Goal: Transaction & Acquisition: Book appointment/travel/reservation

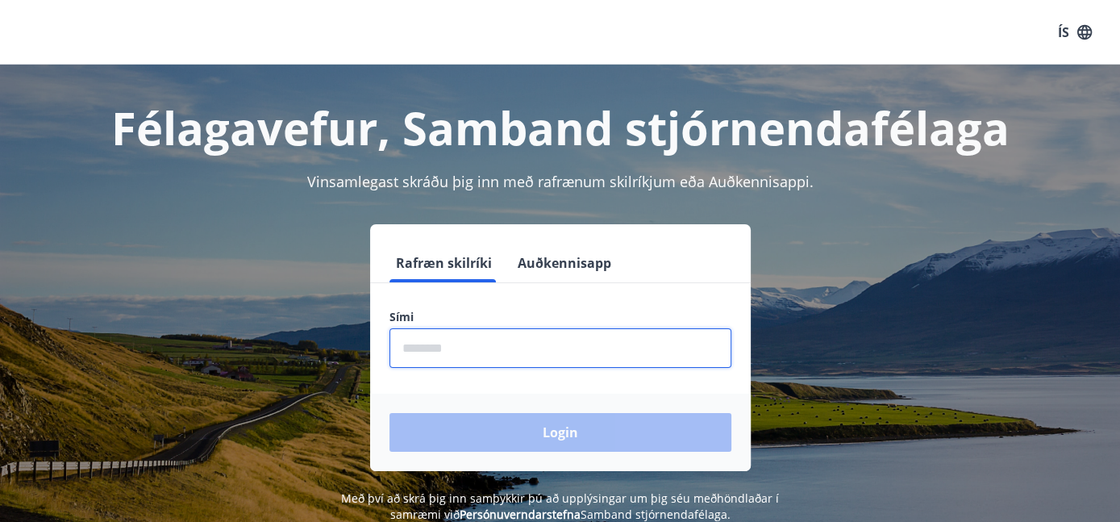
click at [526, 346] on input "phone" at bounding box center [560, 348] width 342 height 40
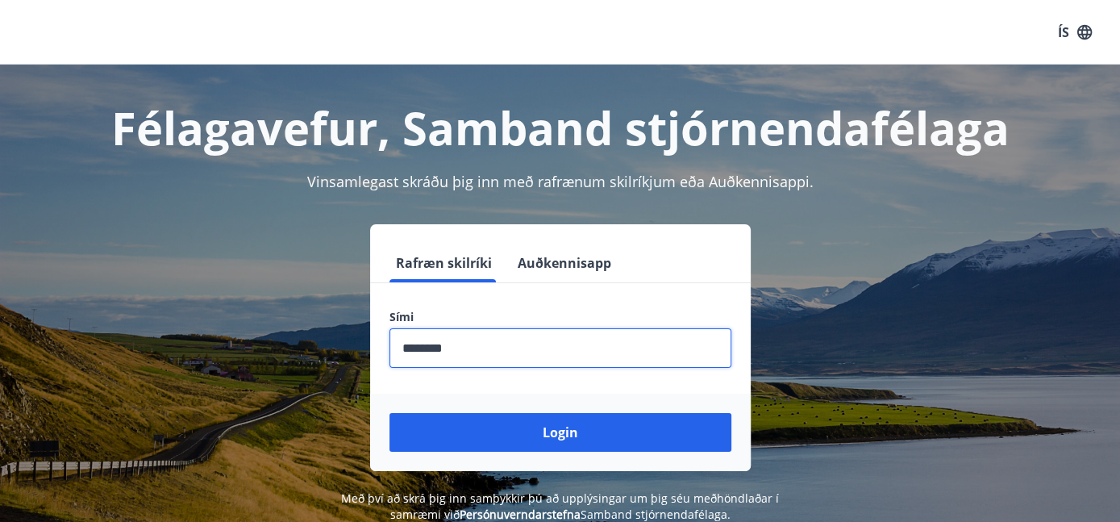
click at [389, 413] on button "Login" at bounding box center [560, 432] width 342 height 39
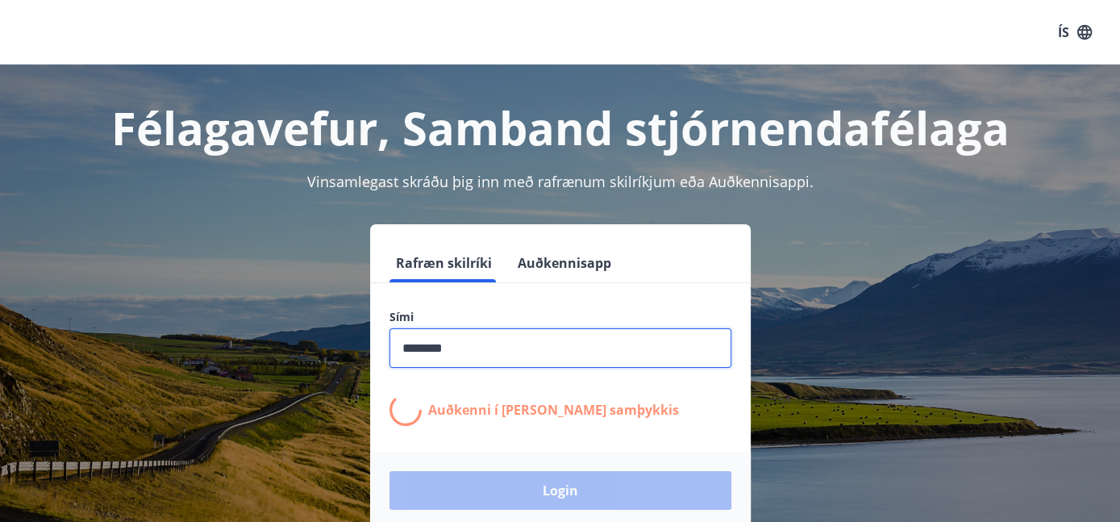
click at [492, 360] on input "phone" at bounding box center [560, 348] width 342 height 40
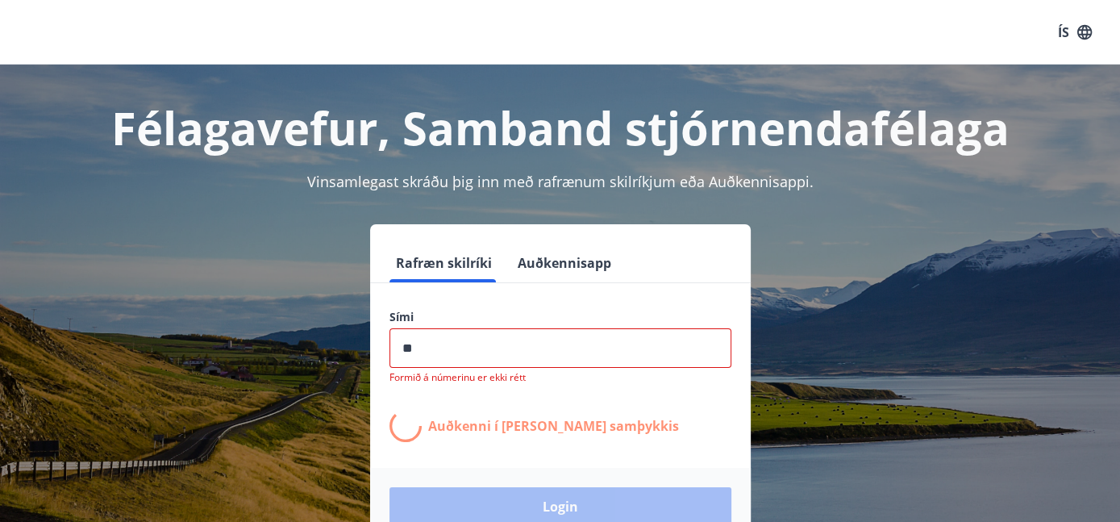
type input "*"
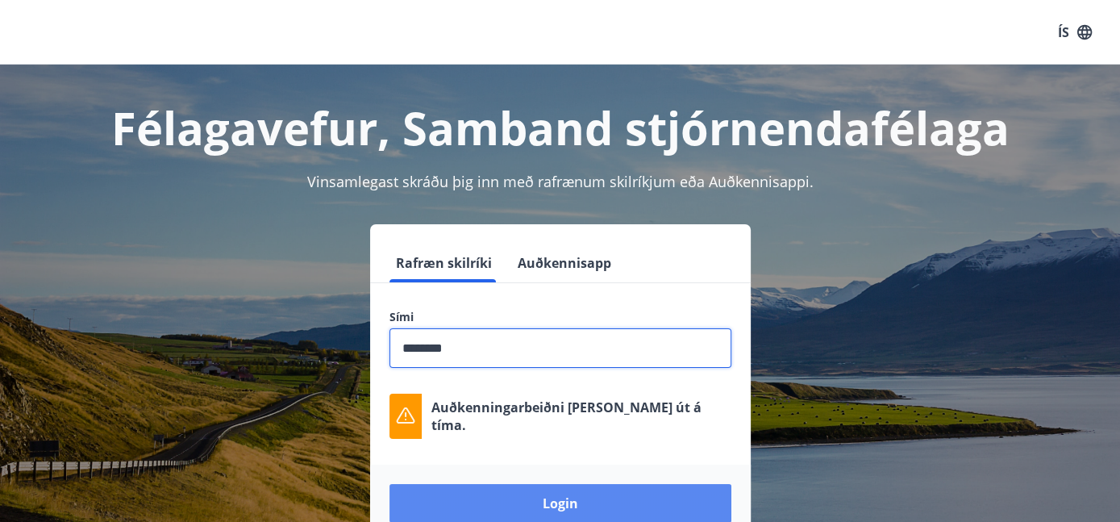
type input "********"
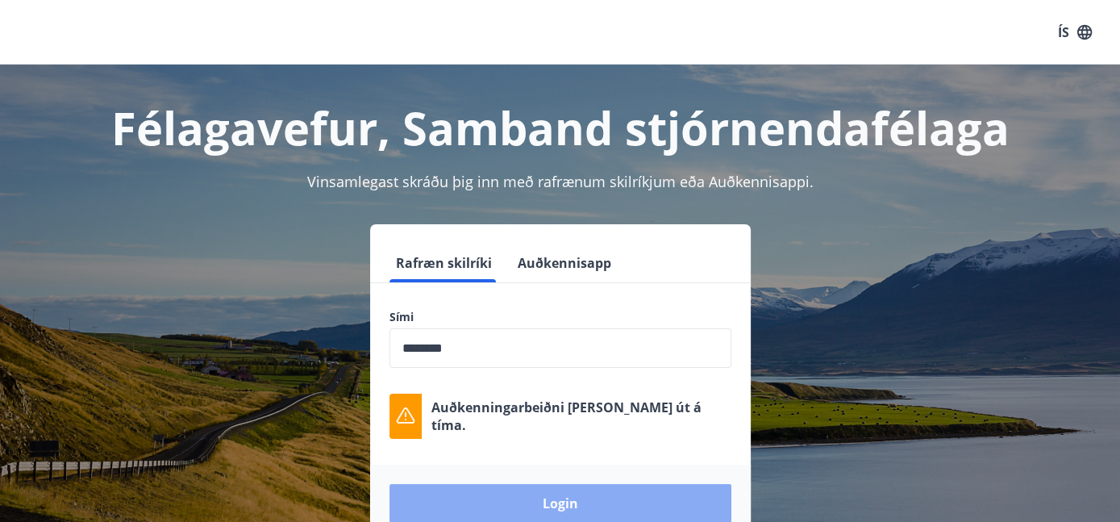
click at [565, 503] on button "Login" at bounding box center [560, 503] width 342 height 39
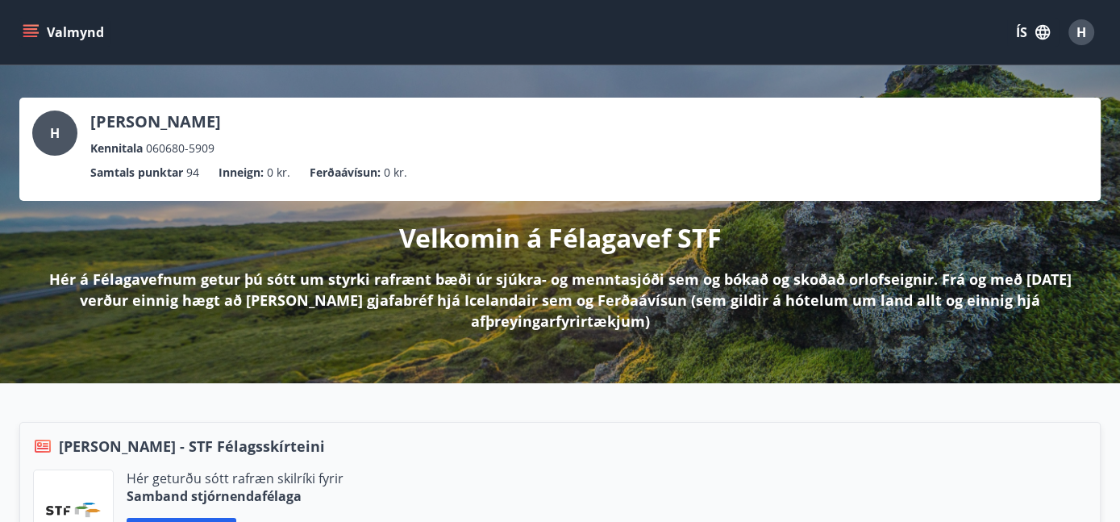
click at [34, 31] on icon "menu" at bounding box center [31, 32] width 16 height 16
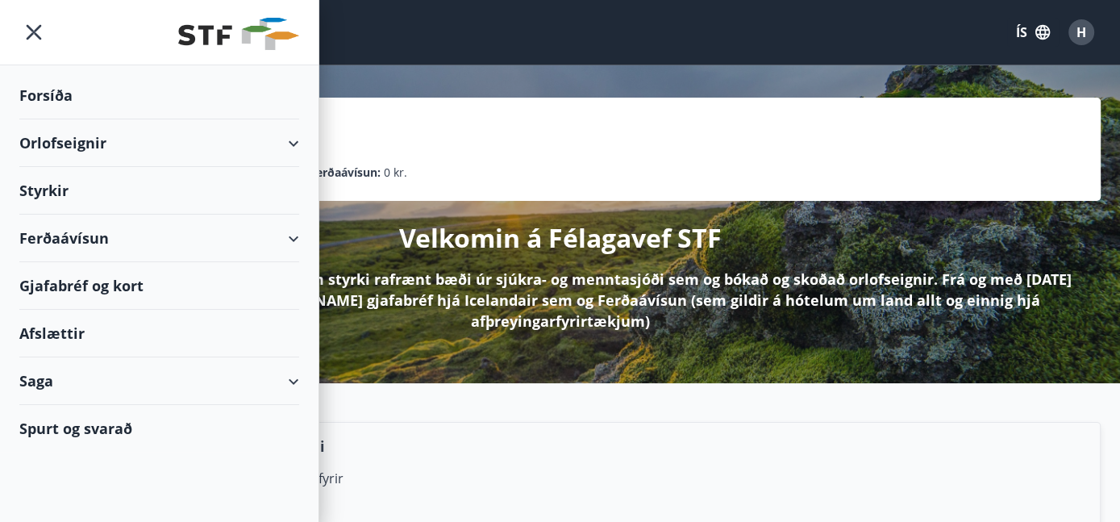
click at [79, 146] on div "Orlofseignir" at bounding box center [159, 143] width 280 height 48
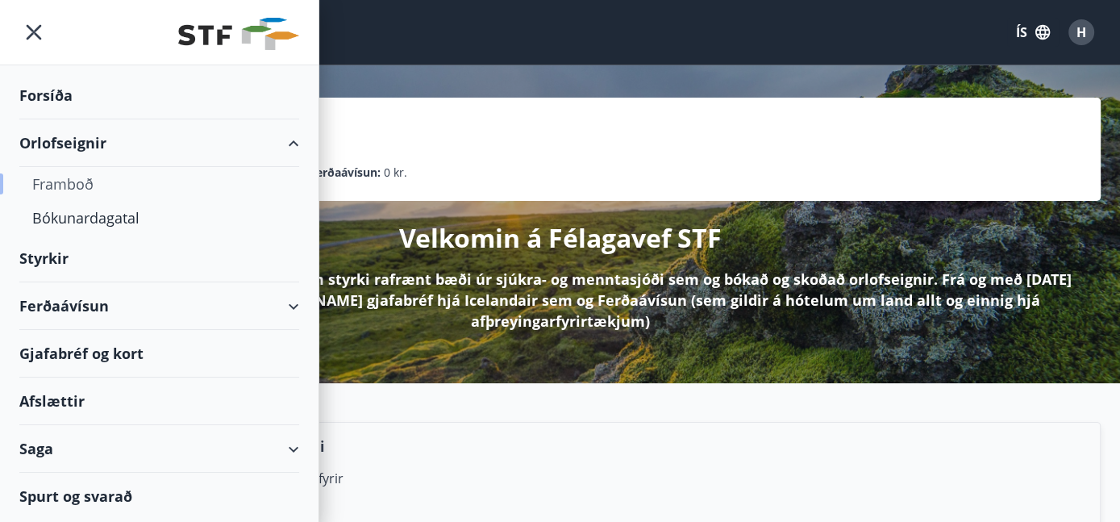
click at [74, 180] on div "Framboð" at bounding box center [159, 184] width 254 height 34
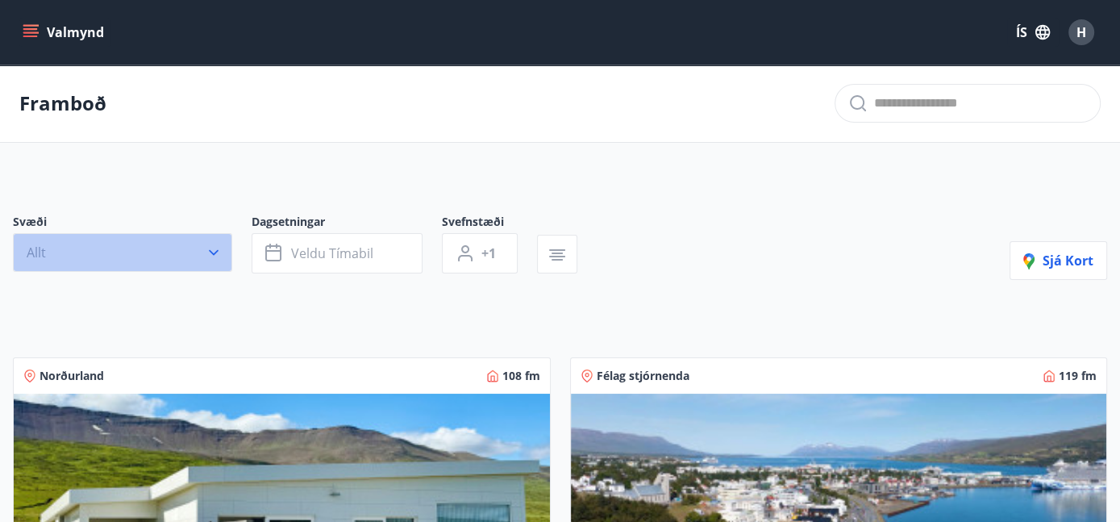
click at [219, 257] on icon "button" at bounding box center [214, 252] width 16 height 16
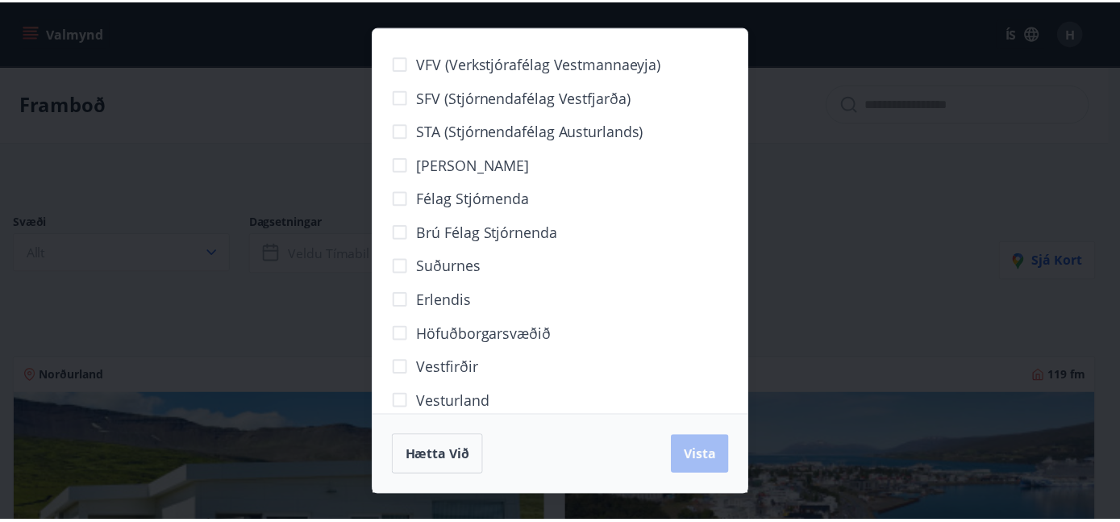
scroll to position [123, 0]
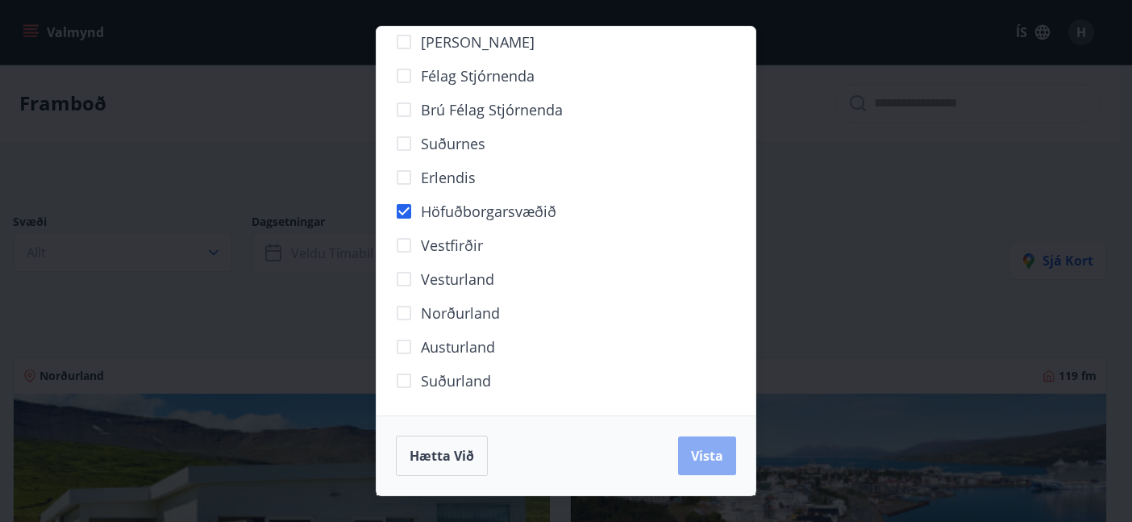
click at [700, 458] on span "Vista" at bounding box center [707, 456] width 32 height 18
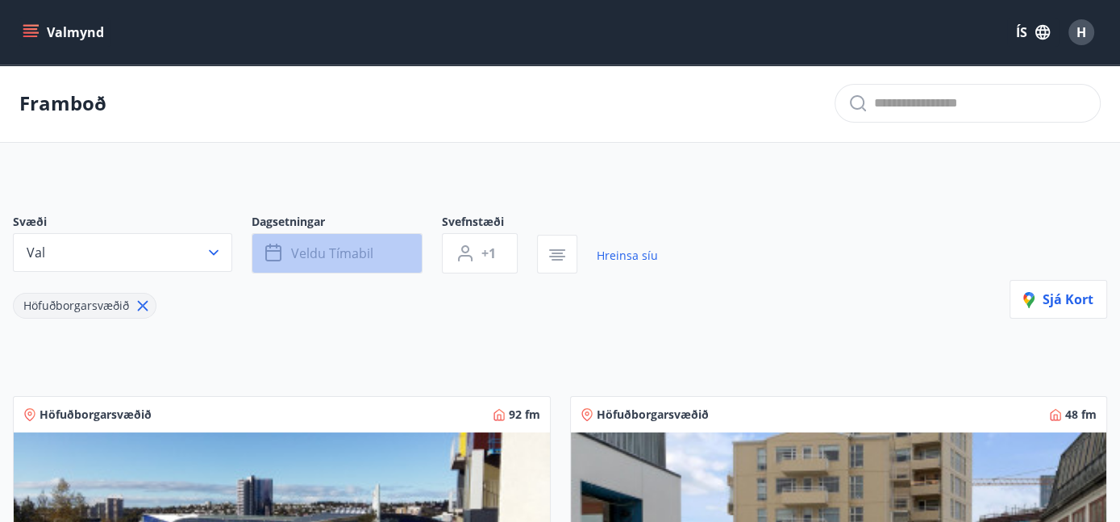
click at [365, 256] on span "Veldu tímabil" at bounding box center [332, 253] width 82 height 18
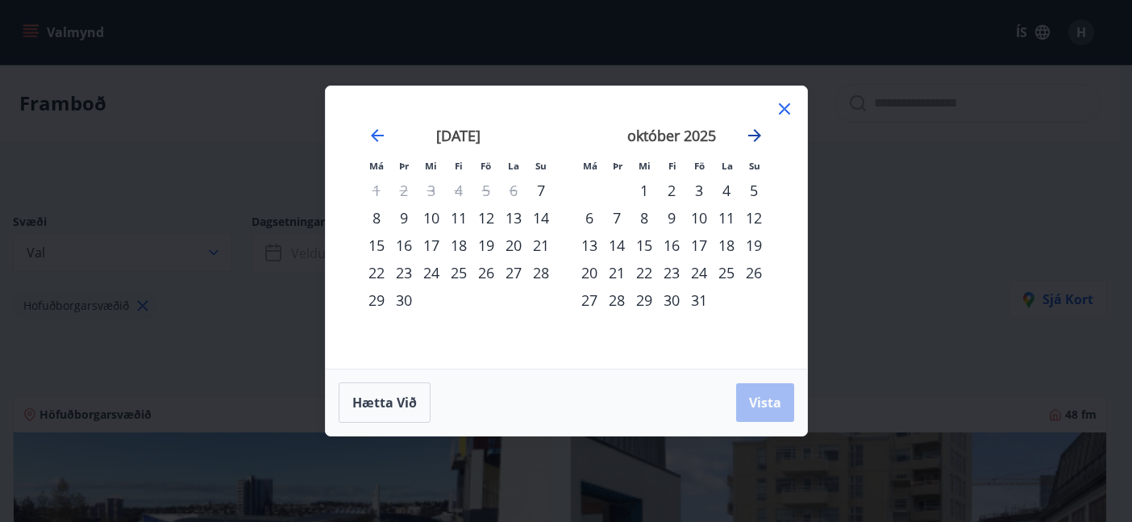
click at [751, 134] on icon "Move forward to switch to the next month." at bounding box center [754, 135] width 19 height 19
click at [701, 215] on div "7" at bounding box center [698, 217] width 27 height 27
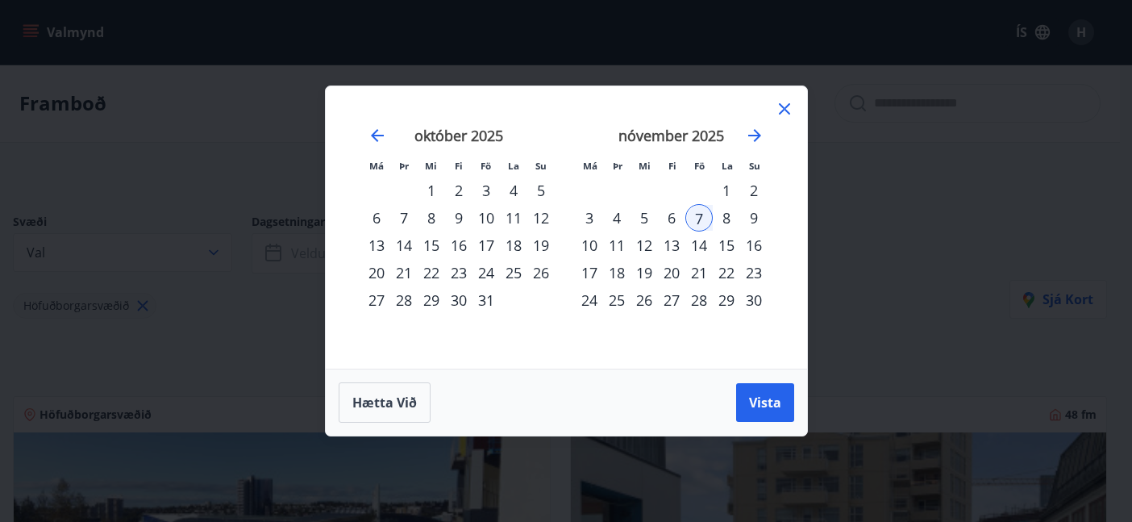
click at [750, 218] on div "9" at bounding box center [753, 217] width 27 height 27
click at [765, 403] on span "Vista" at bounding box center [765, 402] width 32 height 18
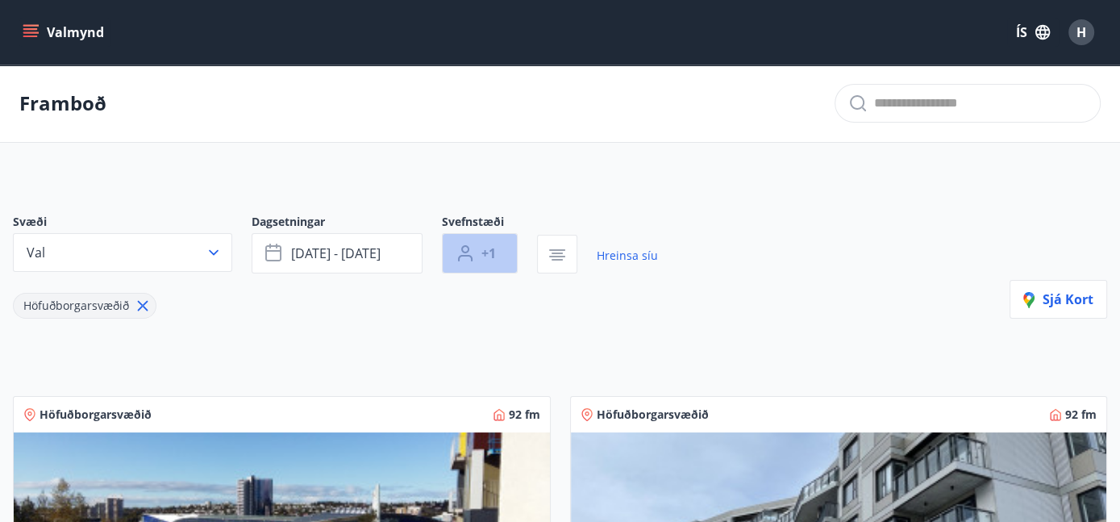
click at [485, 255] on span "+1" at bounding box center [488, 253] width 15 height 18
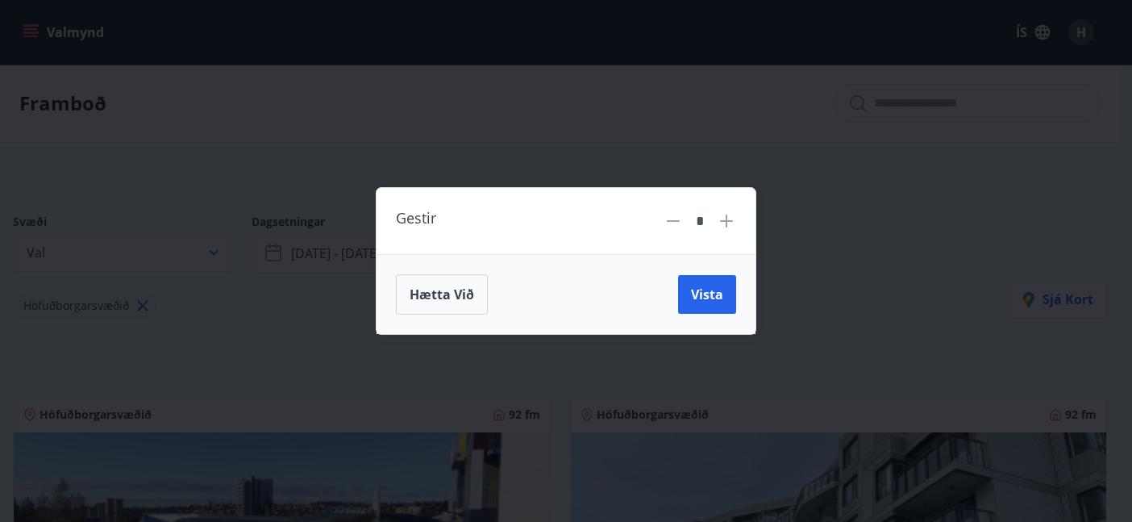
click at [727, 223] on icon at bounding box center [726, 220] width 19 height 19
type input "*"
click at [714, 281] on button "Vista" at bounding box center [707, 294] width 58 height 39
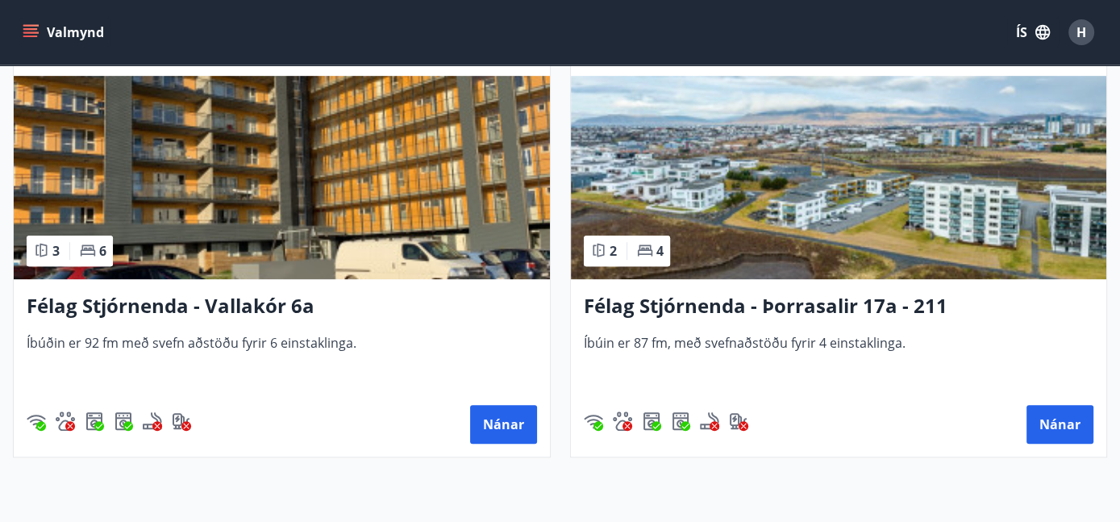
scroll to position [795, 0]
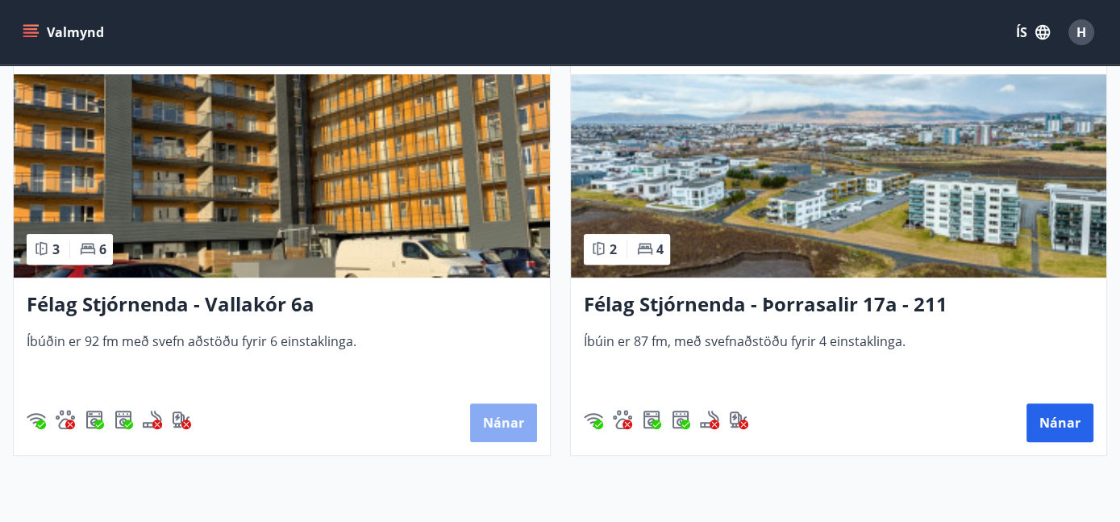
click at [493, 413] on button "Nánar" at bounding box center [503, 422] width 67 height 39
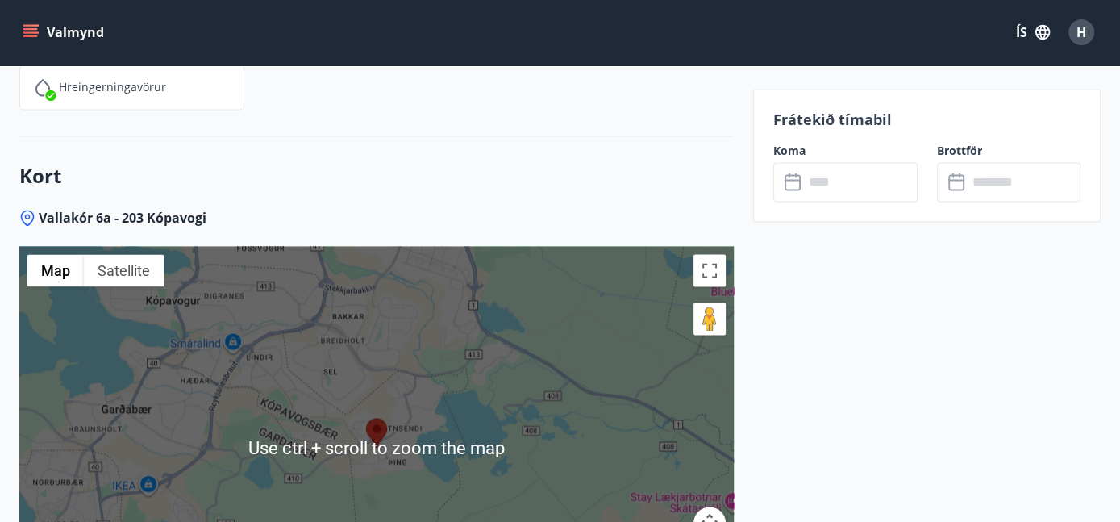
scroll to position [2197, 0]
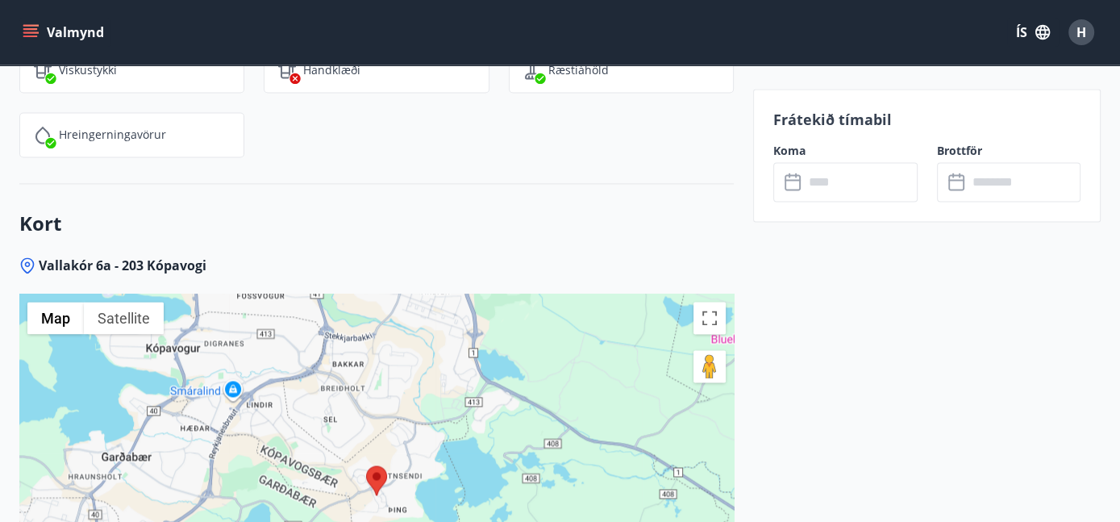
drag, startPoint x: 907, startPoint y: 302, endPoint x: 884, endPoint y: 210, distance: 94.1
click at [853, 183] on input "text" at bounding box center [861, 182] width 114 height 40
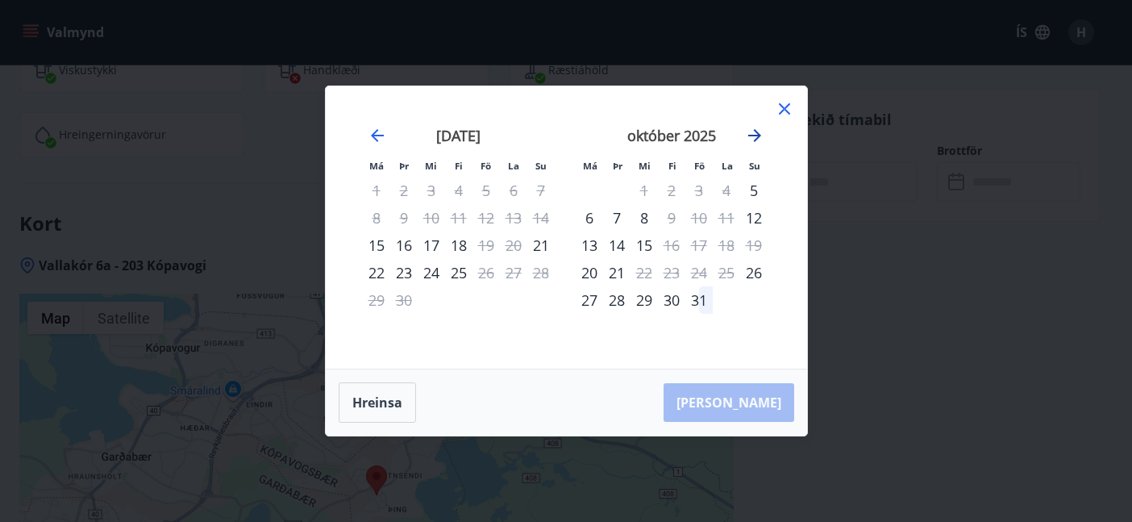
click at [749, 135] on icon "Move forward to switch to the next month." at bounding box center [754, 135] width 19 height 19
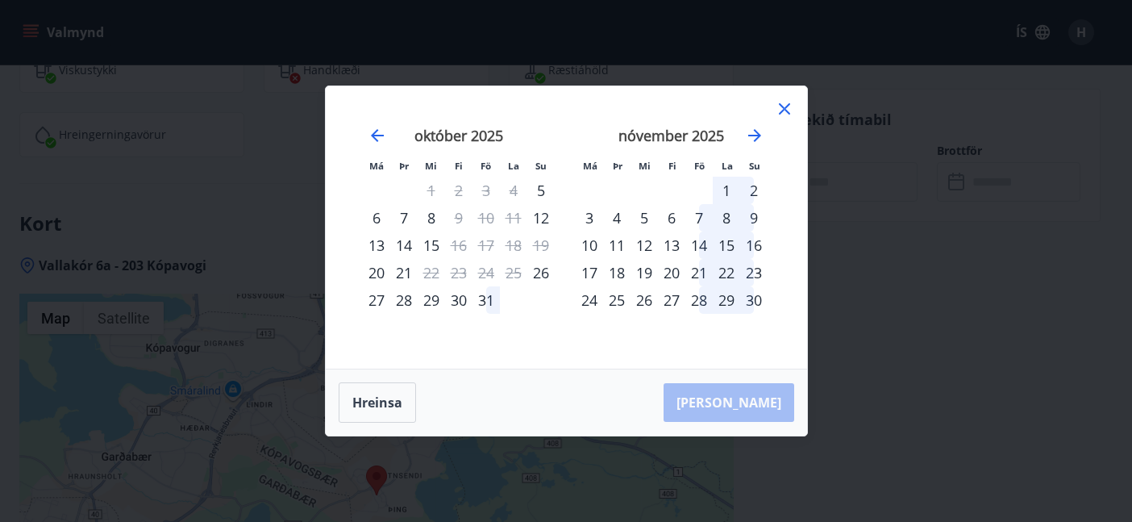
click at [700, 217] on div "7" at bounding box center [698, 217] width 27 height 27
click at [752, 215] on div "9" at bounding box center [753, 217] width 27 height 27
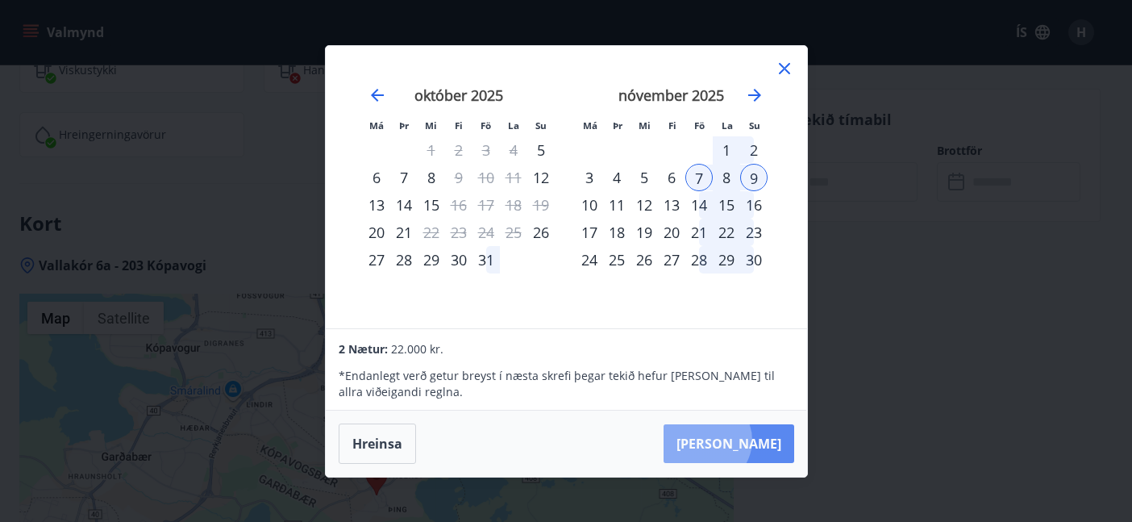
click at [755, 440] on button "Taka Frá" at bounding box center [729, 443] width 131 height 39
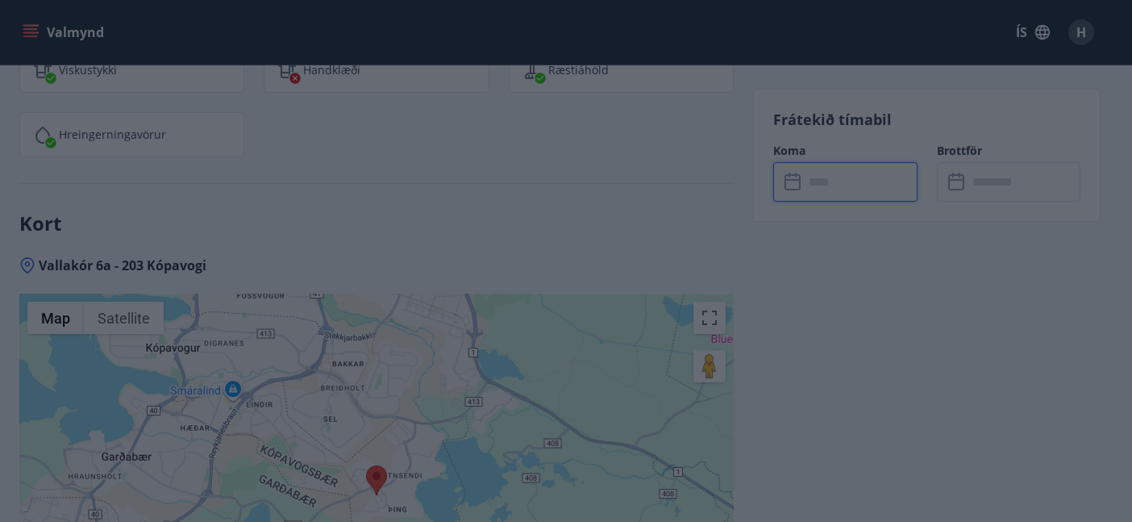
type input "******"
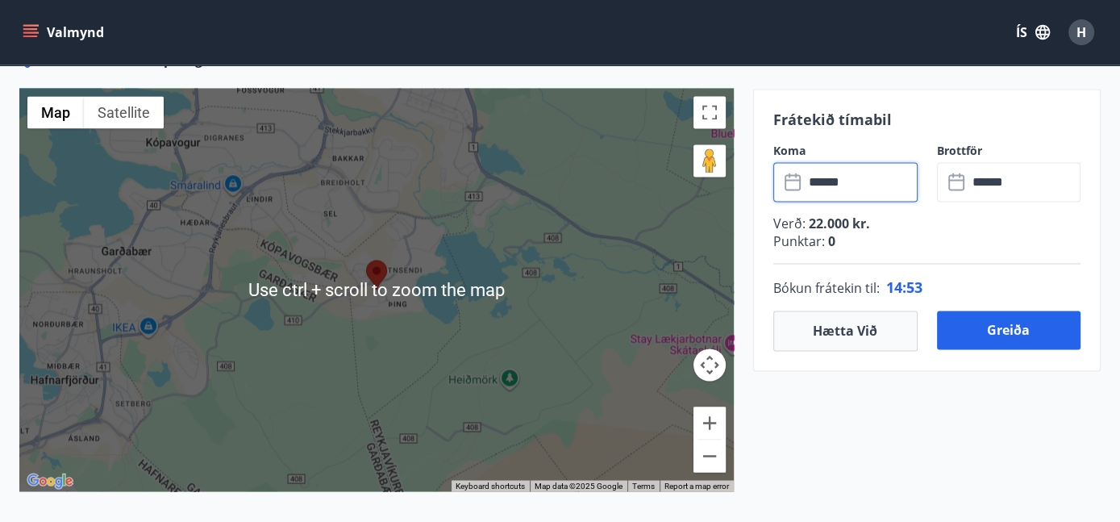
scroll to position [2399, 0]
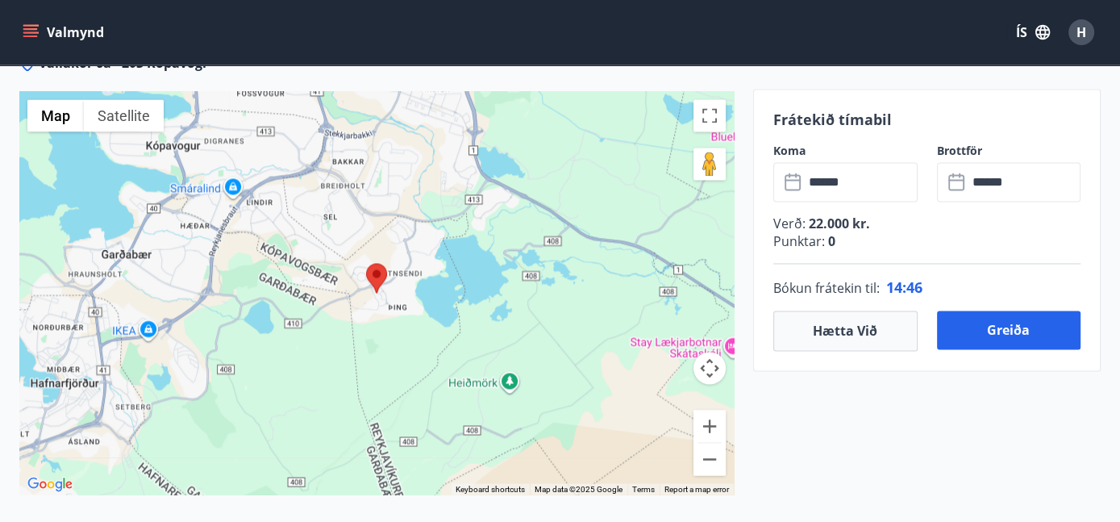
scroll to position [2360, 0]
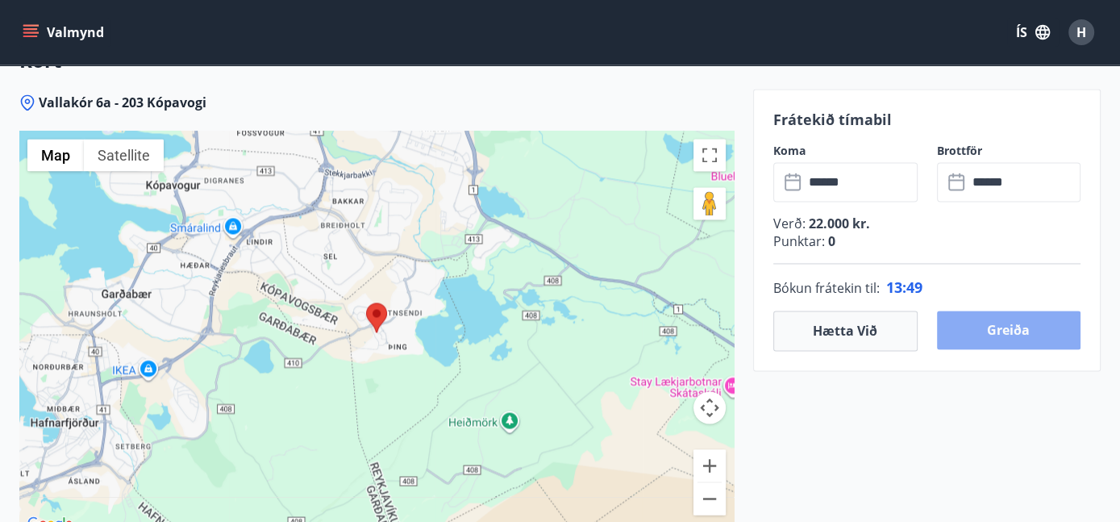
click at [1020, 327] on button "Greiða" at bounding box center [1009, 329] width 144 height 39
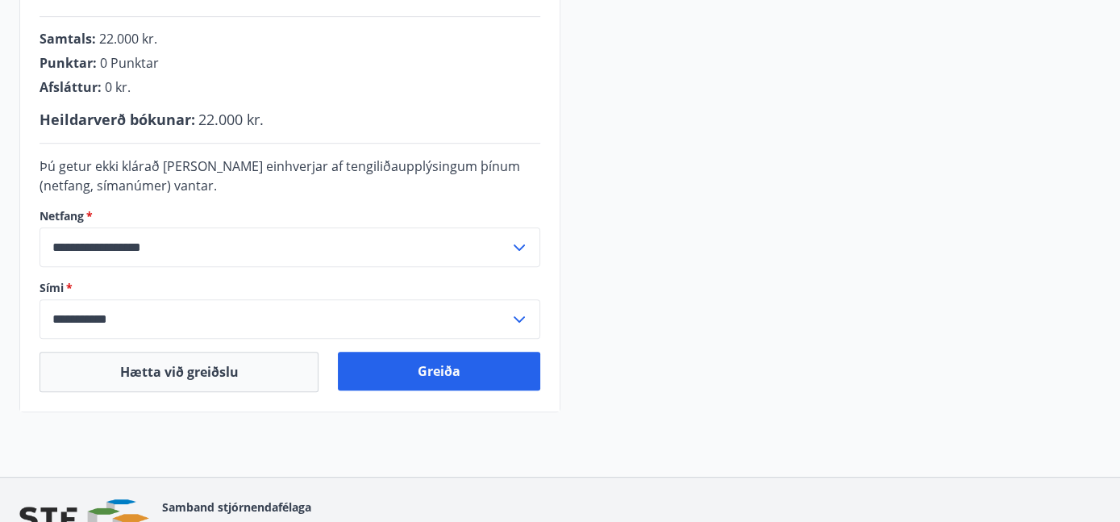
scroll to position [406, 0]
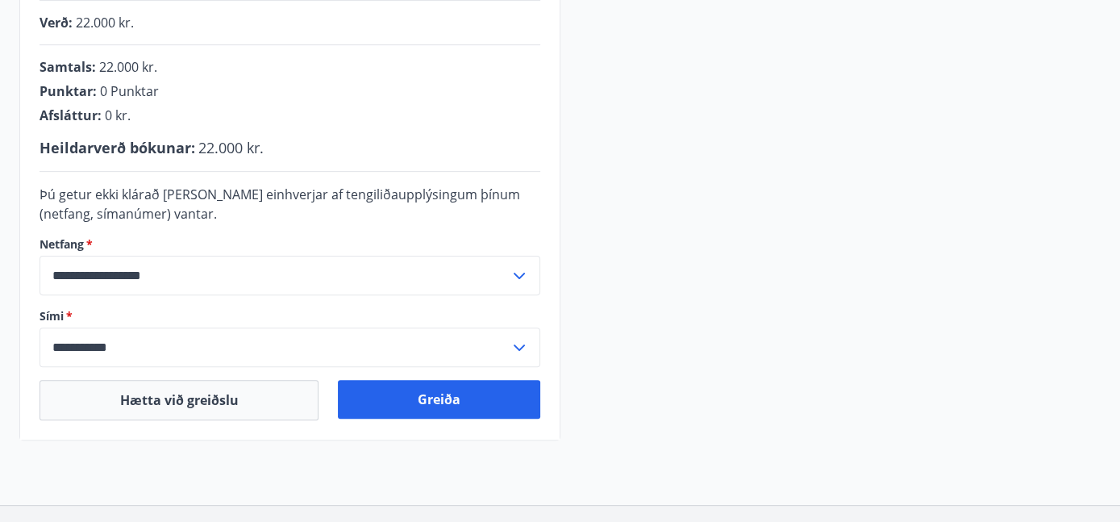
click at [252, 273] on input "**********" at bounding box center [275, 276] width 470 height 40
type input "**********"
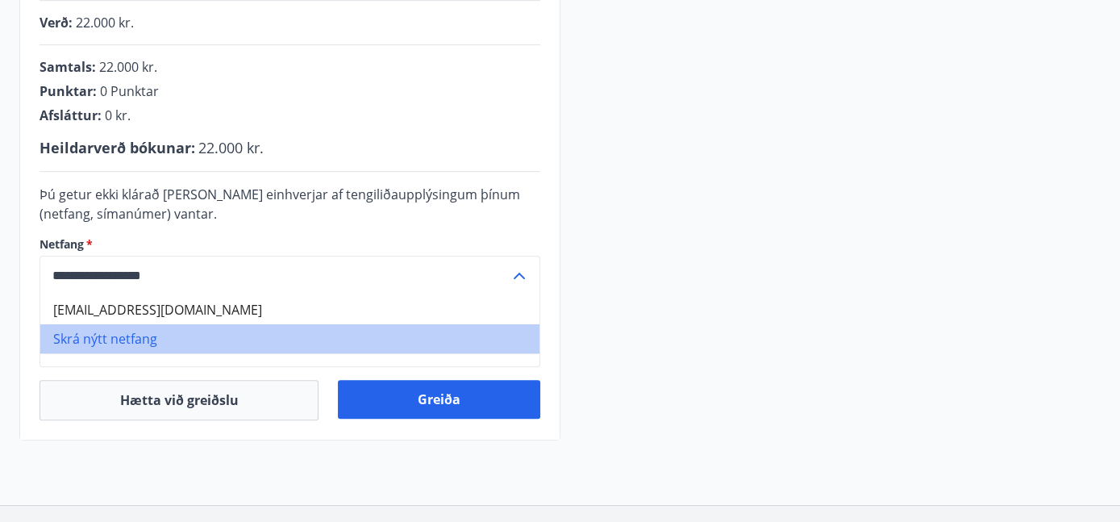
click at [130, 328] on li "Skrá nýtt netfang" at bounding box center [289, 338] width 499 height 29
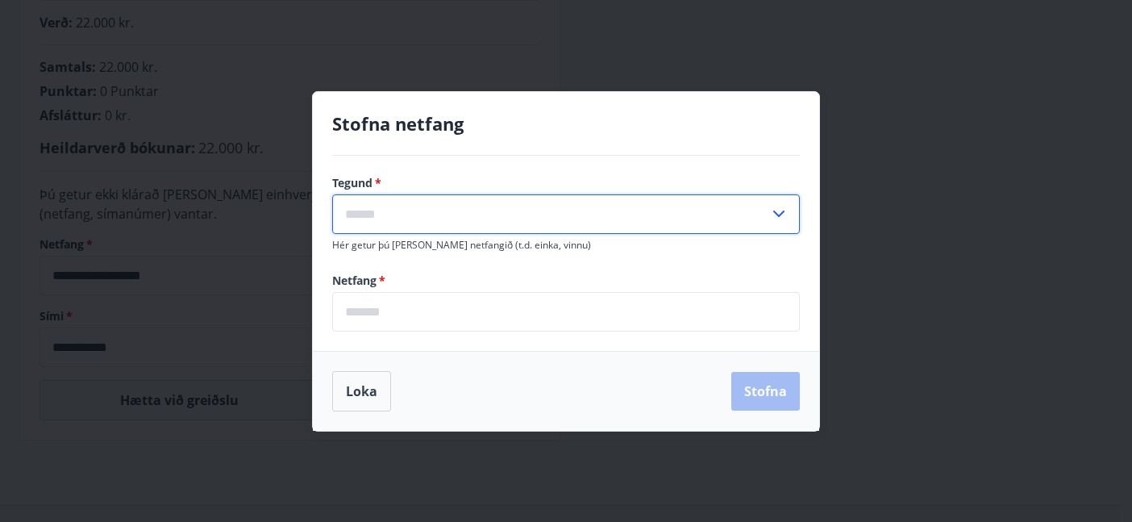
click at [461, 207] on input "text" at bounding box center [550, 214] width 437 height 40
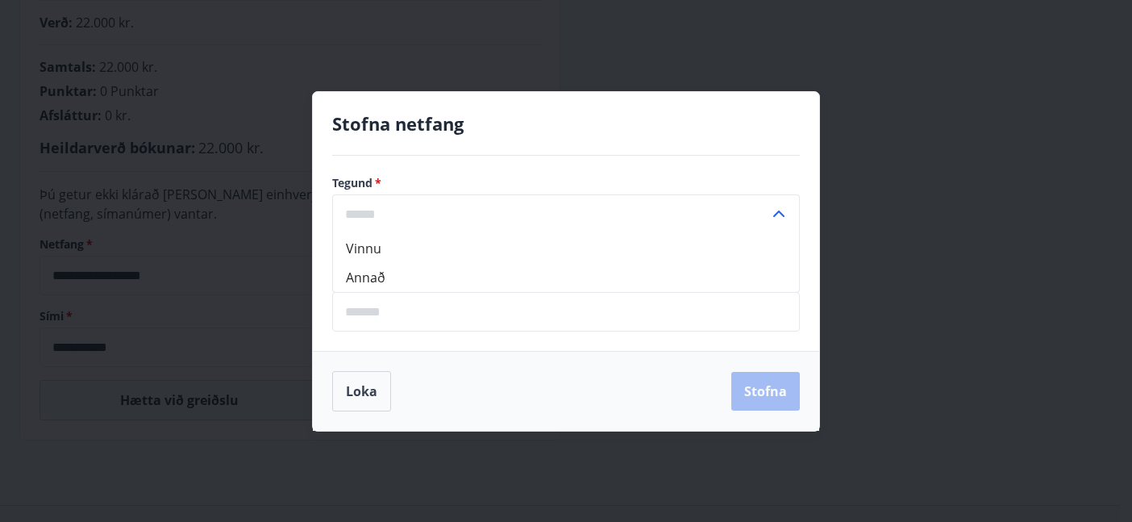
click at [400, 277] on li "Annað" at bounding box center [566, 276] width 466 height 29
type input "*****"
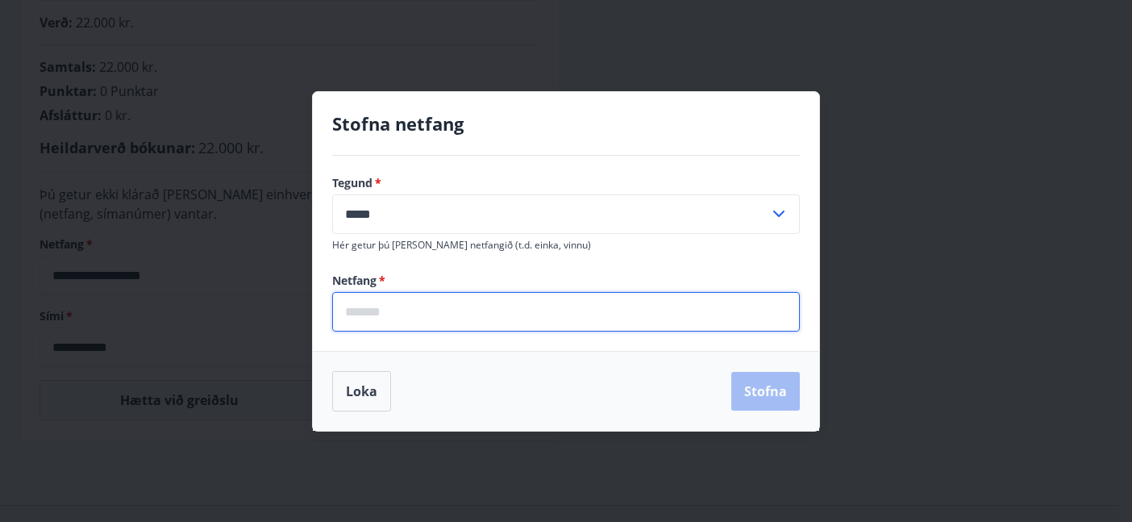
click at [437, 327] on input "email" at bounding box center [566, 312] width 468 height 40
type input "**********"
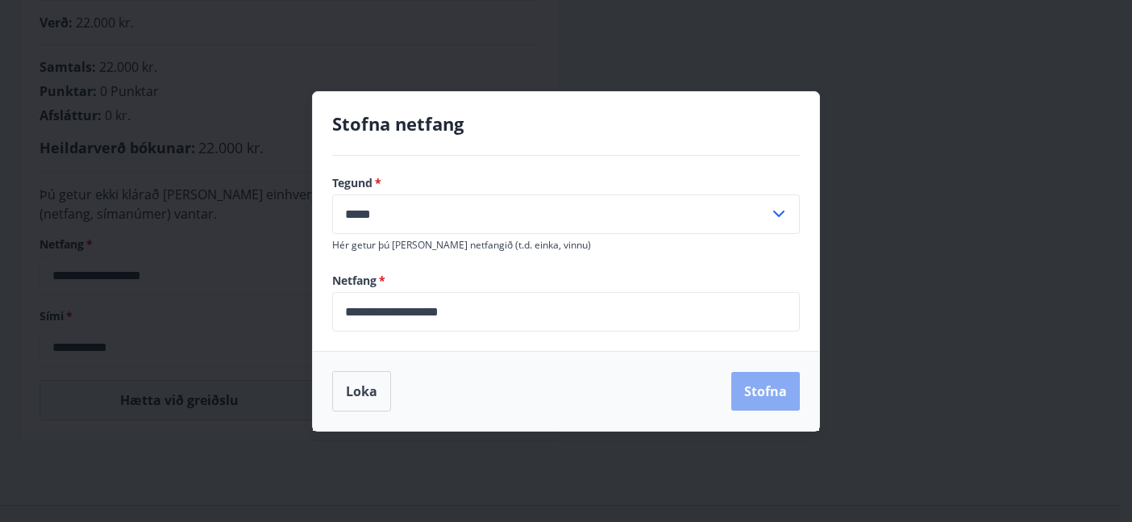
click at [755, 386] on button "Stofna" at bounding box center [765, 391] width 69 height 39
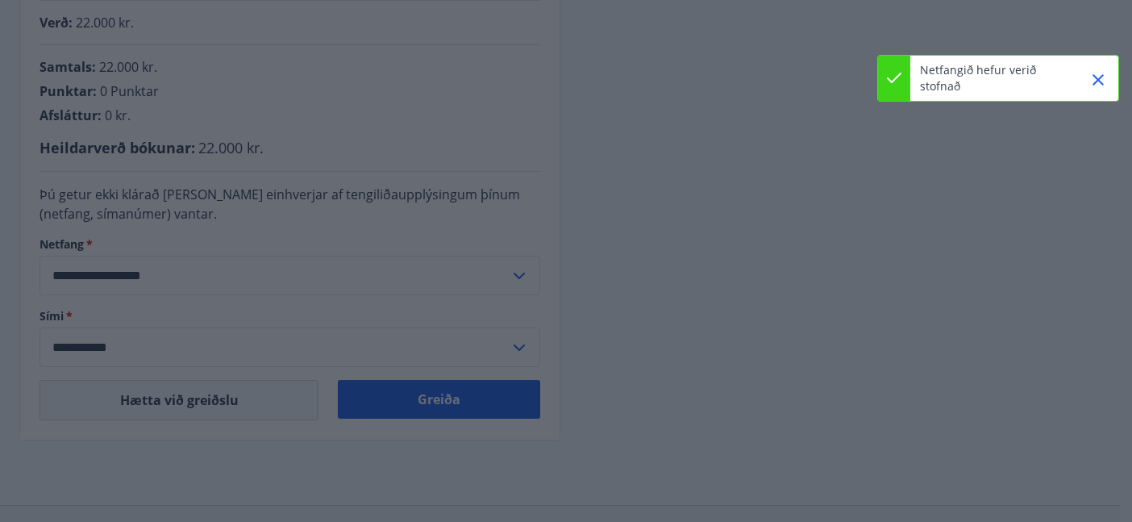
type input "**********"
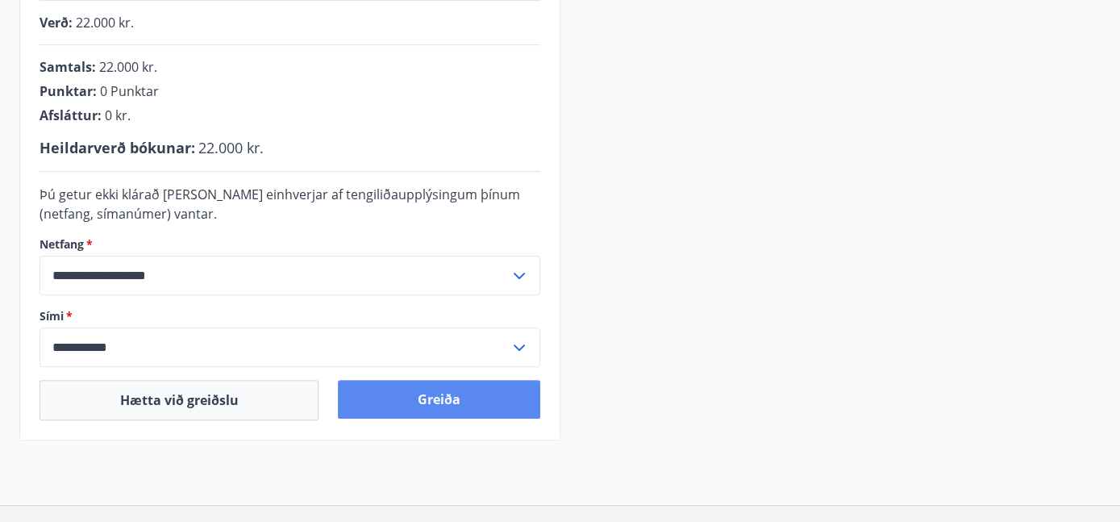
click at [416, 390] on button "Greiða" at bounding box center [439, 399] width 202 height 39
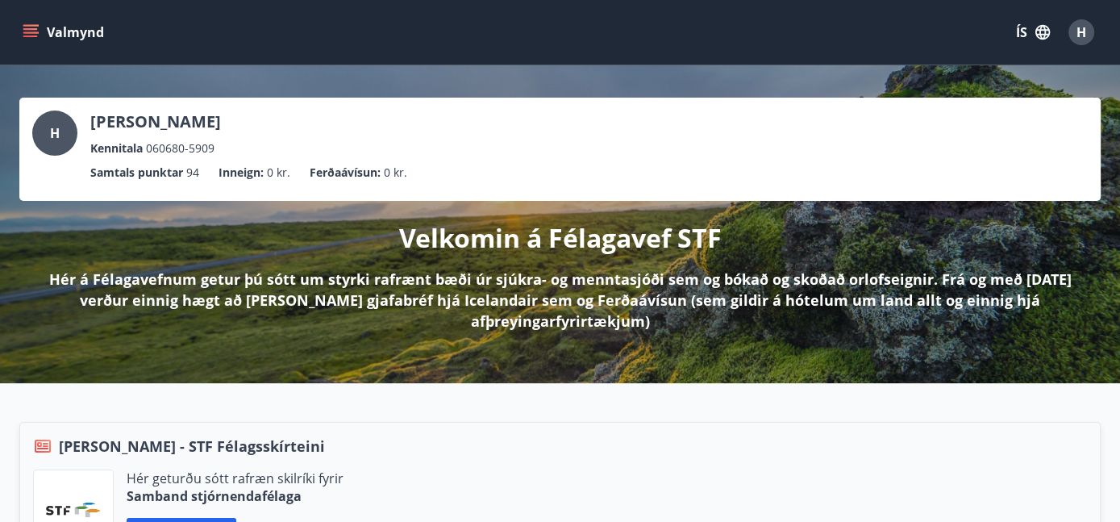
click at [386, 327] on p "Hér á Félagavefnum getur þú sótt um styrki rafrænt bæði úr sjúkra- og menntasjó…" at bounding box center [560, 299] width 1030 height 63
click at [23, 35] on icon "menu" at bounding box center [31, 32] width 16 height 16
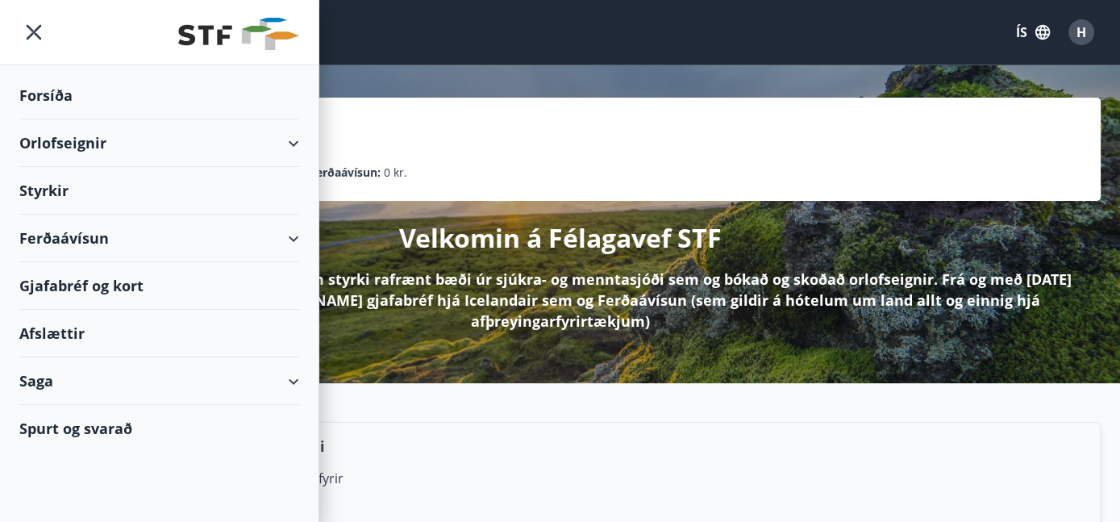
click at [112, 152] on div "Orlofseignir" at bounding box center [159, 143] width 280 height 48
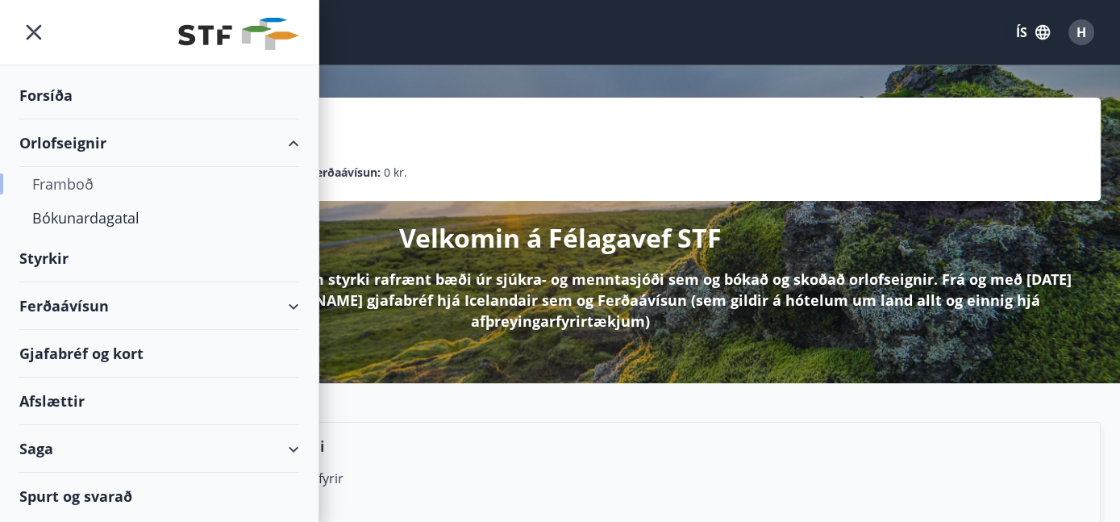
click at [74, 180] on div "Framboð" at bounding box center [159, 184] width 254 height 34
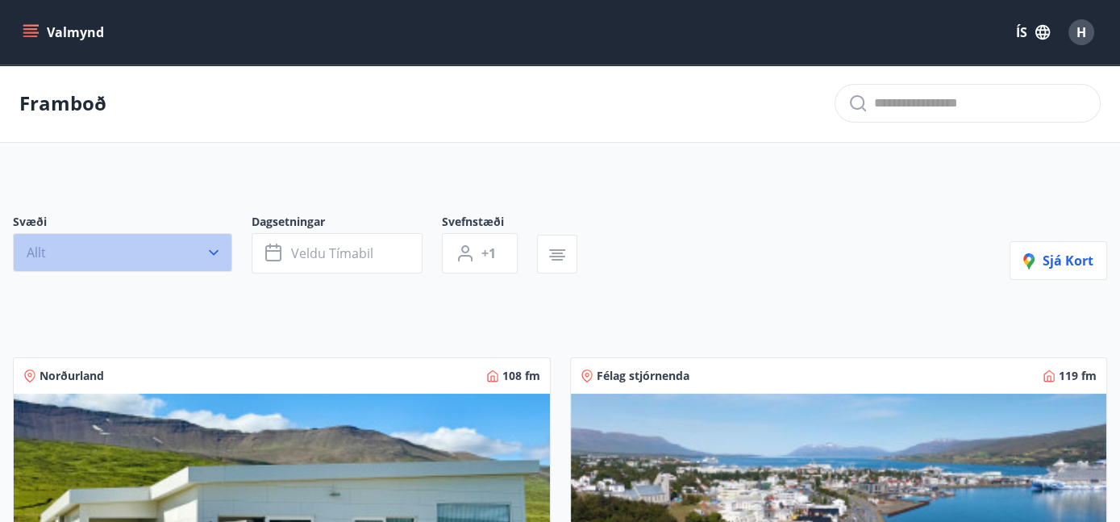
click at [206, 254] on icon "button" at bounding box center [214, 252] width 16 height 16
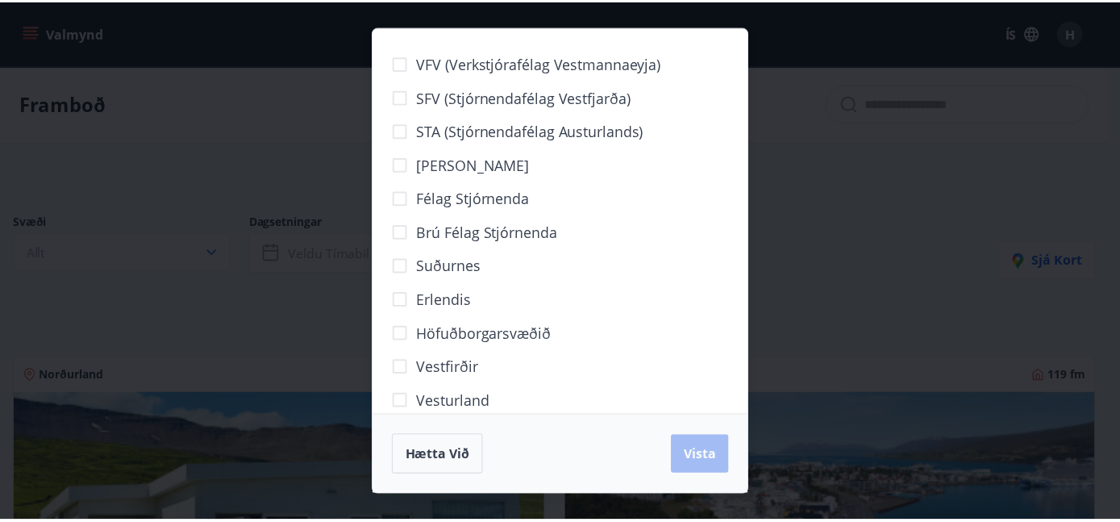
scroll to position [123, 0]
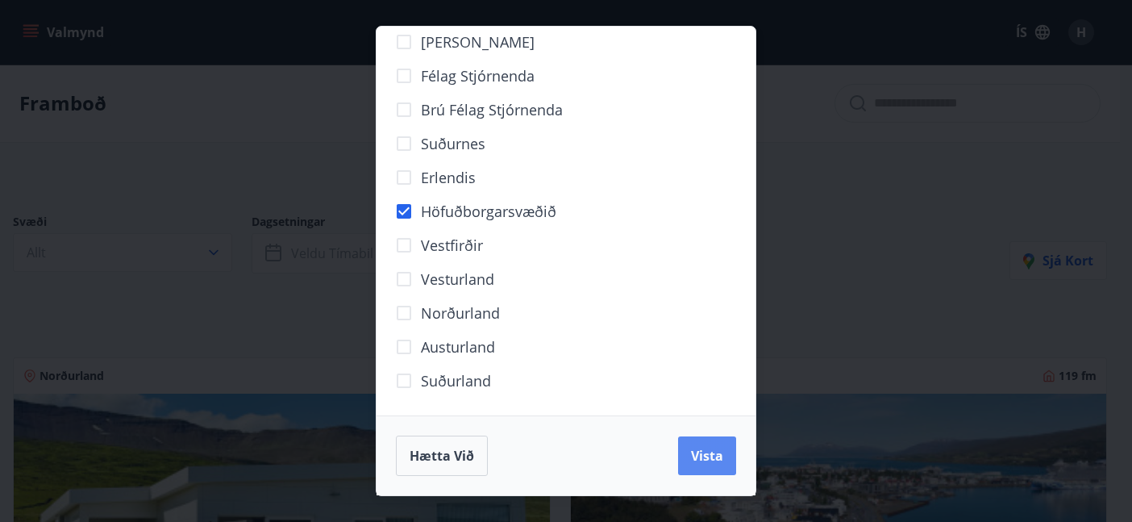
click at [699, 460] on span "Vista" at bounding box center [707, 456] width 32 height 18
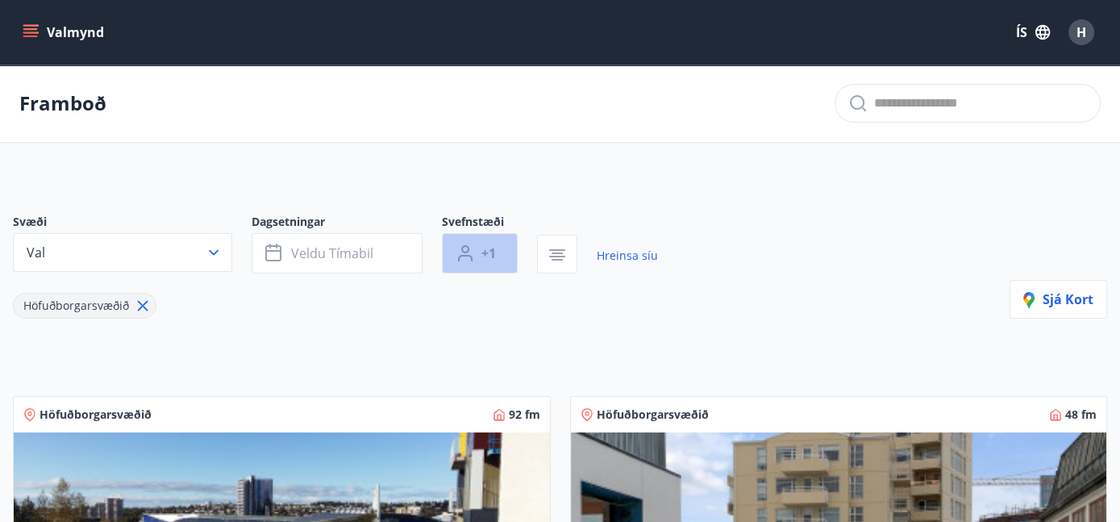
click at [471, 254] on icon "button" at bounding box center [465, 252] width 19 height 19
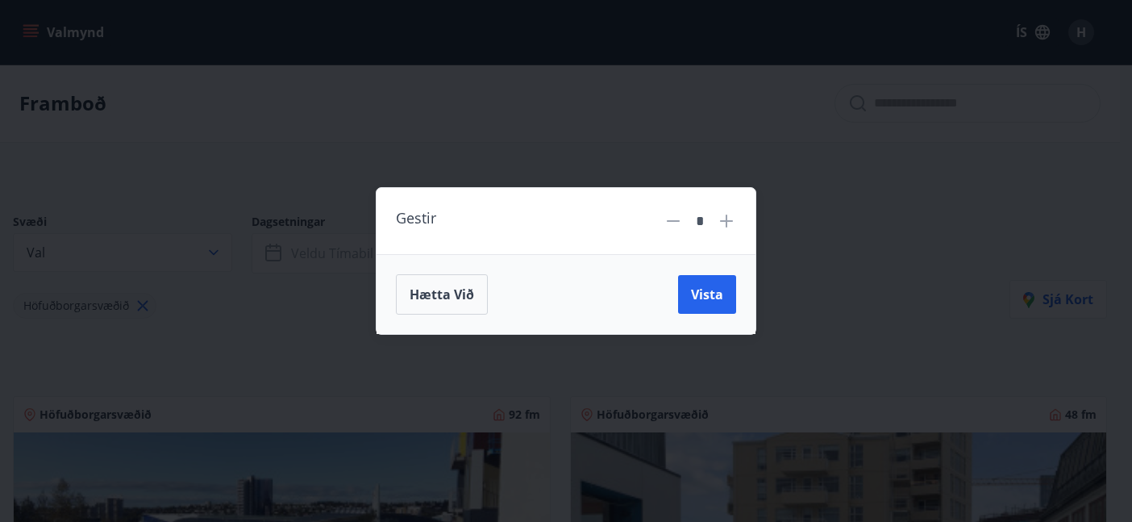
click at [729, 223] on icon at bounding box center [726, 220] width 19 height 19
type input "*"
click at [704, 298] on span "Vista" at bounding box center [707, 294] width 32 height 18
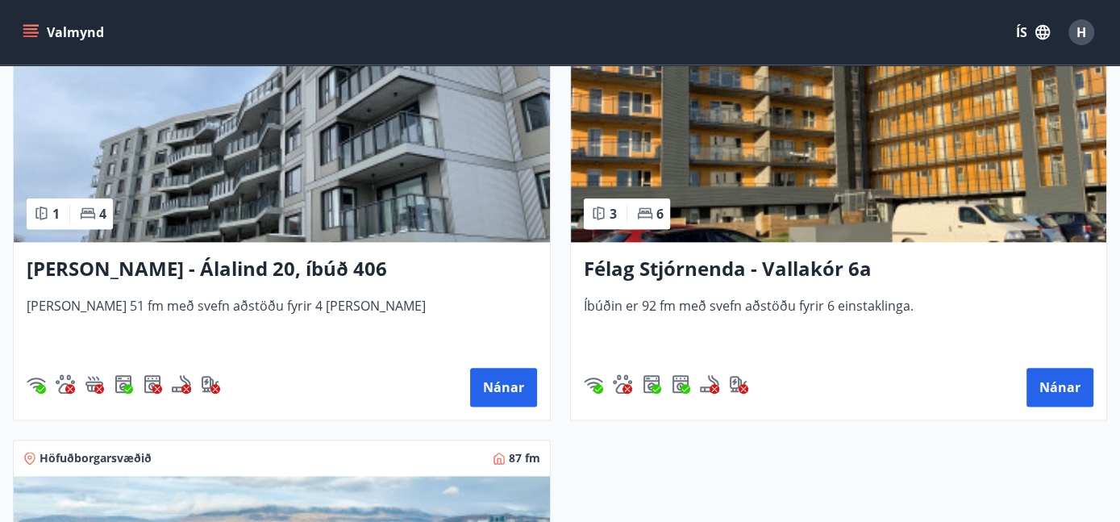
scroll to position [1674, 0]
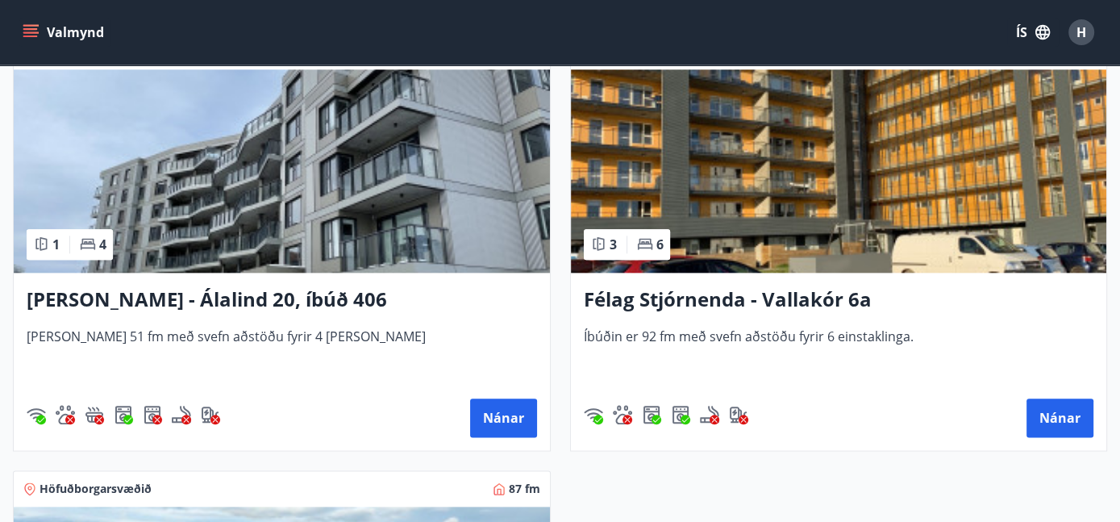
click at [733, 292] on h3 "Félag Stjórnenda - Vallakór 6a" at bounding box center [839, 299] width 510 height 29
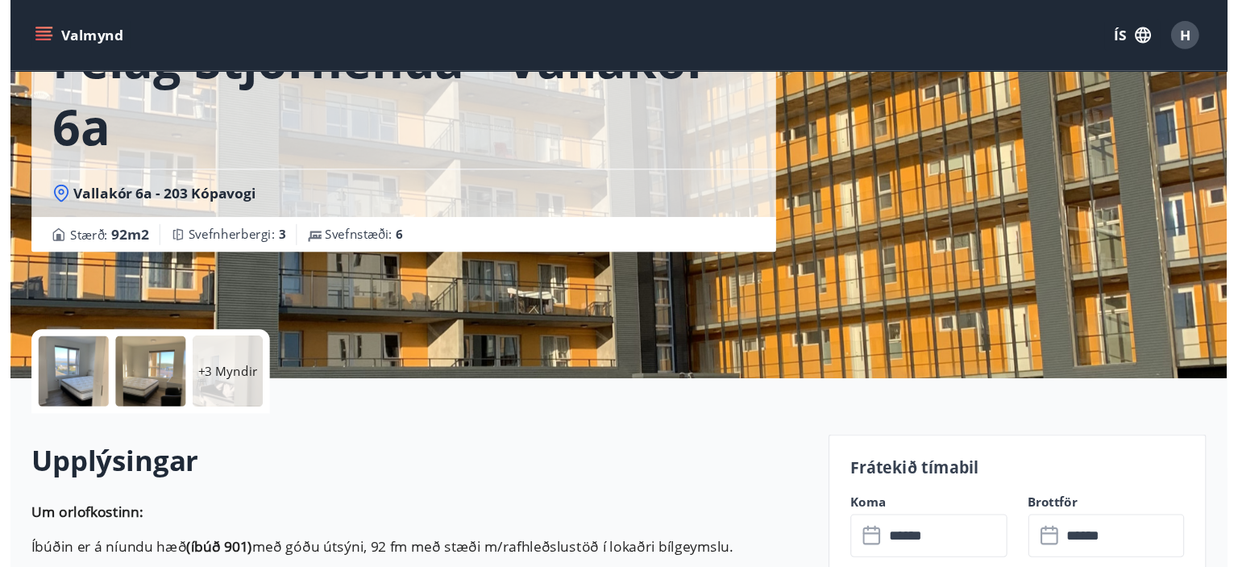
scroll to position [231, 0]
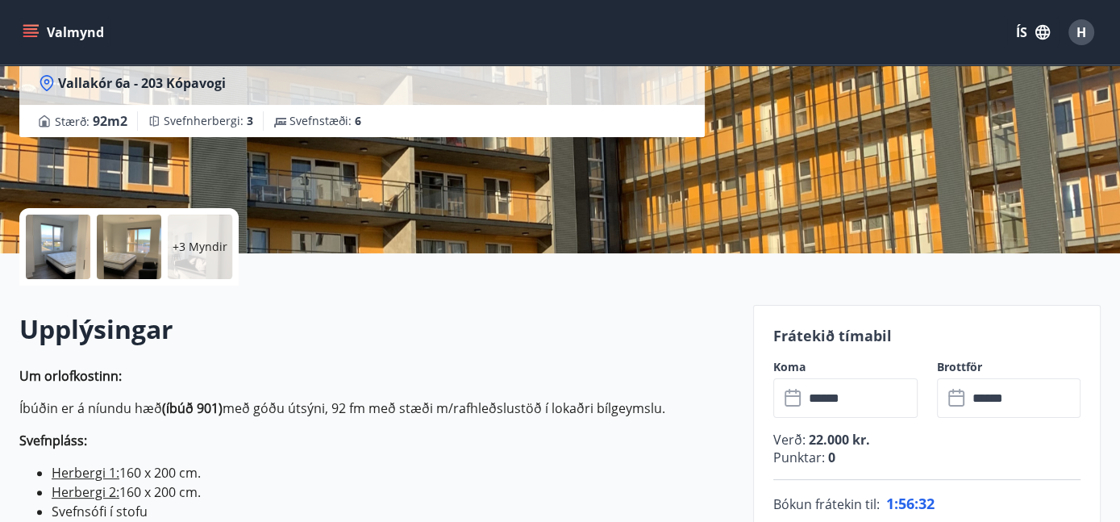
click at [70, 241] on div at bounding box center [58, 246] width 65 height 65
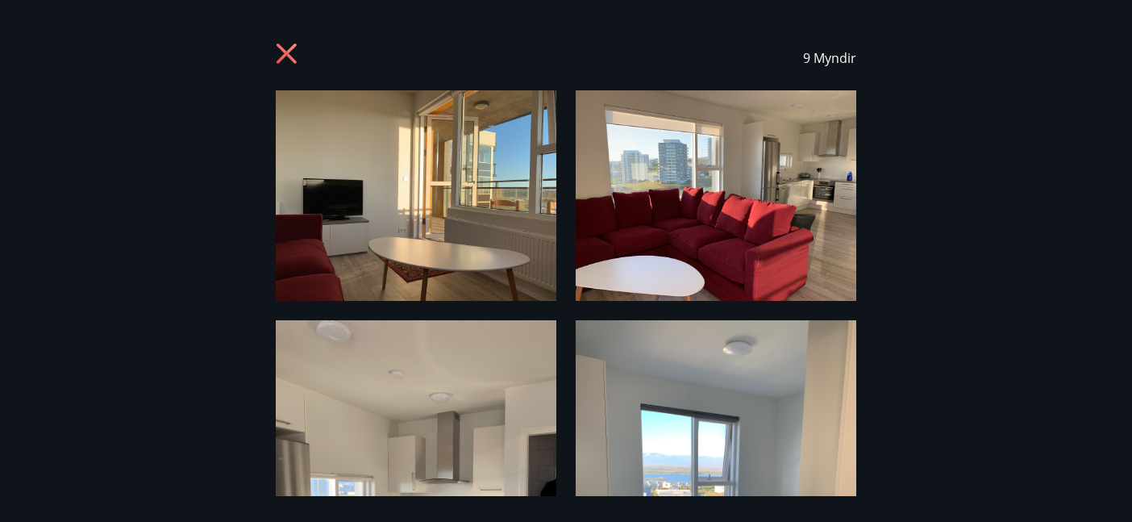
click at [435, 193] on img at bounding box center [416, 195] width 281 height 210
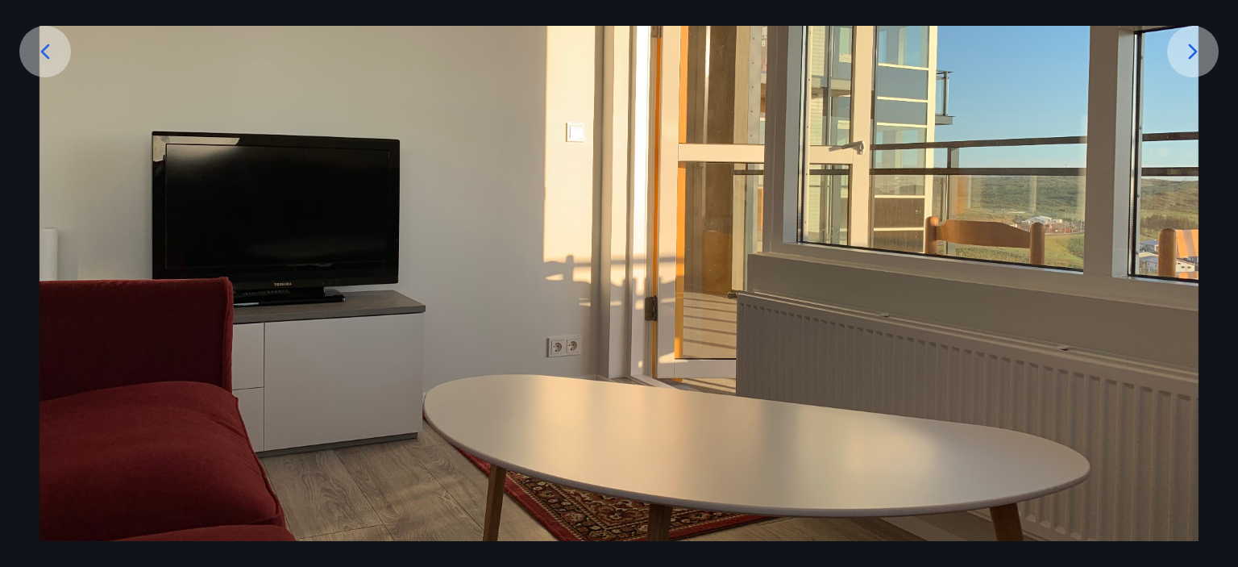
scroll to position [106, 0]
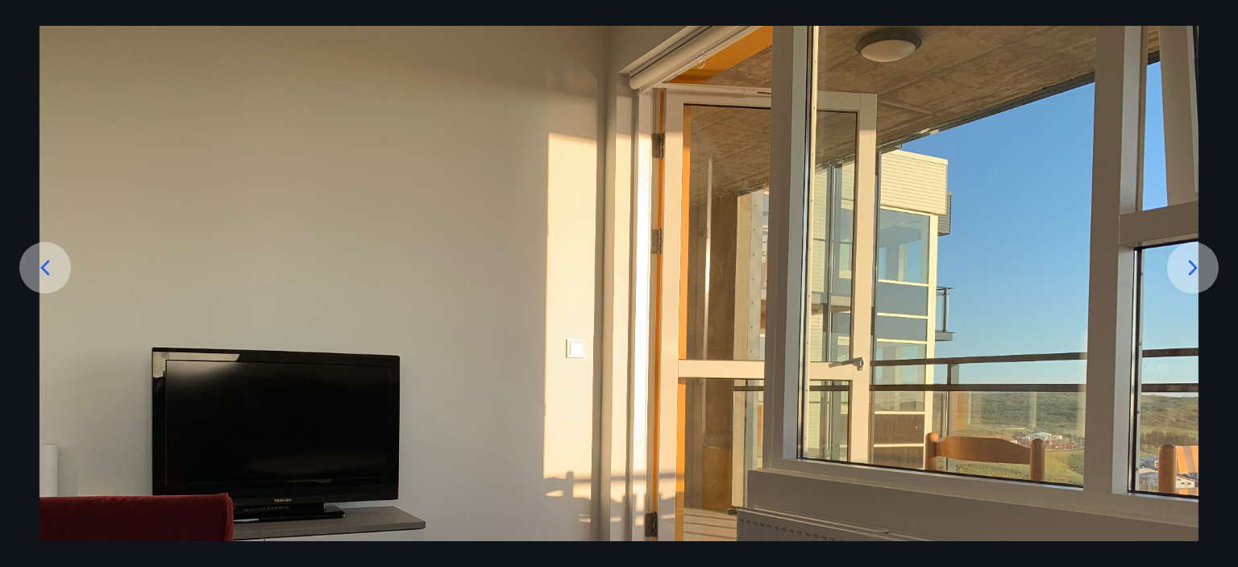
click at [987, 264] on img at bounding box center [619, 419] width 1159 height 870
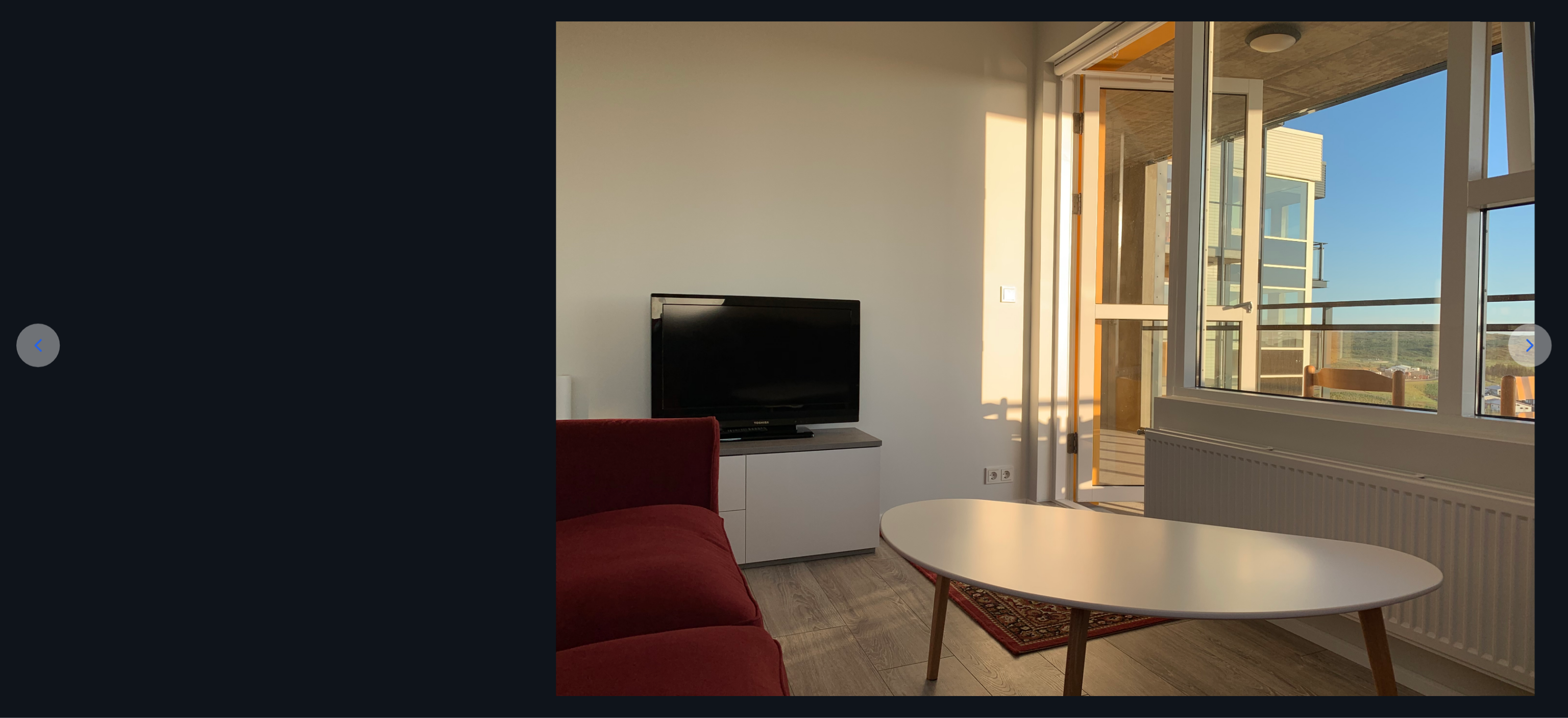
scroll to position [0, 0]
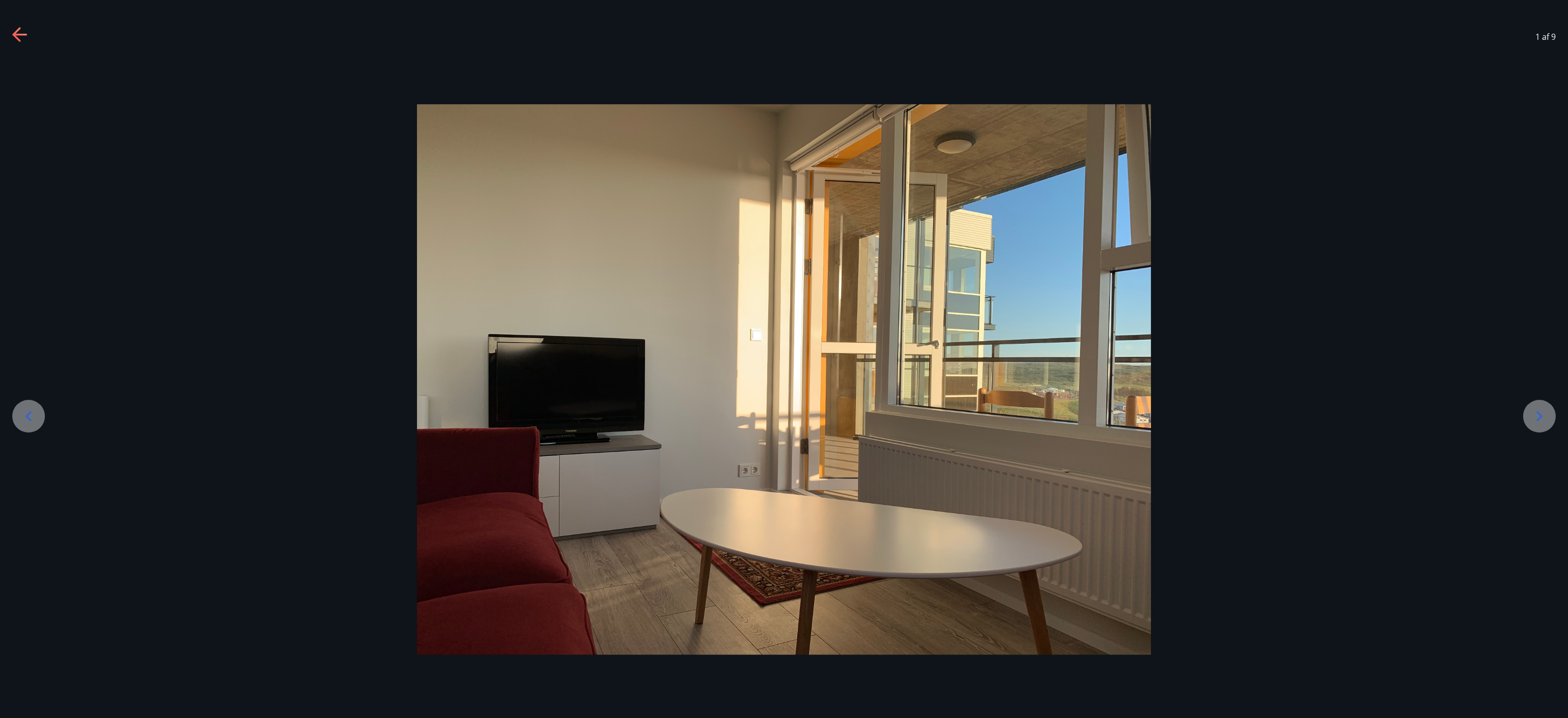
click at [716, 330] on icon at bounding box center [1540, 416] width 16 height 16
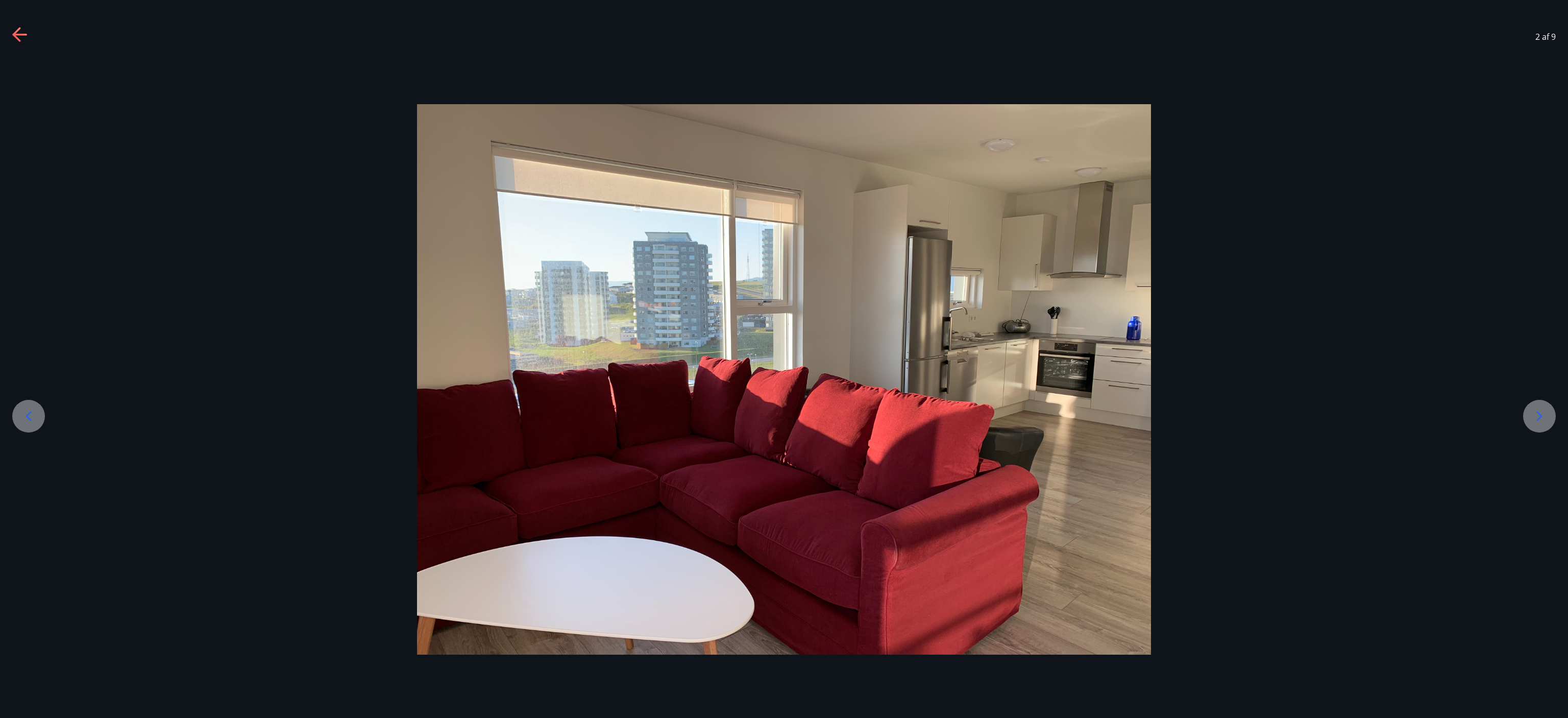
click at [716, 330] on icon at bounding box center [1540, 416] width 16 height 16
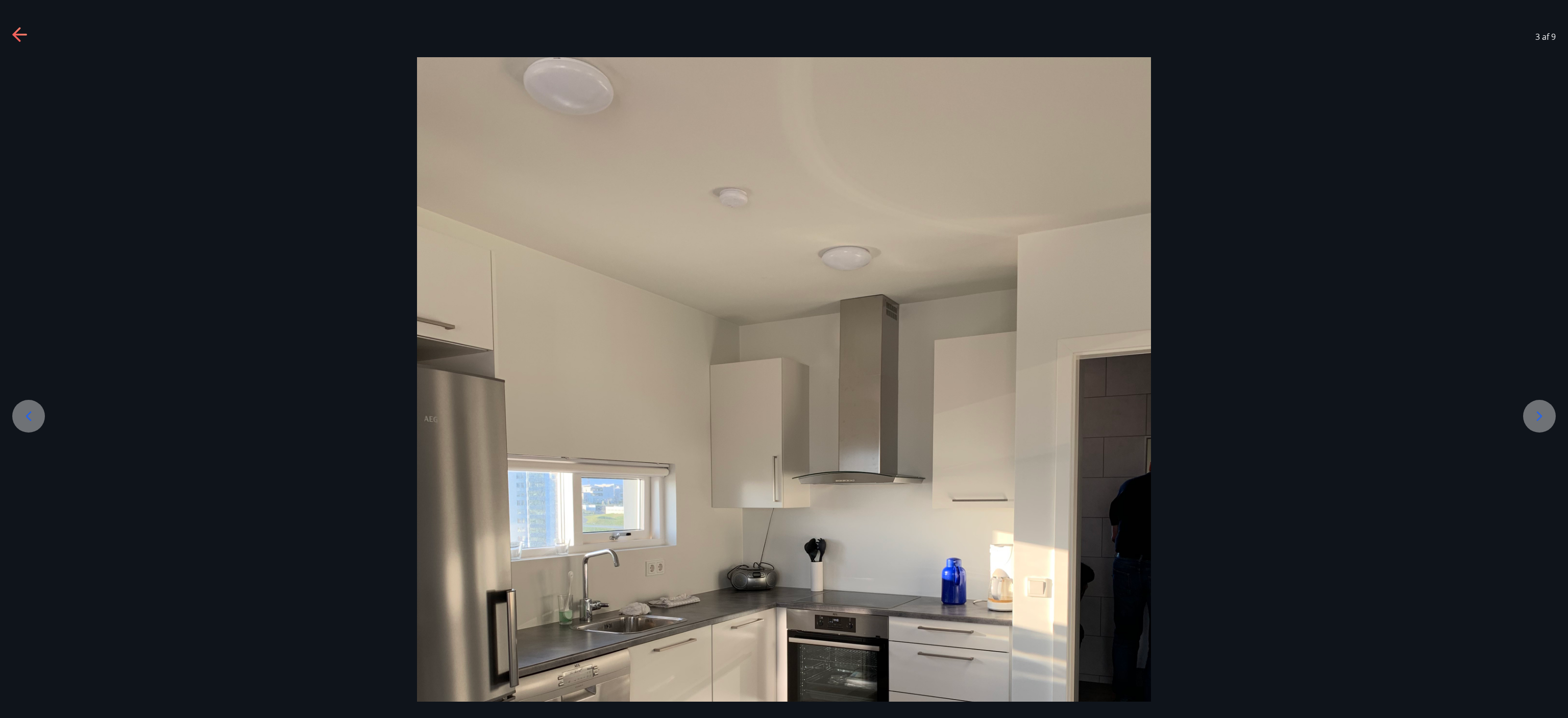
click at [716, 330] on icon at bounding box center [1540, 416] width 16 height 16
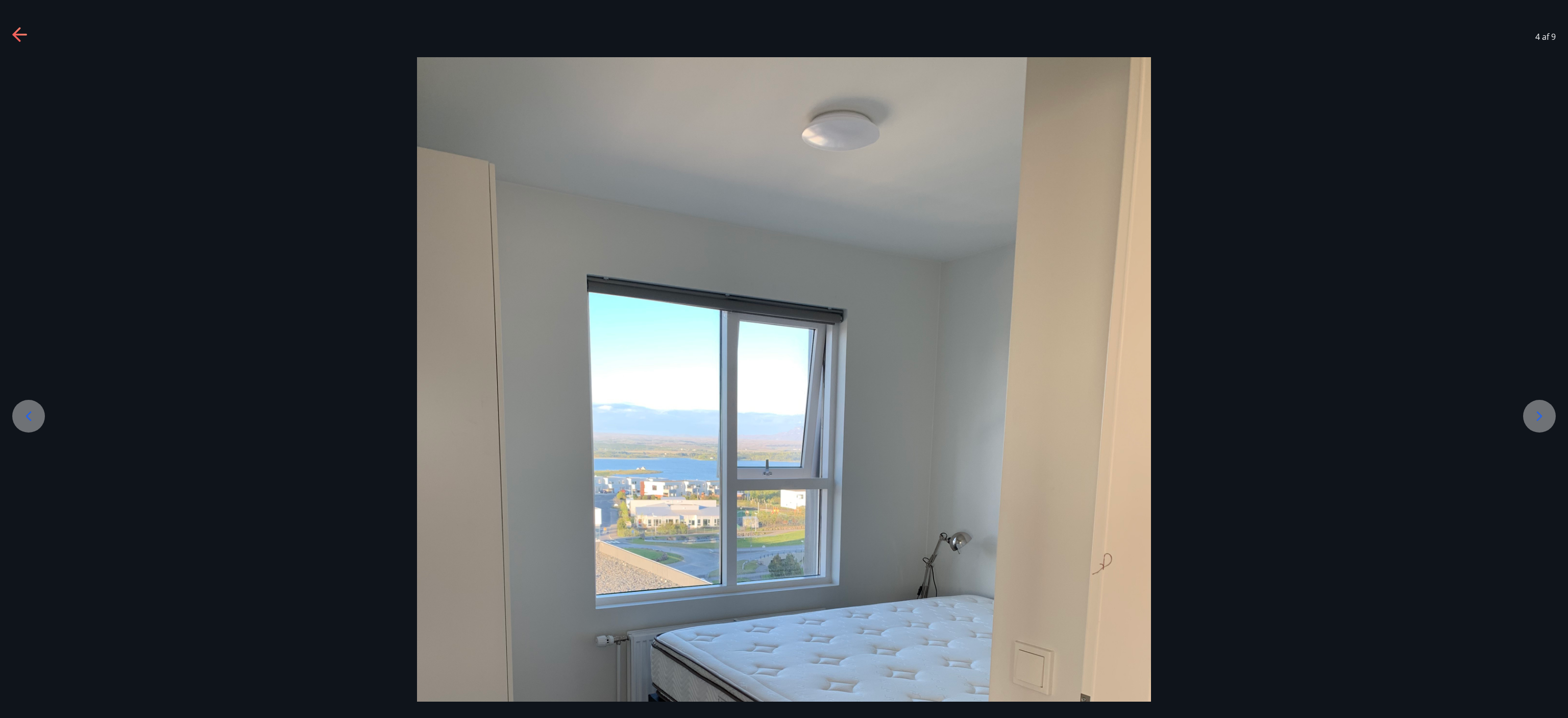
click at [716, 330] on icon at bounding box center [1540, 416] width 16 height 16
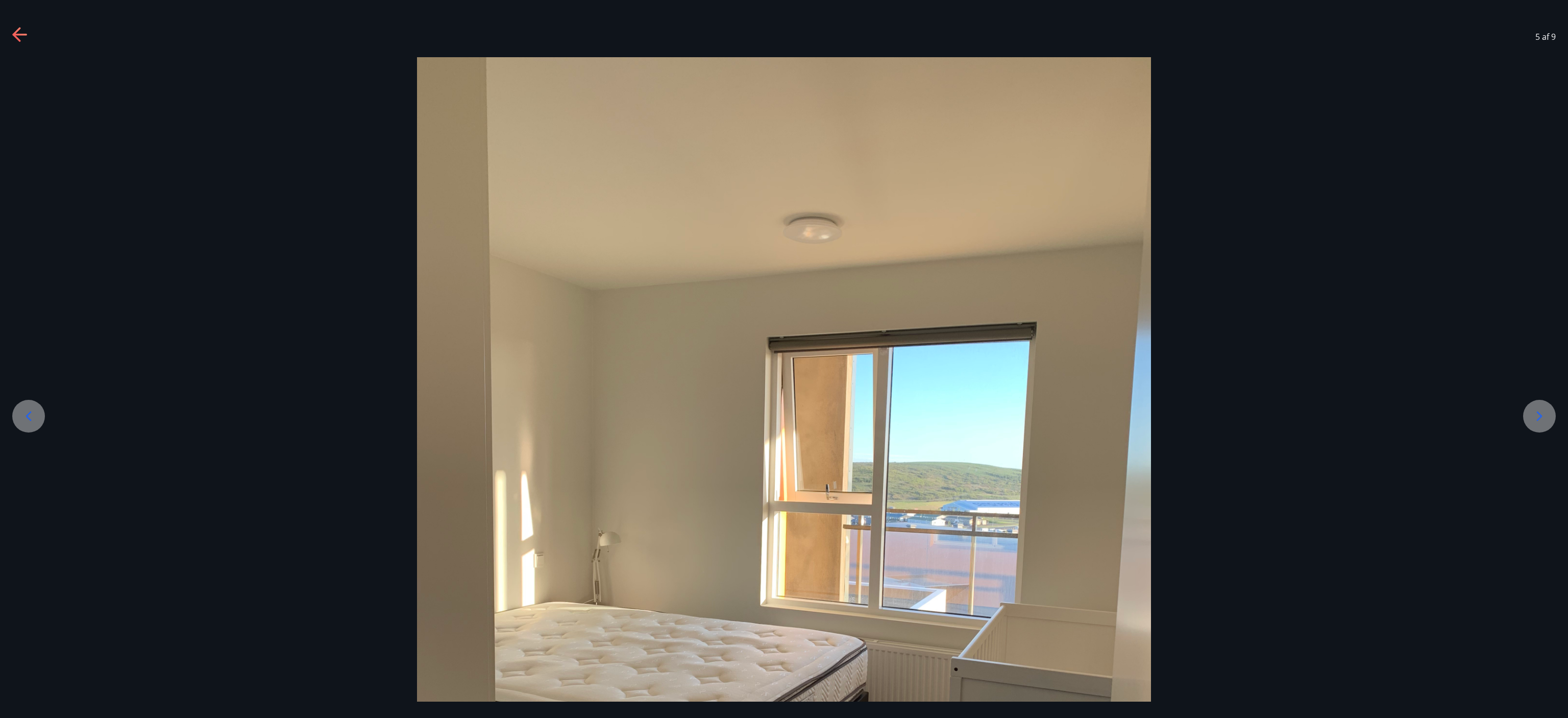
click at [716, 330] on icon at bounding box center [1540, 416] width 16 height 16
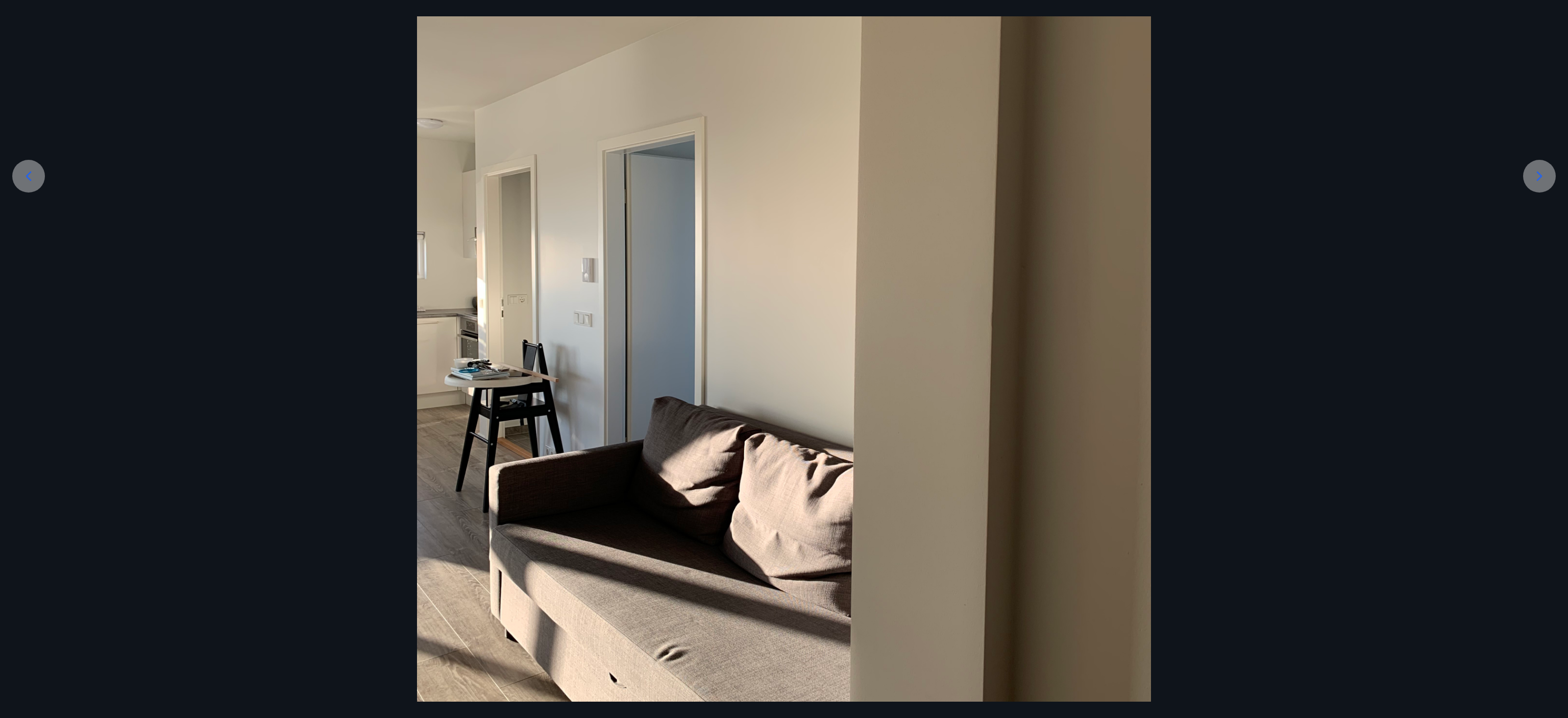
scroll to position [248, 0]
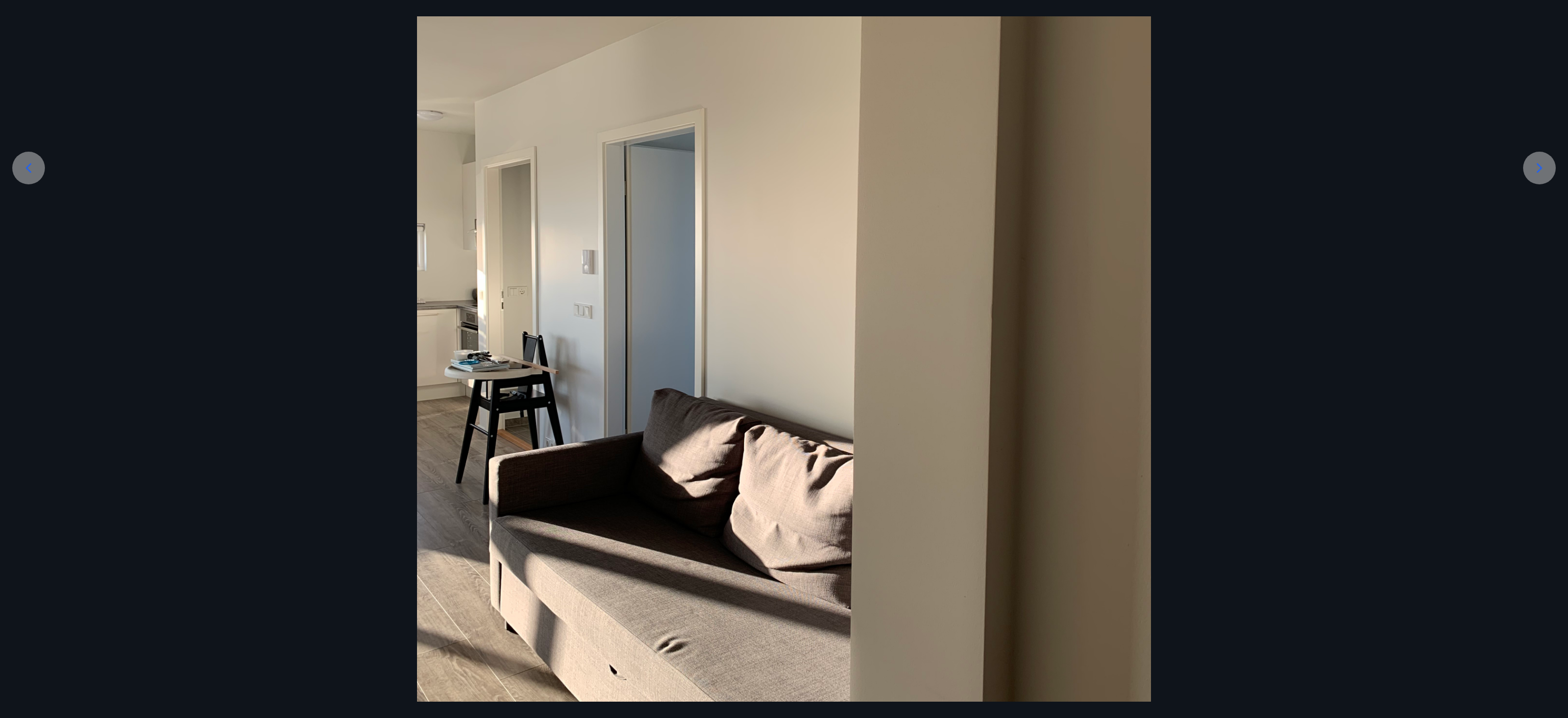
click at [716, 173] on icon at bounding box center [1540, 168] width 16 height 16
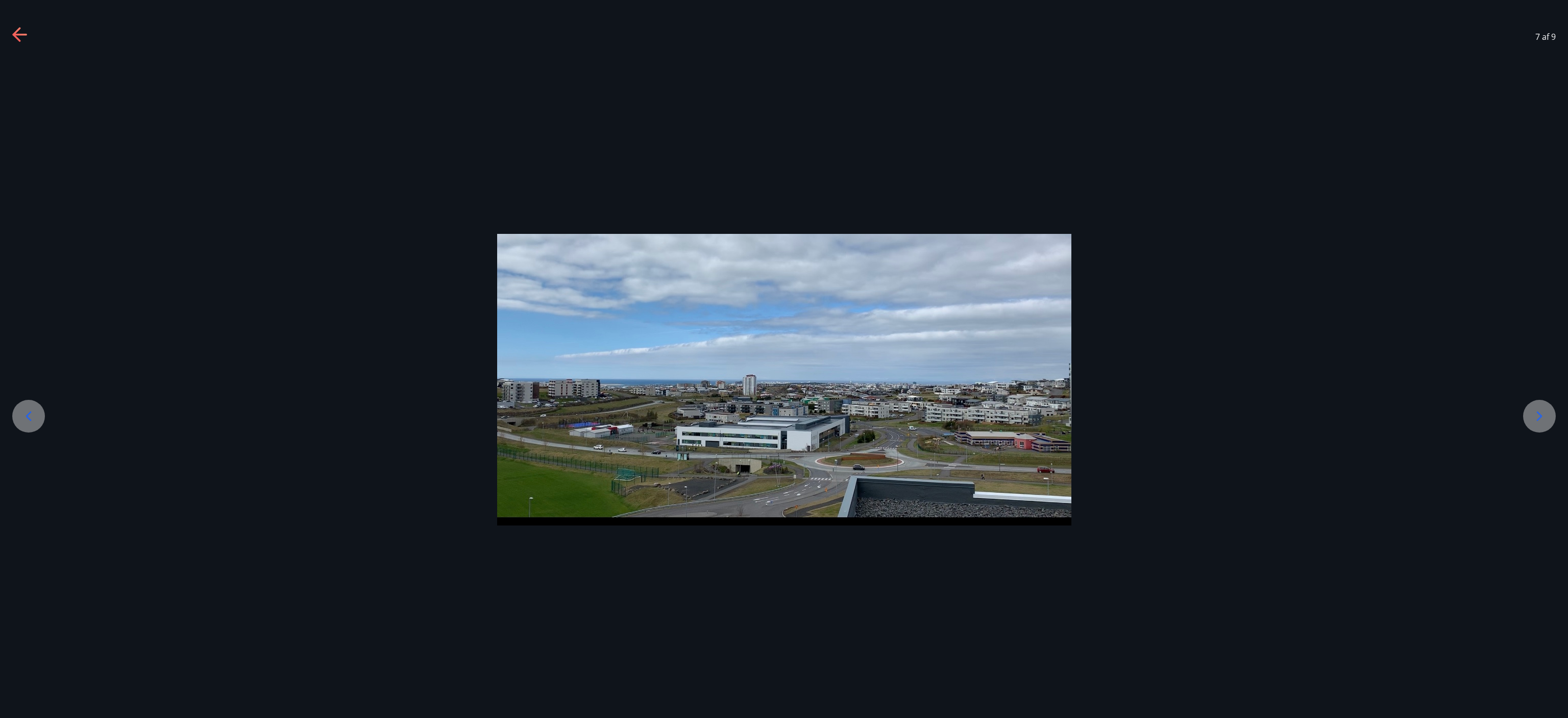
scroll to position [0, 0]
click at [27, 34] on icon at bounding box center [20, 35] width 16 height 16
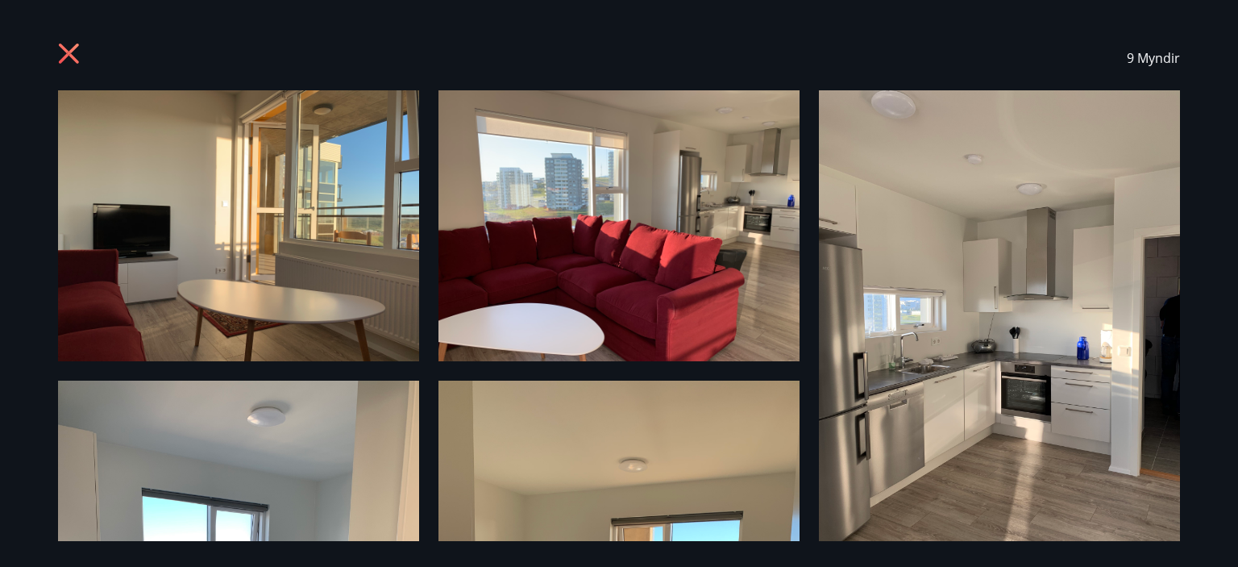
click at [69, 58] on icon at bounding box center [71, 56] width 26 height 26
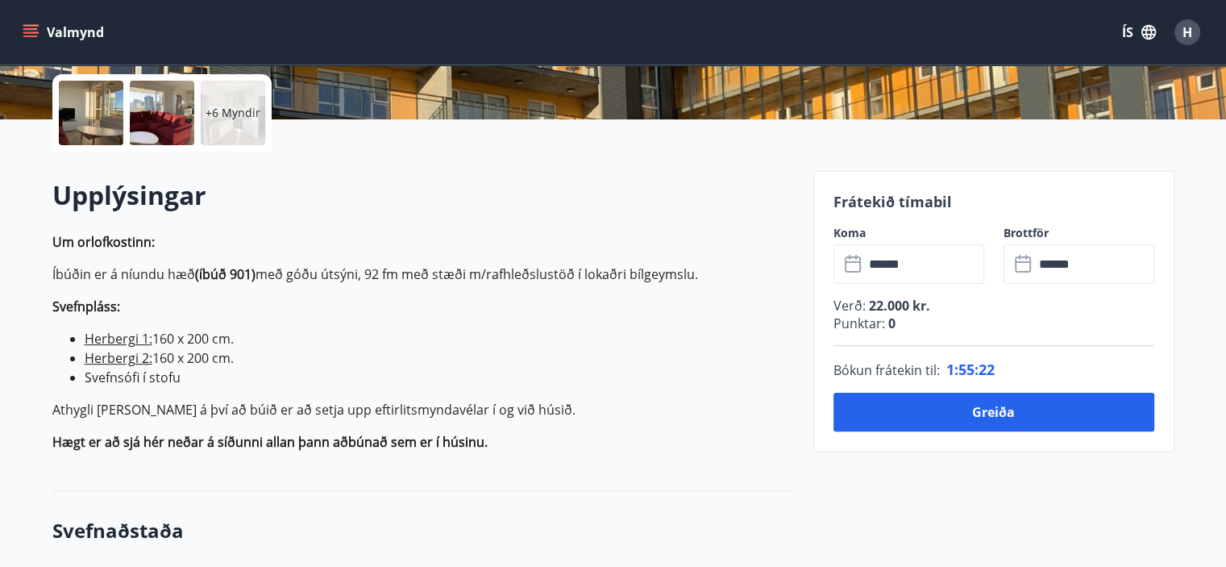
scroll to position [365, 0]
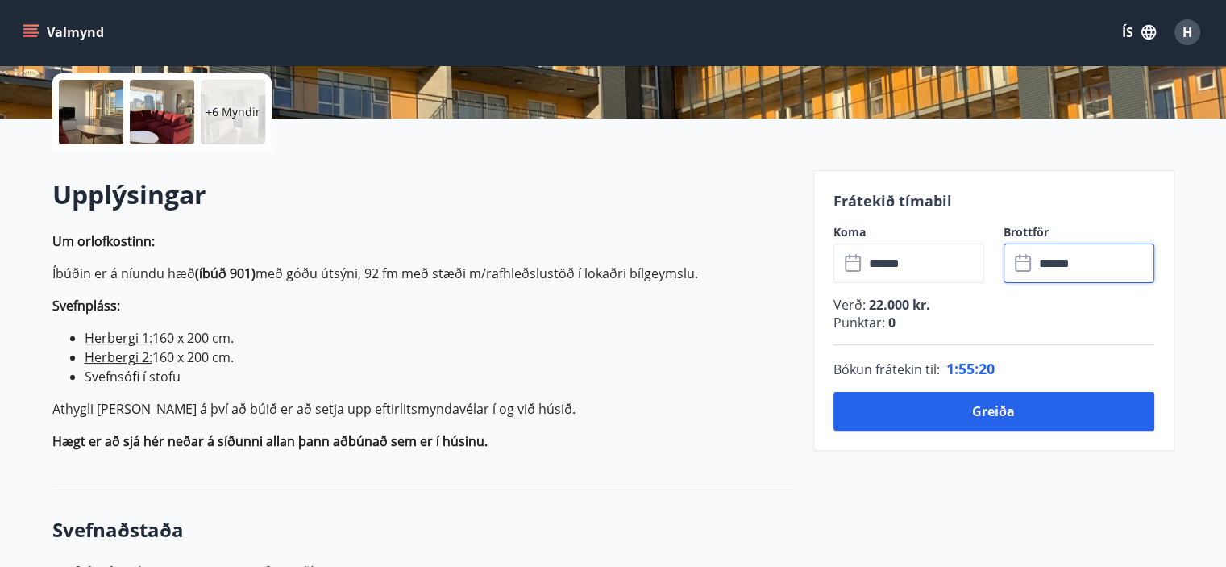
click at [1105, 279] on input "******" at bounding box center [1094, 263] width 120 height 40
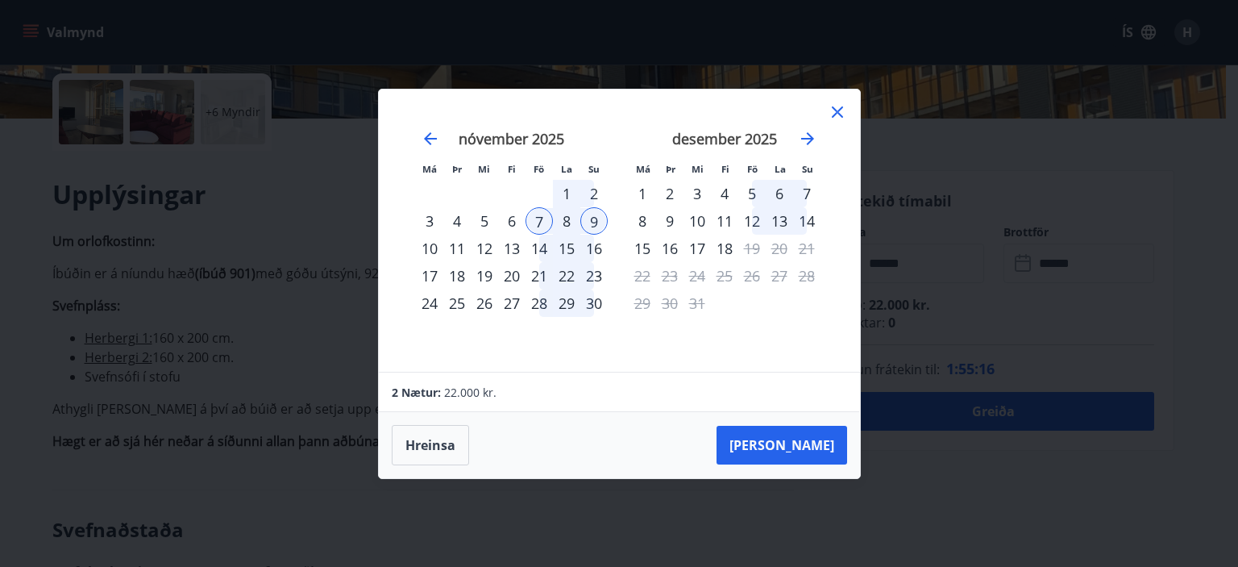
click at [535, 220] on div "7" at bounding box center [539, 220] width 27 height 27
drag, startPoint x: 531, startPoint y: 221, endPoint x: 435, endPoint y: 251, distance: 100.5
click at [435, 251] on tbody "1 2 3 4 5 6 7 8 9 10 11 12 13 14 15 16 17 18 19 20 21 22 23 24 25 26 27 28 29 30" at bounding box center [512, 248] width 192 height 137
click at [435, 251] on div "10" at bounding box center [429, 248] width 27 height 27
click at [760, 435] on div "Hreinsa Taka Frá" at bounding box center [619, 445] width 481 height 66
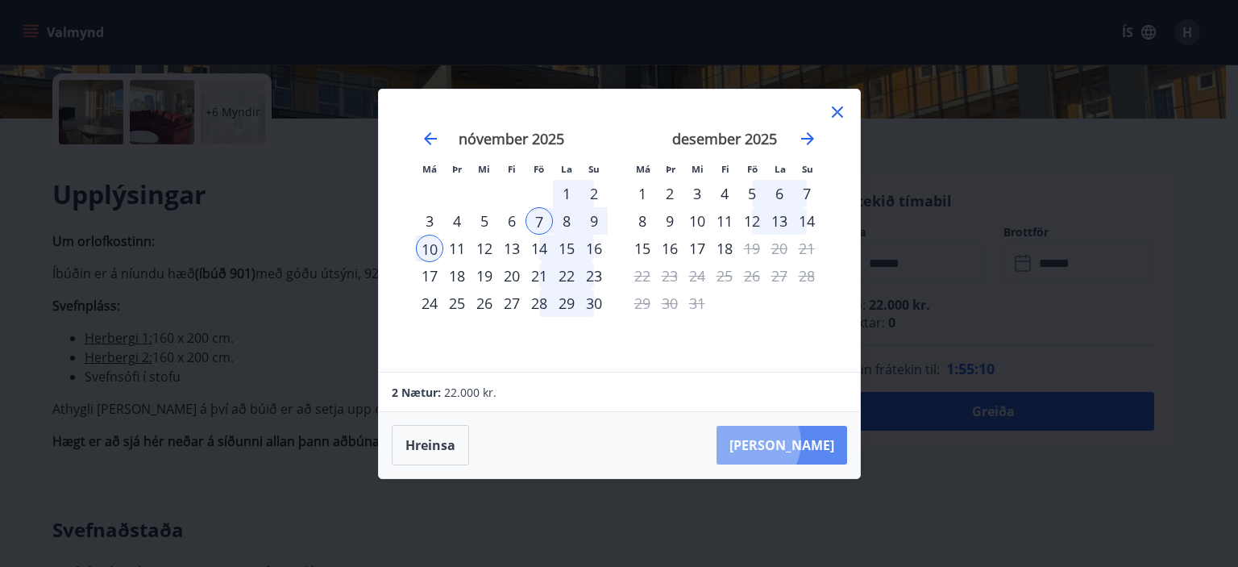
click at [800, 443] on button "Taka Frá" at bounding box center [782, 445] width 131 height 39
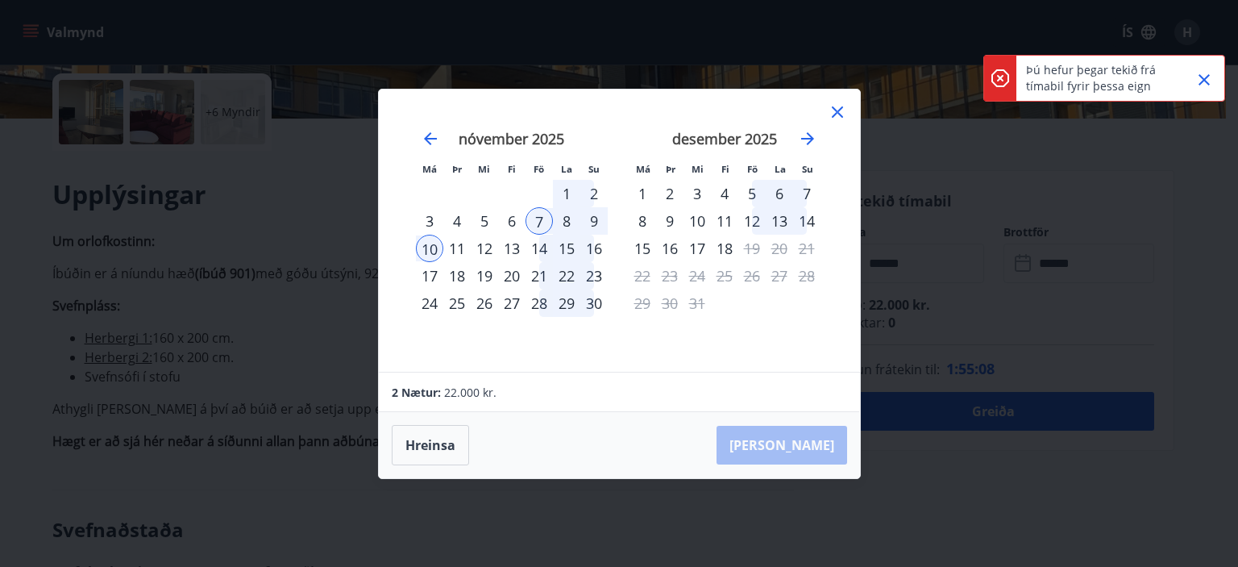
click at [1131, 71] on icon "Close" at bounding box center [1204, 79] width 19 height 19
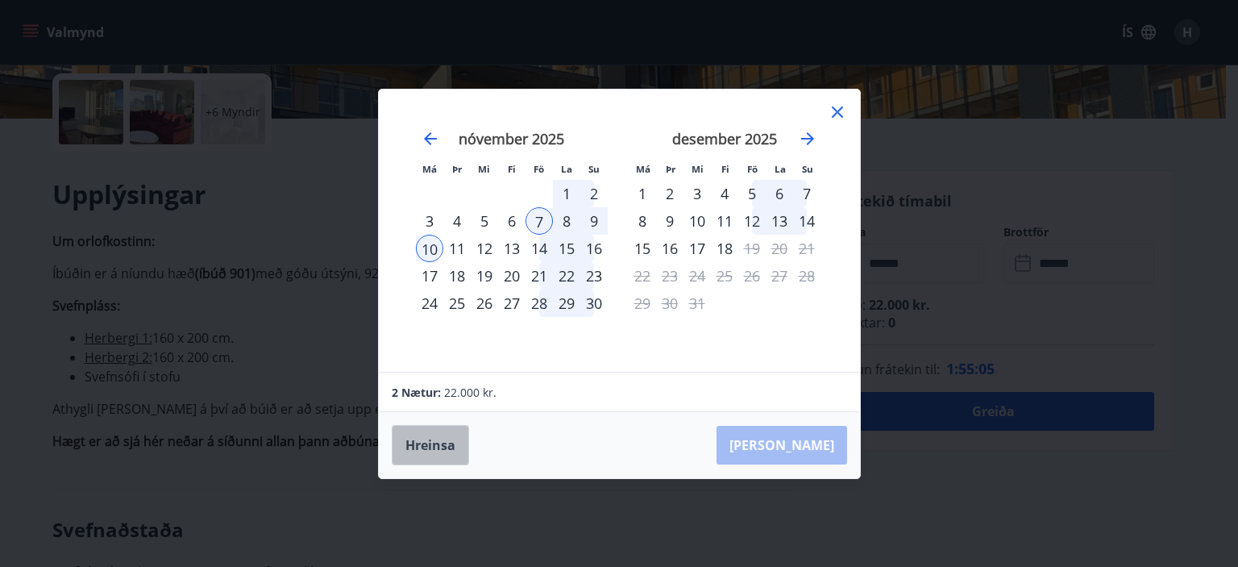
click at [439, 444] on button "Hreinsa" at bounding box center [430, 445] width 77 height 40
click at [836, 114] on icon at bounding box center [837, 111] width 19 height 19
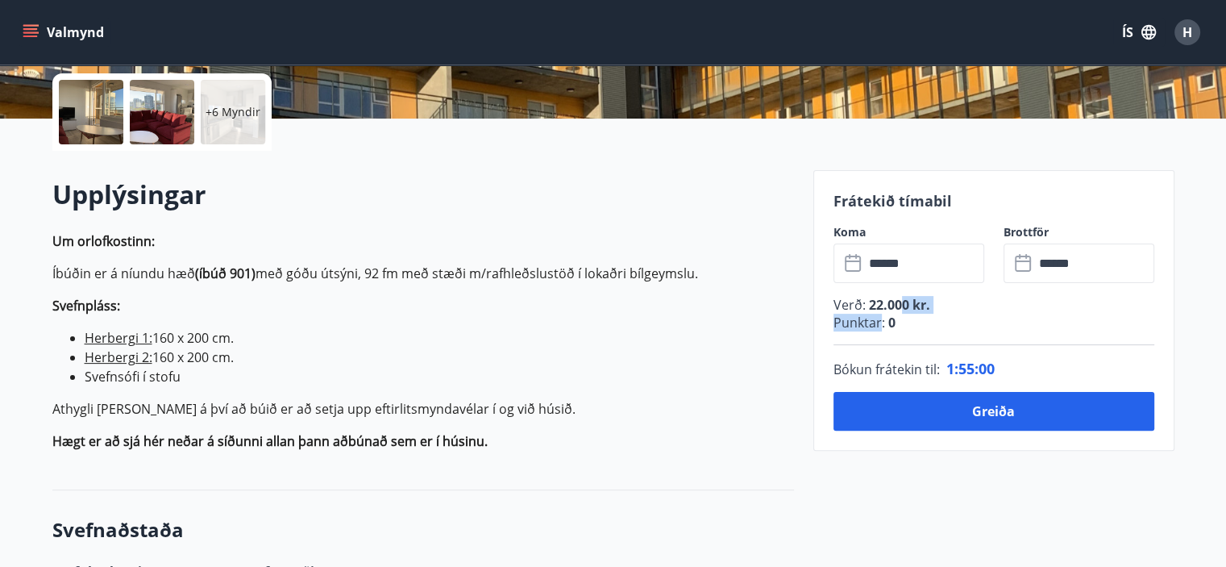
drag, startPoint x: 880, startPoint y: 322, endPoint x: 898, endPoint y: 312, distance: 20.2
click at [898, 312] on div "Verð : 22.000 kr. Punktar : 0" at bounding box center [994, 320] width 321 height 49
click at [915, 270] on input "******" at bounding box center [924, 263] width 120 height 40
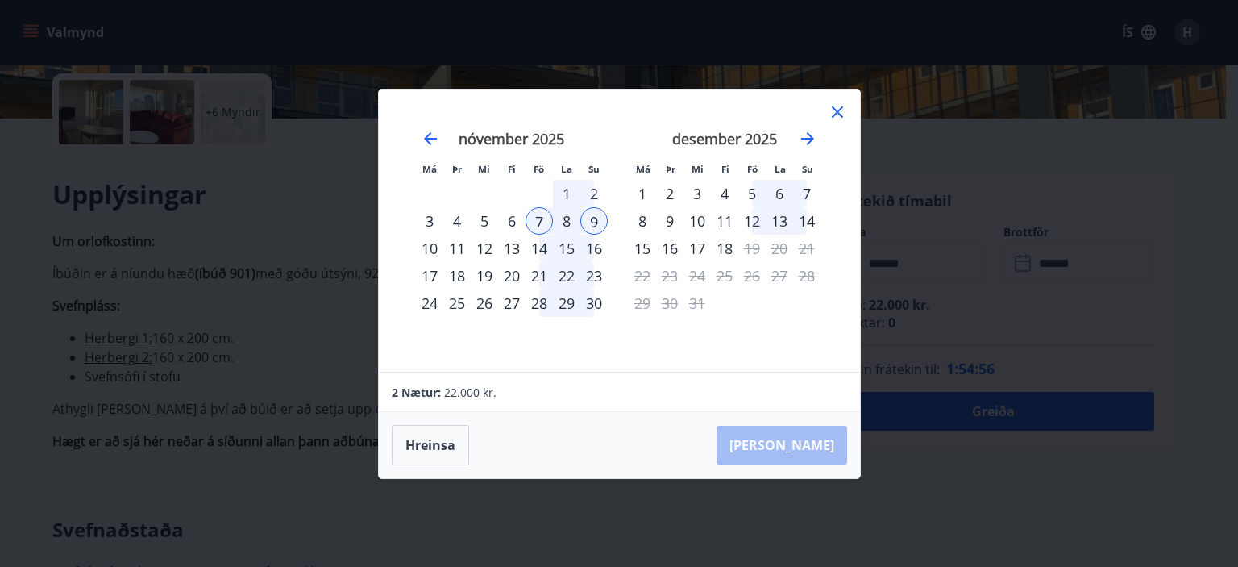
click at [843, 107] on icon at bounding box center [837, 111] width 19 height 19
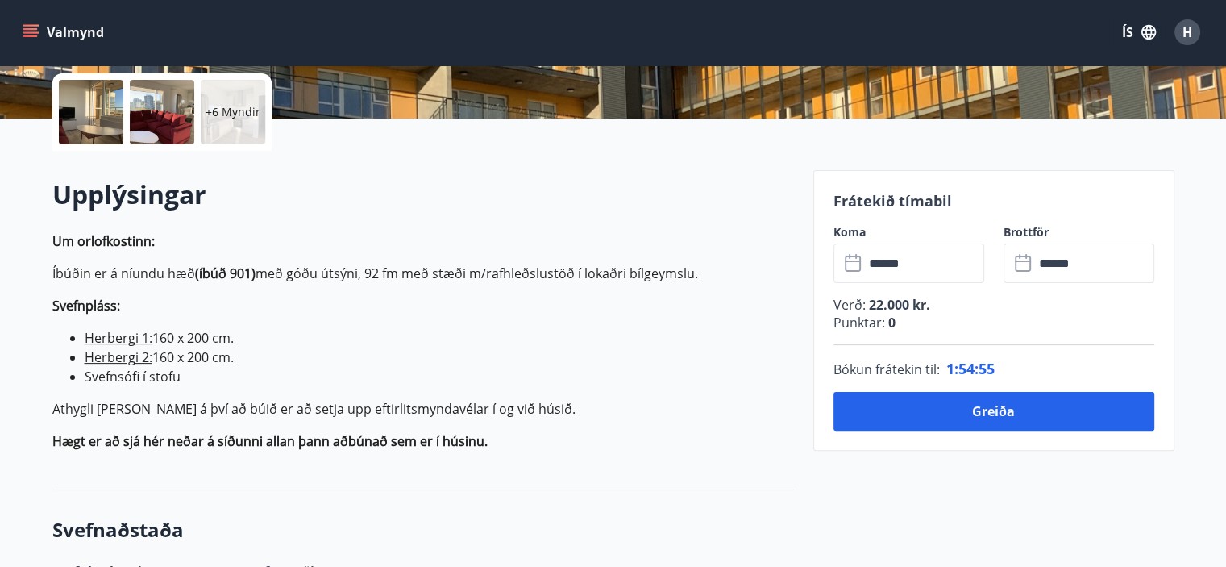
click at [1026, 260] on icon at bounding box center [1024, 263] width 19 height 19
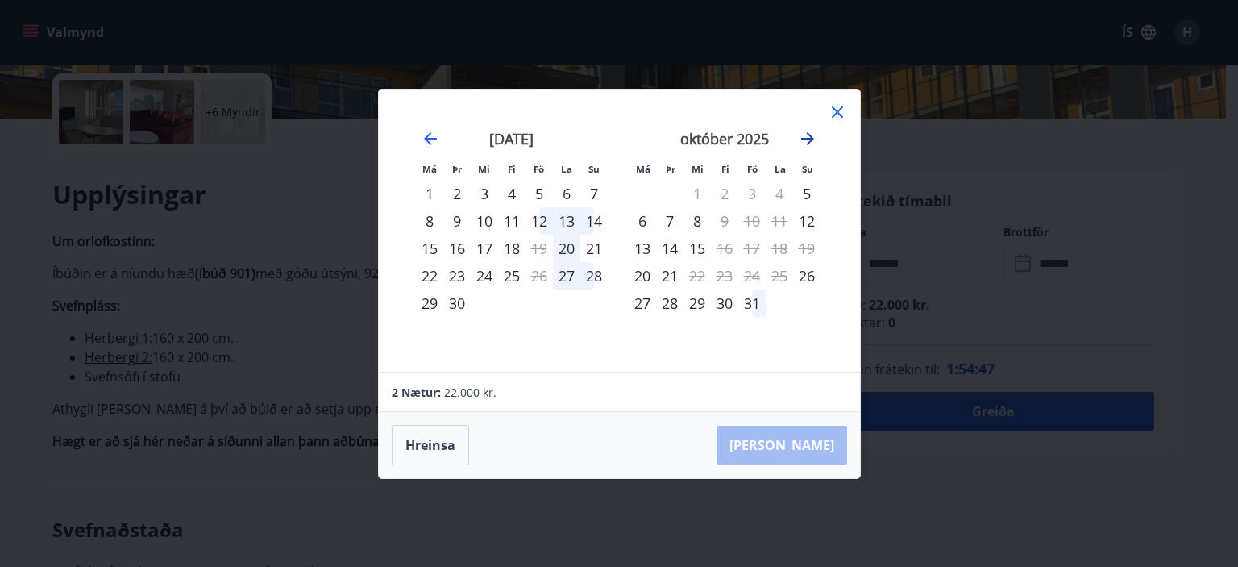
click at [802, 138] on icon "Move forward to switch to the next month." at bounding box center [807, 138] width 13 height 13
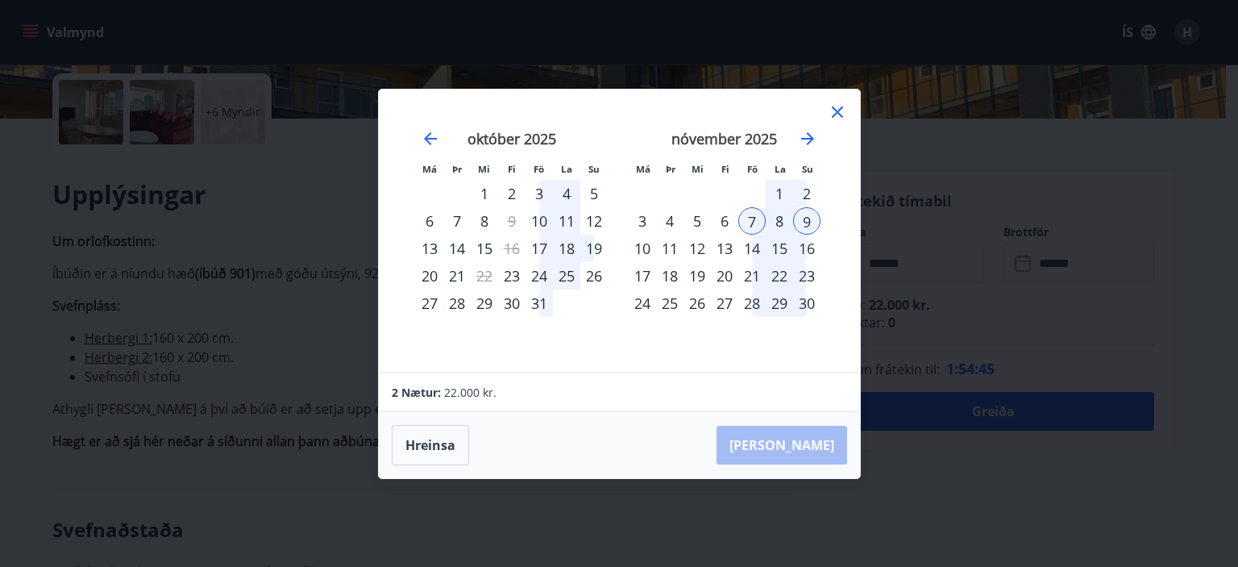
click at [643, 251] on div "10" at bounding box center [642, 248] width 27 height 27
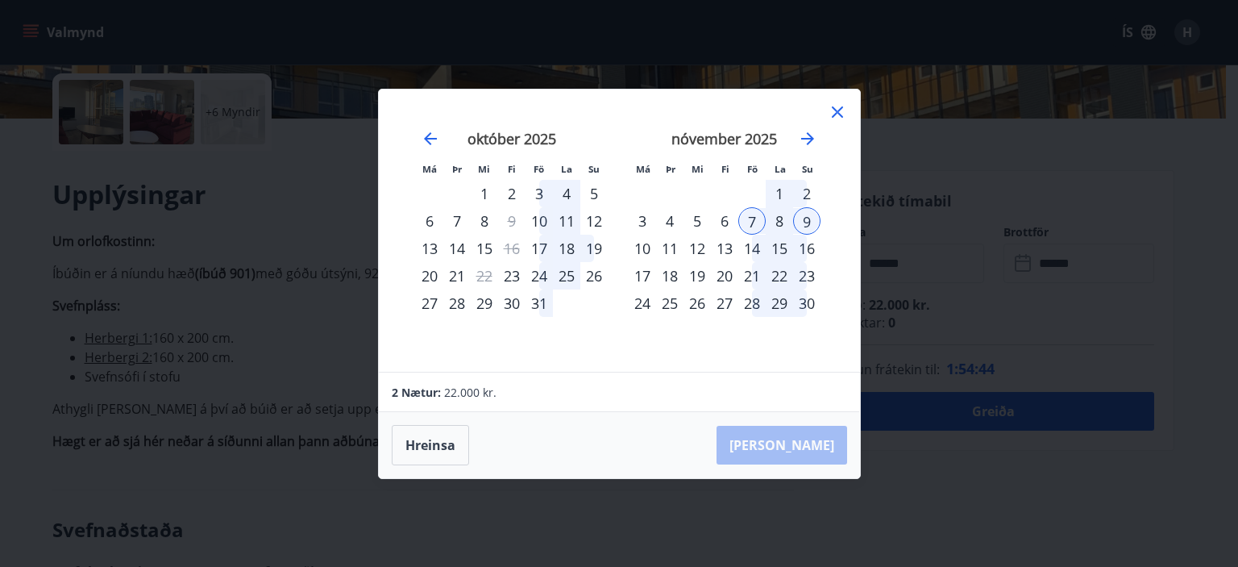
click at [643, 251] on div "10" at bounding box center [642, 248] width 27 height 27
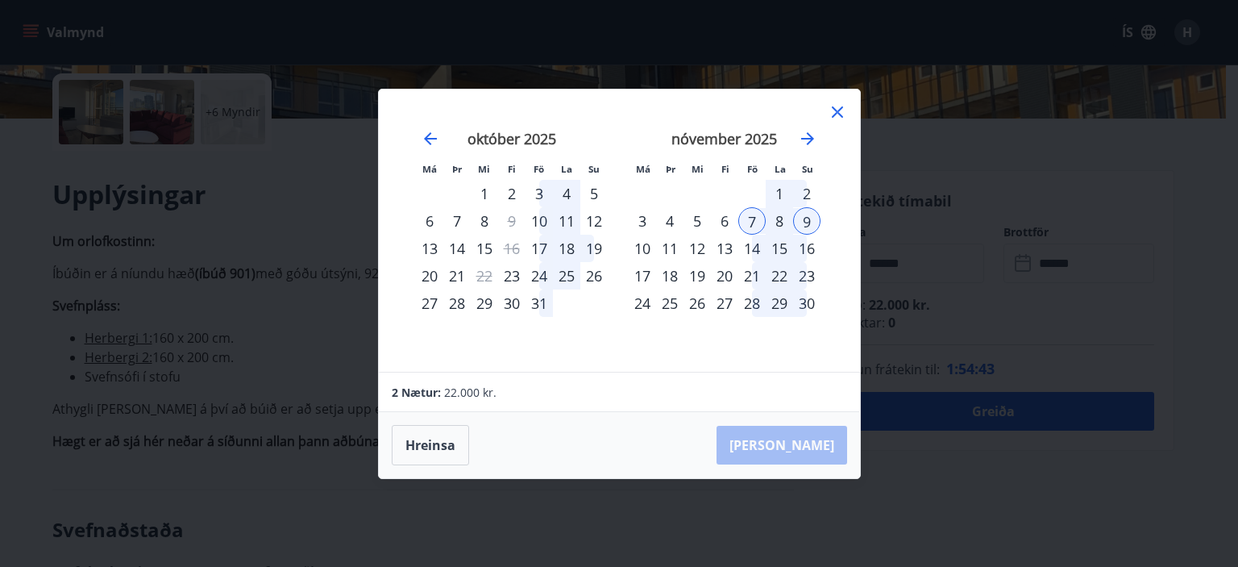
click at [643, 251] on div "10" at bounding box center [642, 248] width 27 height 27
drag, startPoint x: 643, startPoint y: 251, endPoint x: 839, endPoint y: 110, distance: 241.0
click at [839, 110] on div "Má Þr Mi Fi Fö La Su Má Þr Mi Fi Fö La Su september 2025 1 2 3 4 5 6 7 8 9 10 1…" at bounding box center [619, 230] width 481 height 282
click at [839, 110] on icon at bounding box center [837, 111] width 11 height 11
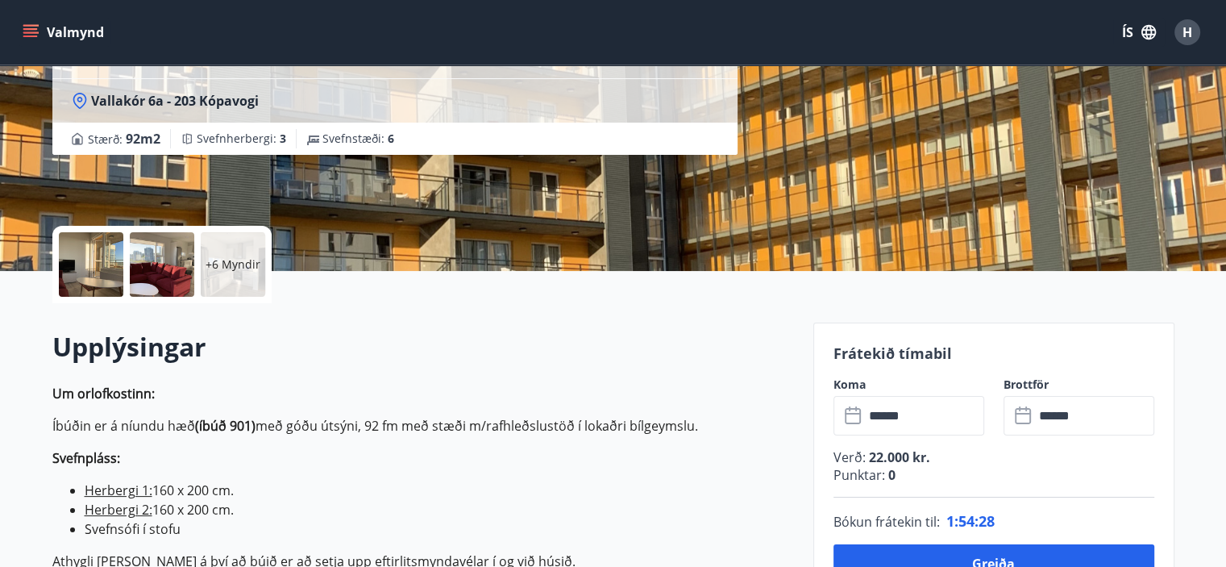
scroll to position [215, 0]
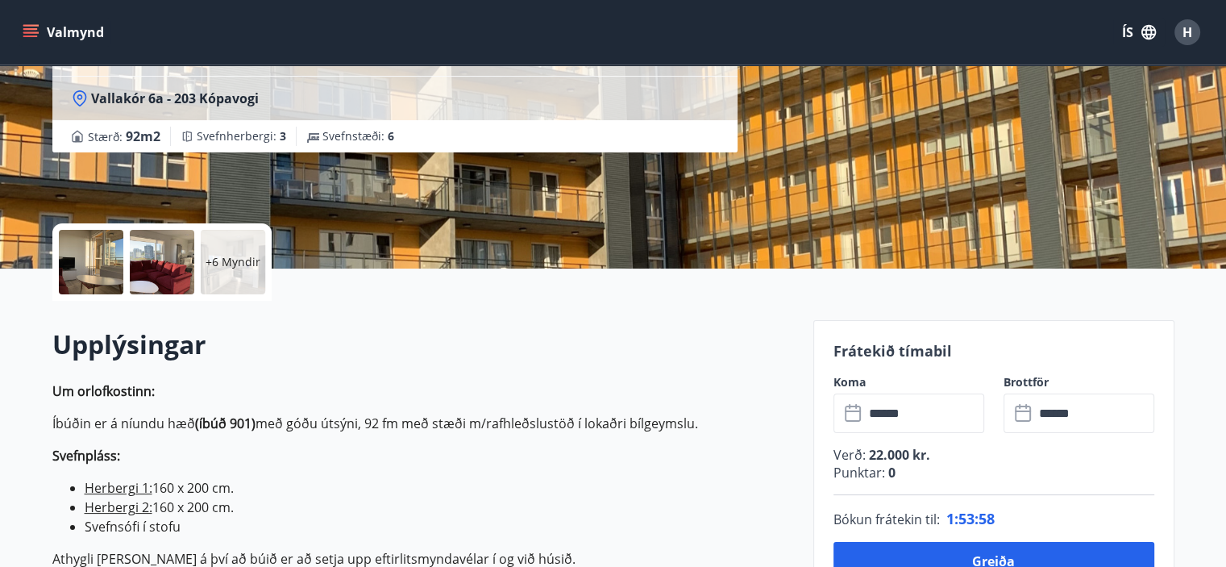
click at [1007, 379] on label "Brottför" at bounding box center [1079, 382] width 151 height 16
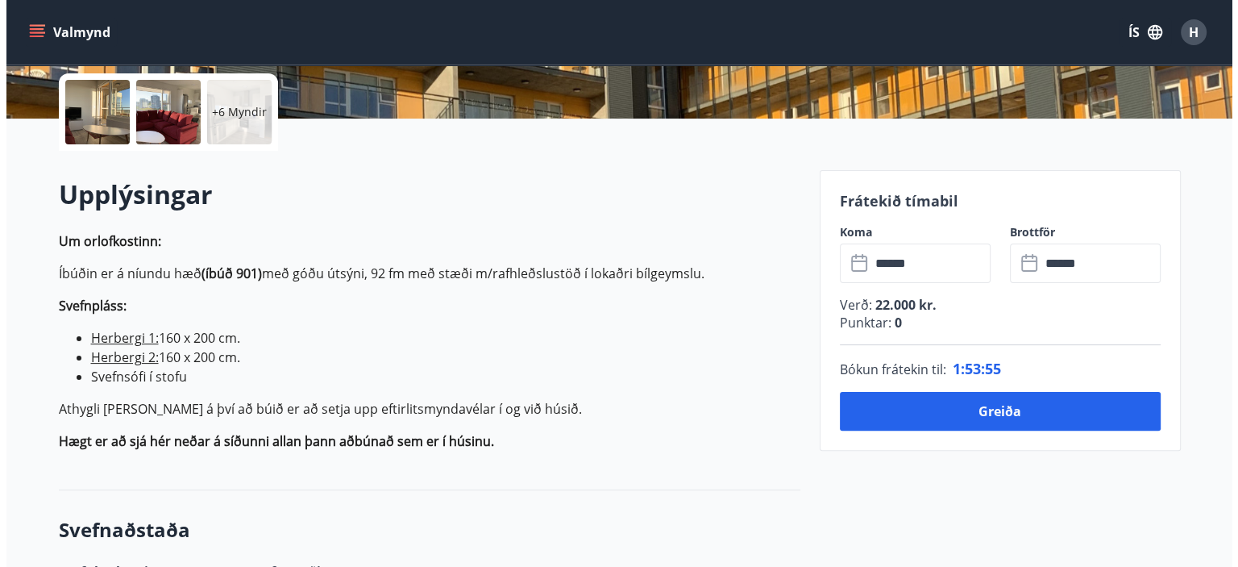
scroll to position [361, 0]
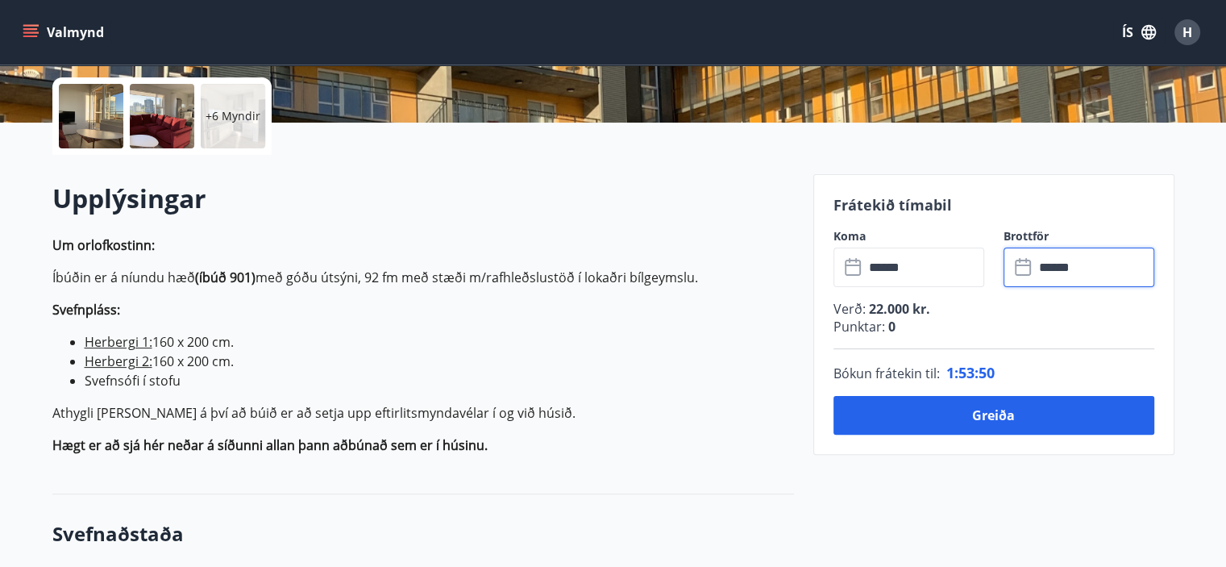
click at [1048, 248] on input "******" at bounding box center [1094, 268] width 120 height 40
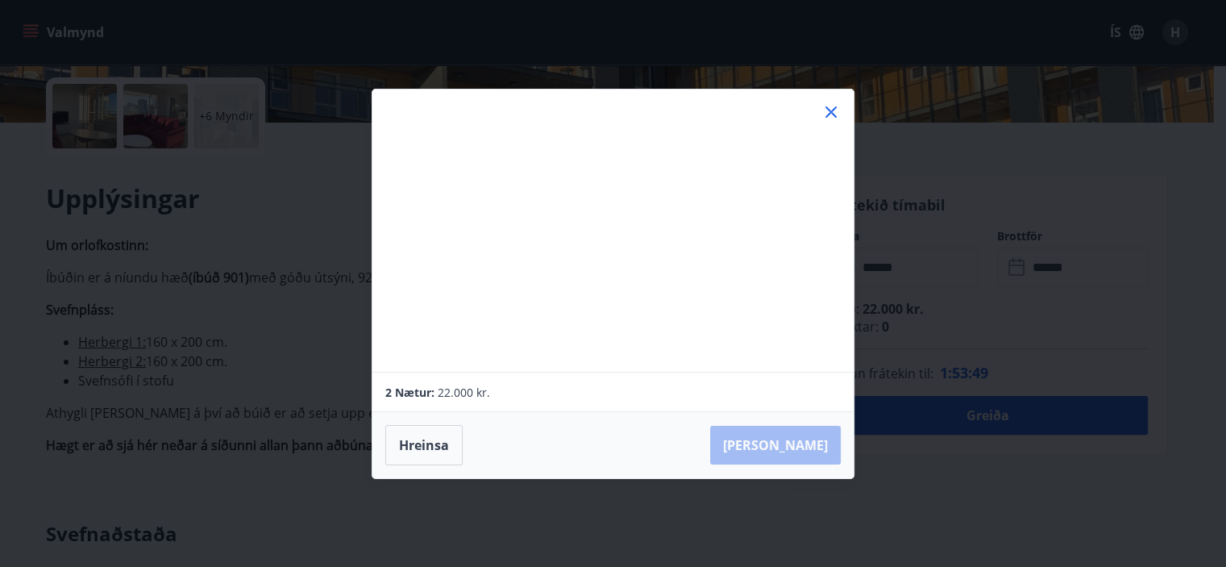
click at [907, 256] on div "Má Þr Mi Fi Fö La Su Má Þr Mi Fi Fö La Su október 2025 1 2 3 4 5 6 7 8 9 10 11 …" at bounding box center [613, 283] width 1226 height 567
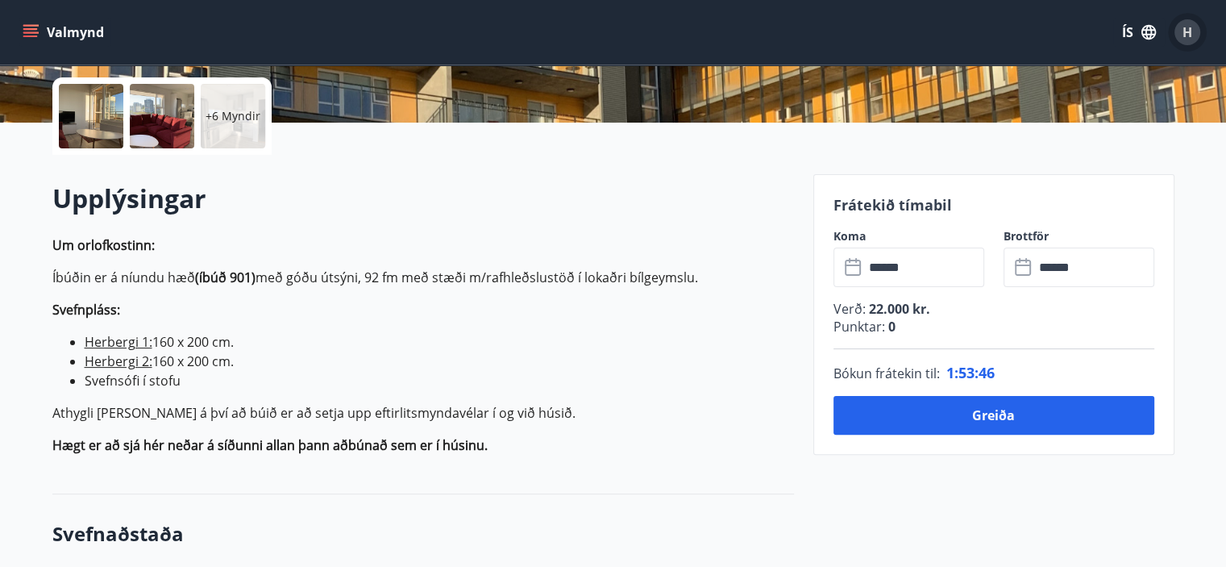
click at [1131, 35] on span "H" at bounding box center [1188, 32] width 10 height 18
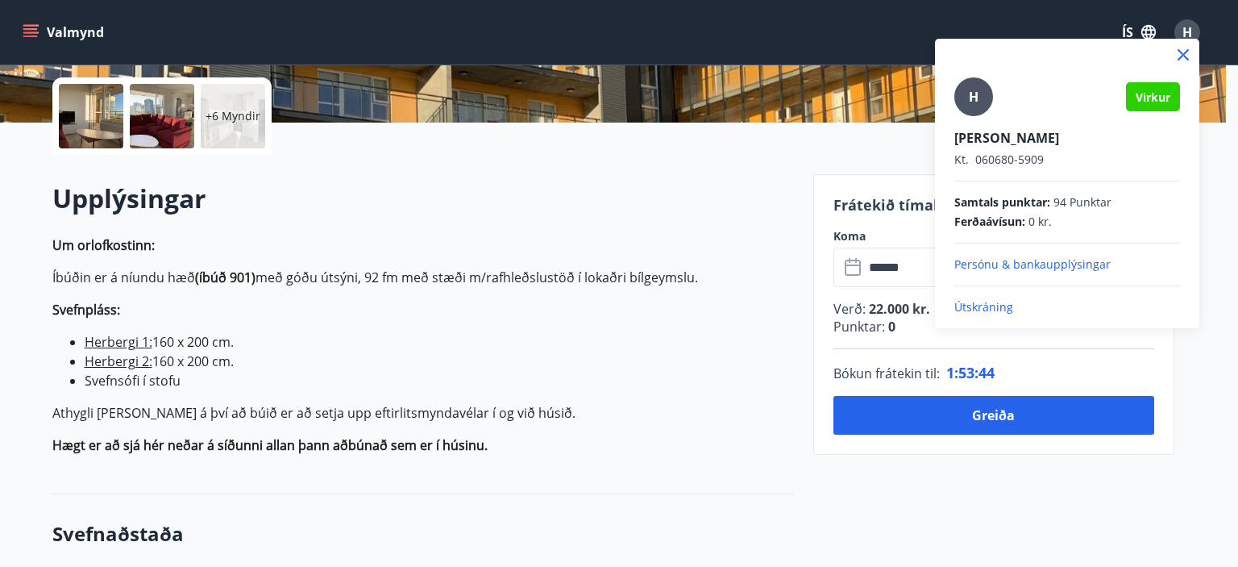
click at [995, 313] on p "Útskráning" at bounding box center [1068, 307] width 226 height 16
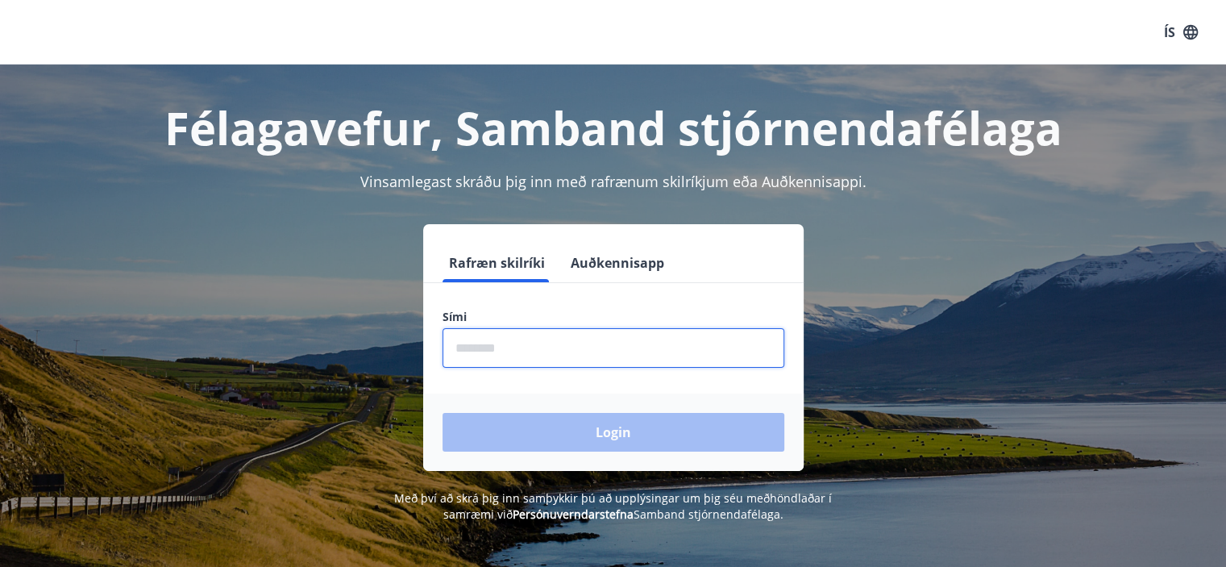
click at [531, 345] on input "phone" at bounding box center [614, 348] width 342 height 40
type input "********"
click at [443, 413] on button "Login" at bounding box center [614, 432] width 342 height 39
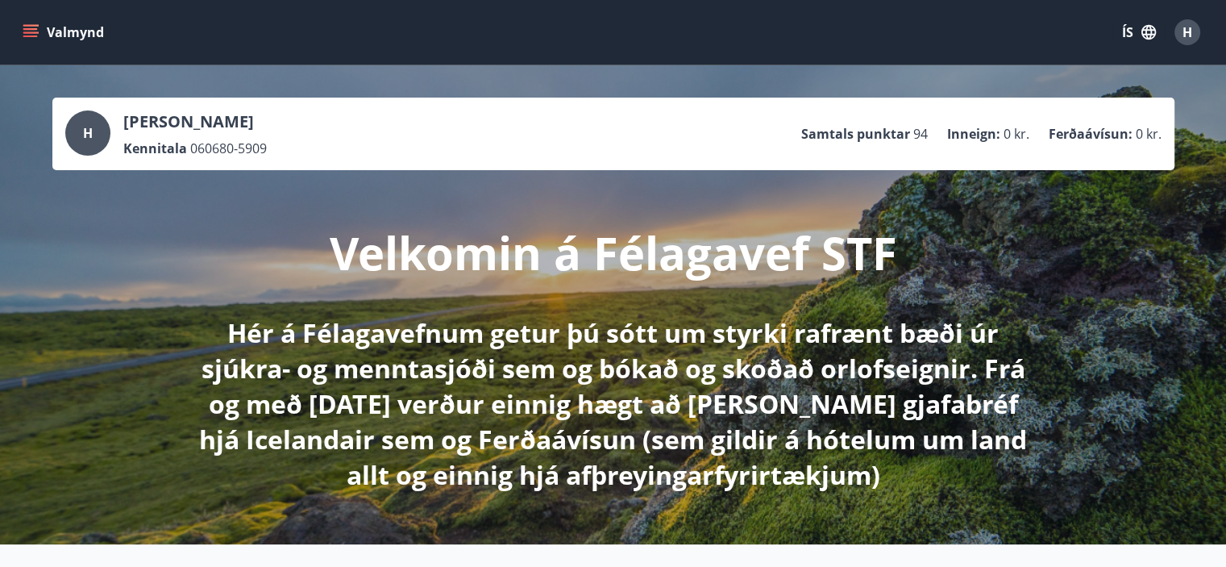
click at [70, 27] on button "Valmynd" at bounding box center [64, 32] width 91 height 29
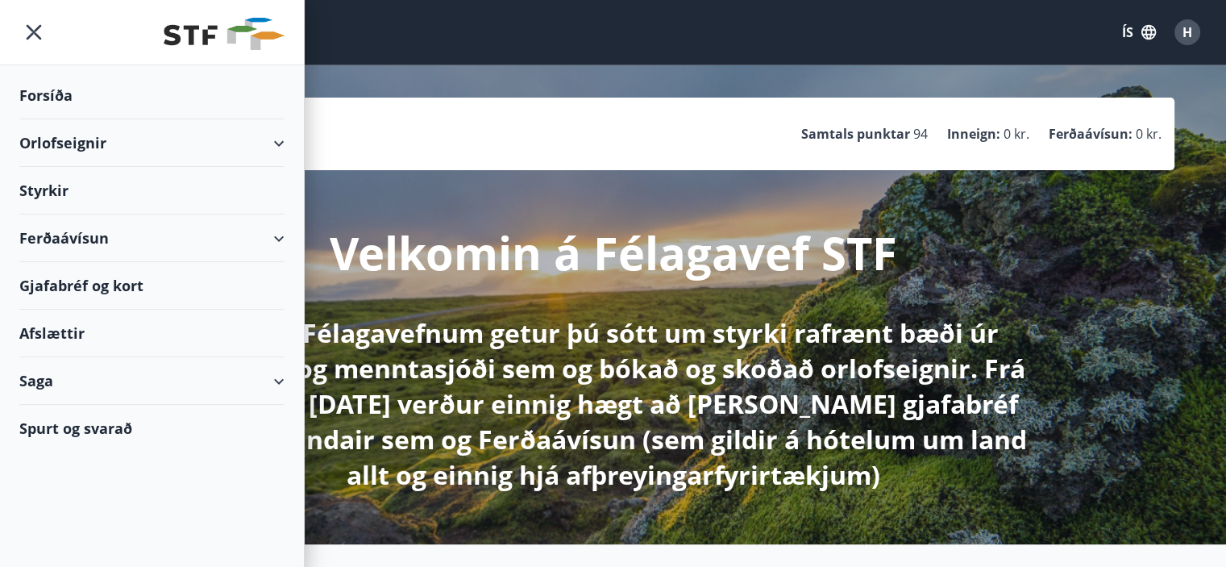
click at [131, 138] on div "Orlofseignir" at bounding box center [151, 143] width 265 height 48
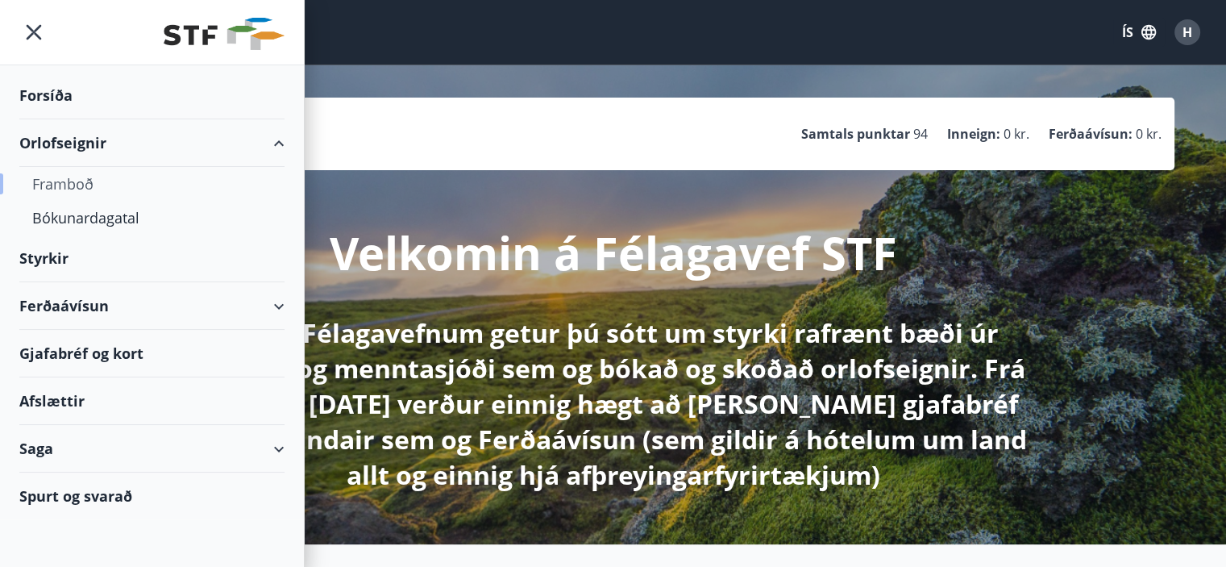
click at [74, 183] on div "Framboð" at bounding box center [151, 184] width 239 height 34
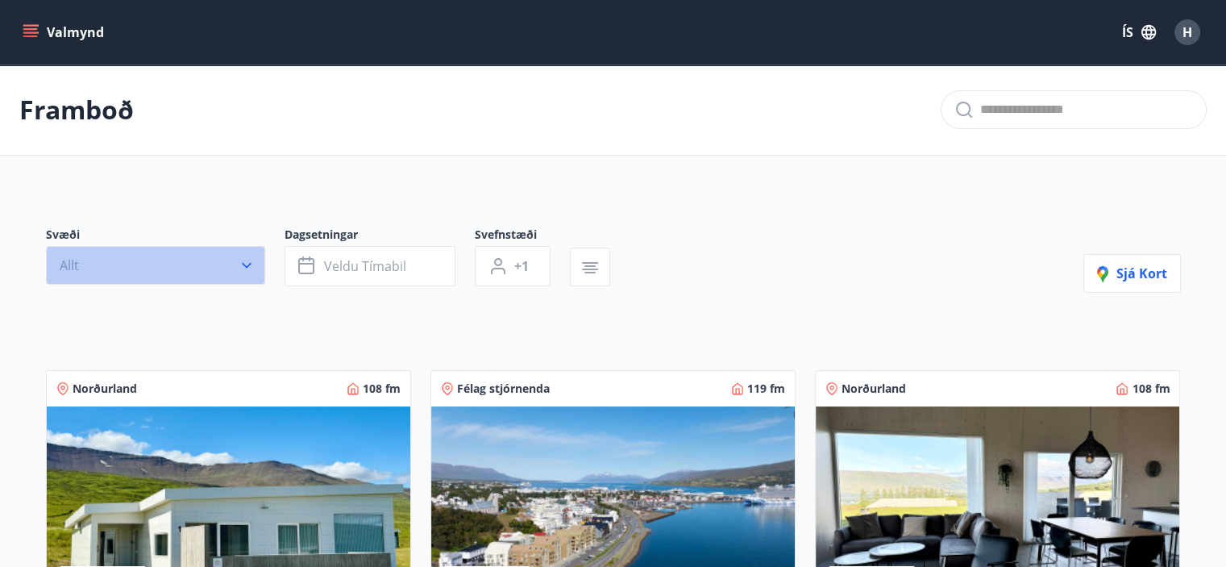
click at [164, 257] on button "Allt" at bounding box center [155, 265] width 219 height 39
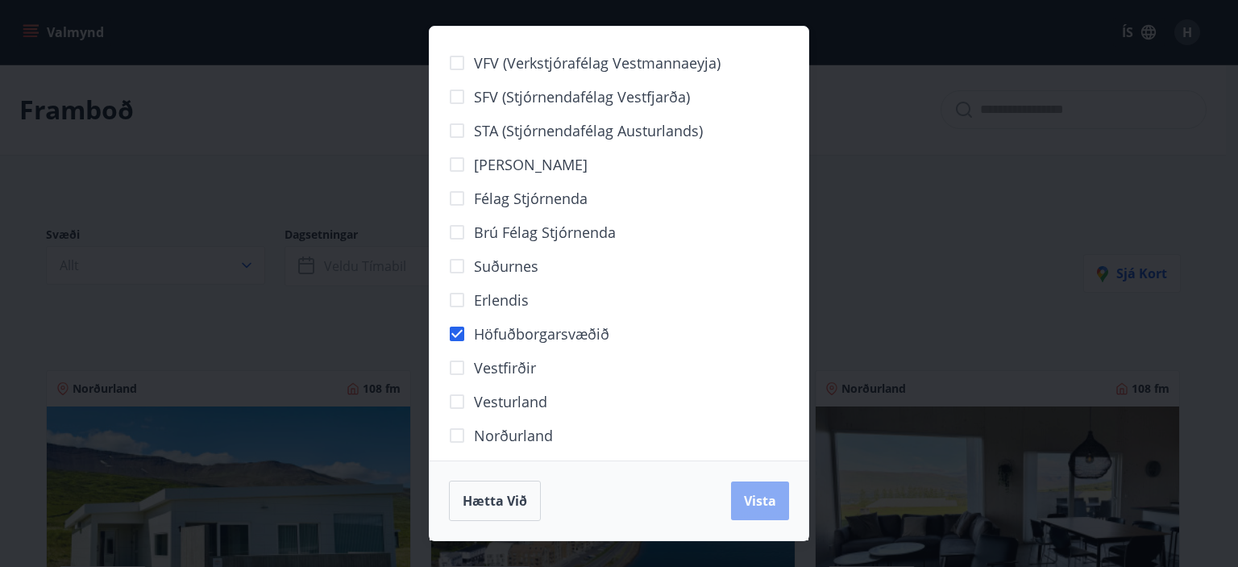
click at [768, 506] on span "Vista" at bounding box center [760, 501] width 32 height 18
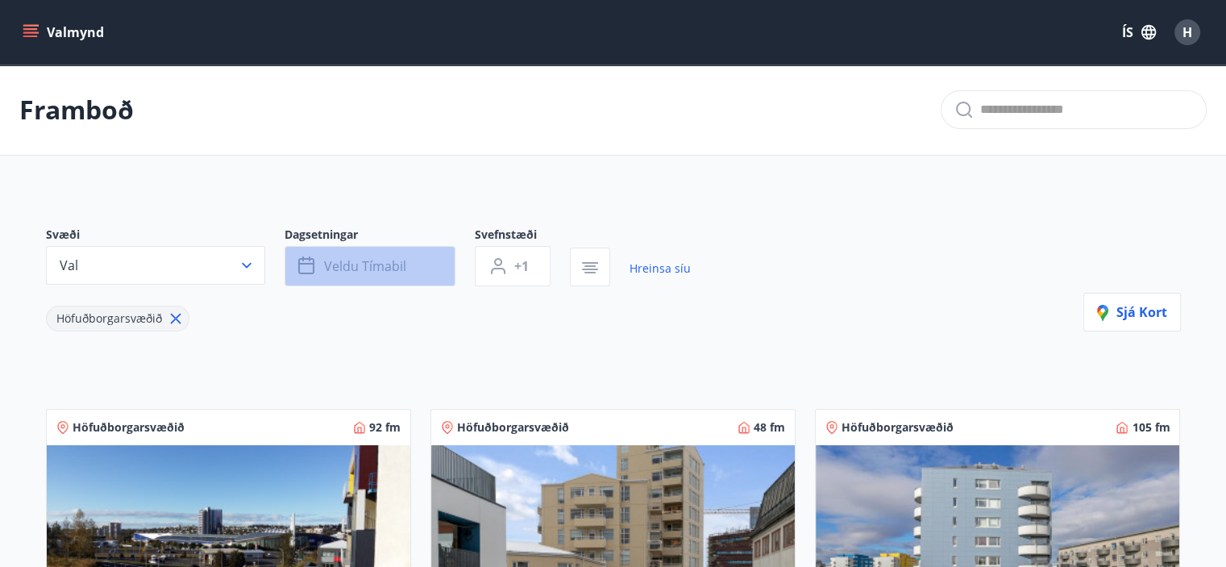
click at [387, 273] on span "Veldu tímabil" at bounding box center [365, 266] width 82 height 18
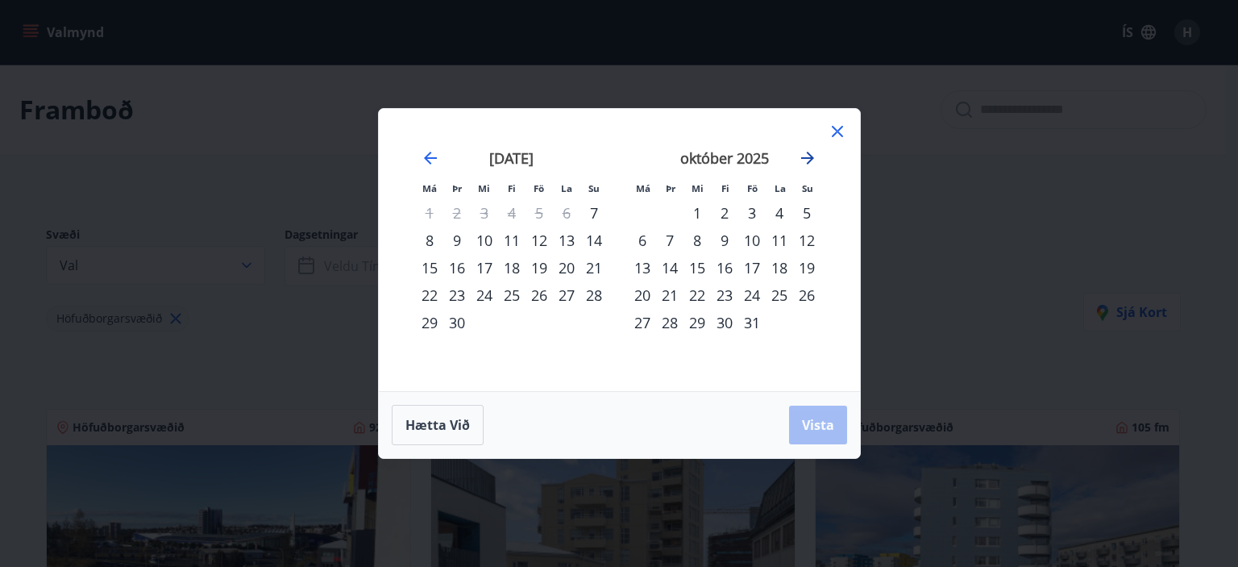
click at [805, 158] on icon "Move forward to switch to the next month." at bounding box center [807, 158] width 13 height 13
click at [749, 238] on div "7" at bounding box center [752, 240] width 27 height 27
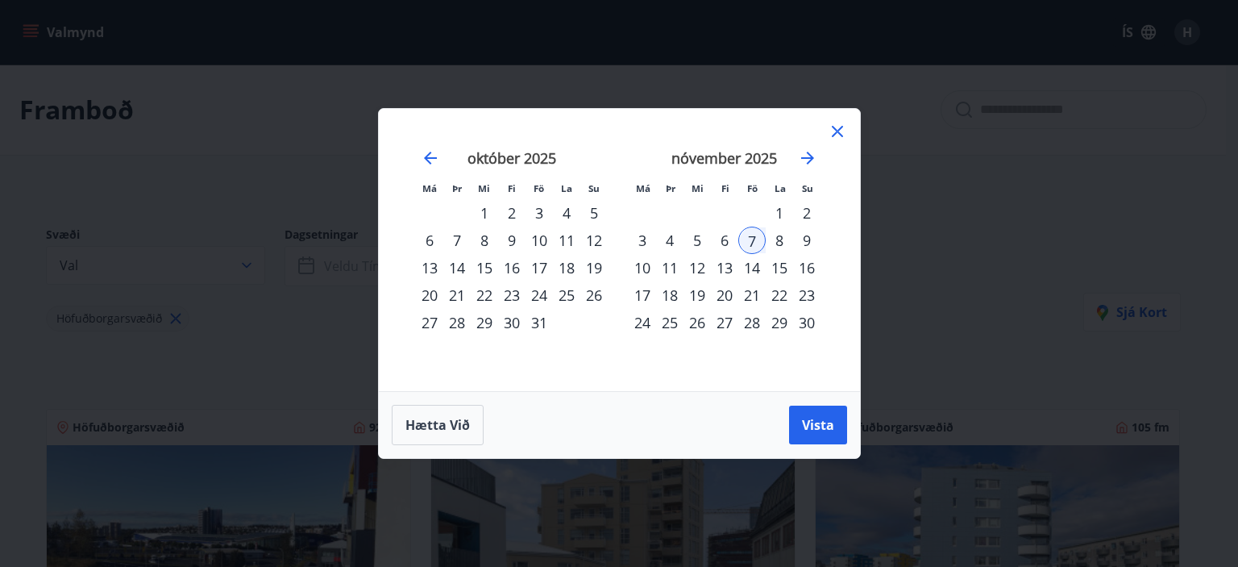
click at [640, 267] on div "10" at bounding box center [642, 267] width 27 height 27
click at [808, 419] on span "Vista" at bounding box center [818, 425] width 32 height 18
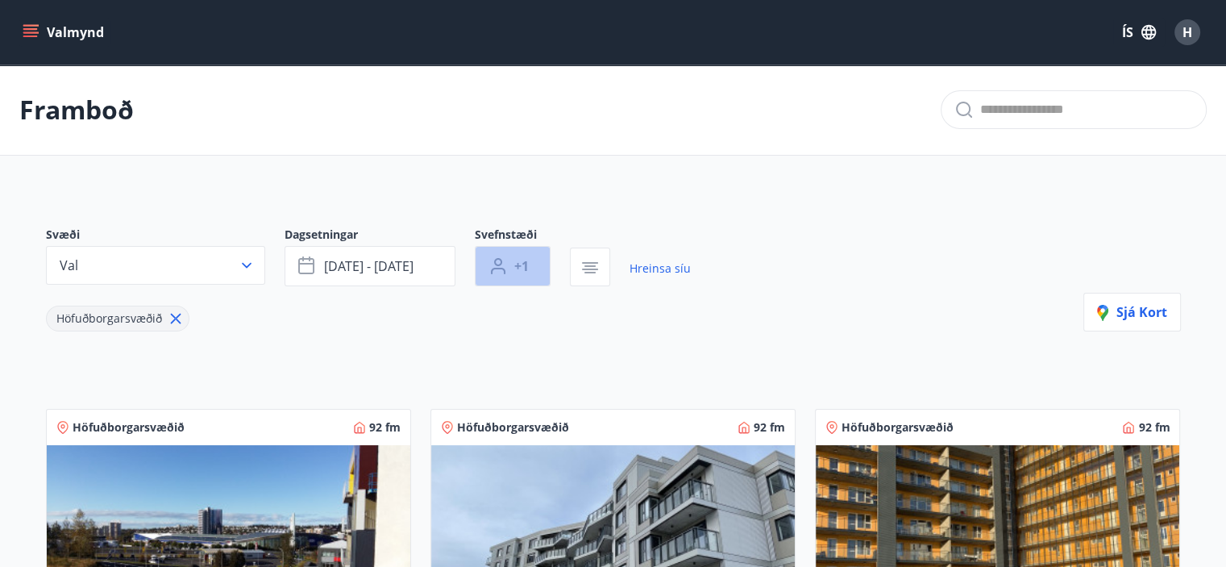
click at [514, 260] on span "+1" at bounding box center [521, 266] width 15 height 18
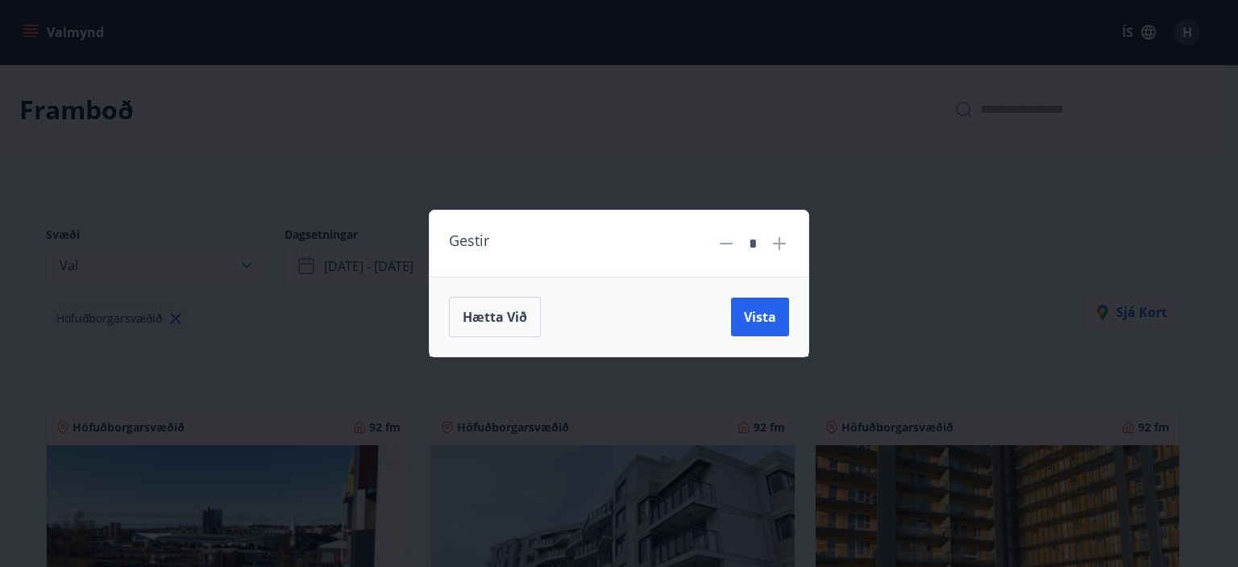
click at [784, 238] on icon at bounding box center [779, 243] width 19 height 19
type input "*"
click at [755, 323] on span "Vista" at bounding box center [760, 317] width 32 height 18
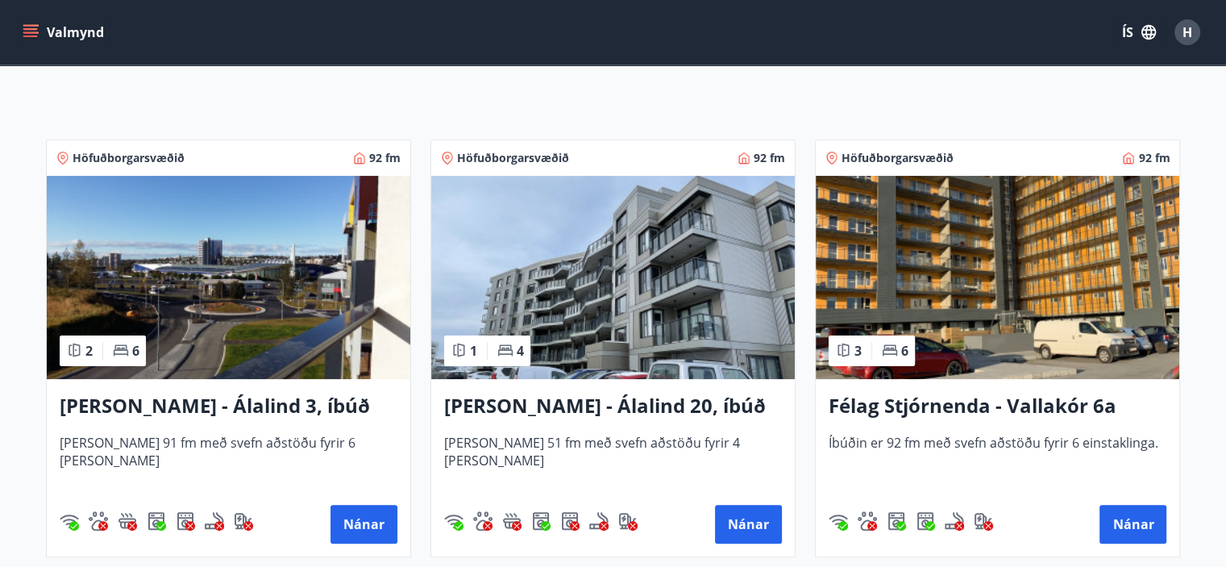
scroll to position [396, 0]
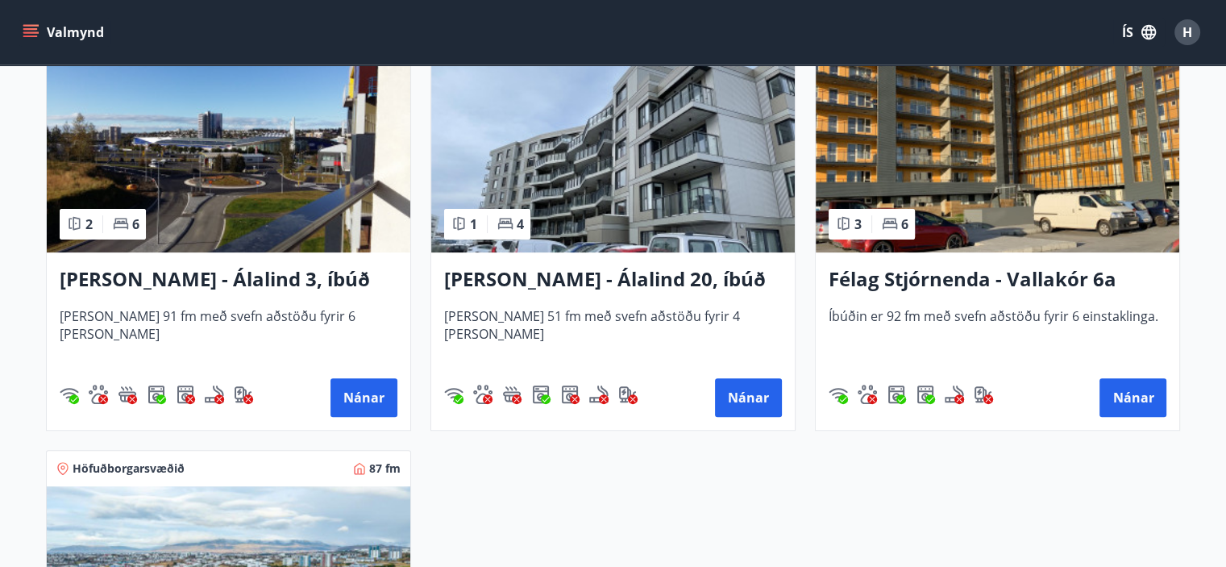
click at [888, 283] on h3 "Félag Stjórnenda - Vallakór 6a" at bounding box center [998, 279] width 338 height 29
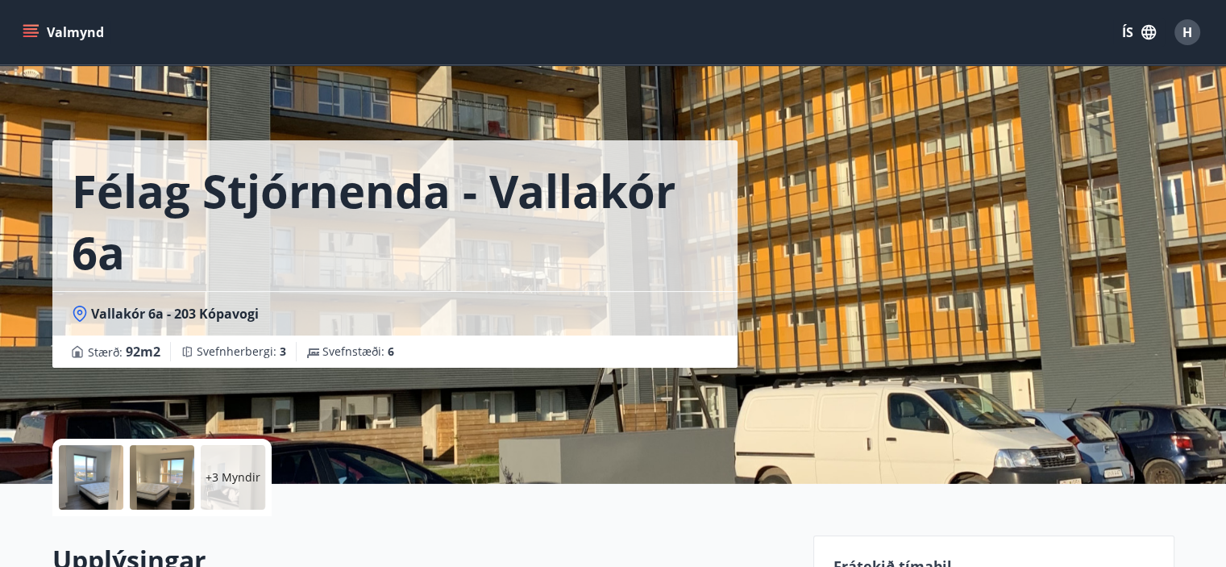
click at [690, 394] on div "Félag Stjórnenda - Vallakór 6a Vallakór 6a - 203 Kópavogi Stærð : 92 m2 Svefnhe…" at bounding box center [426, 242] width 748 height 484
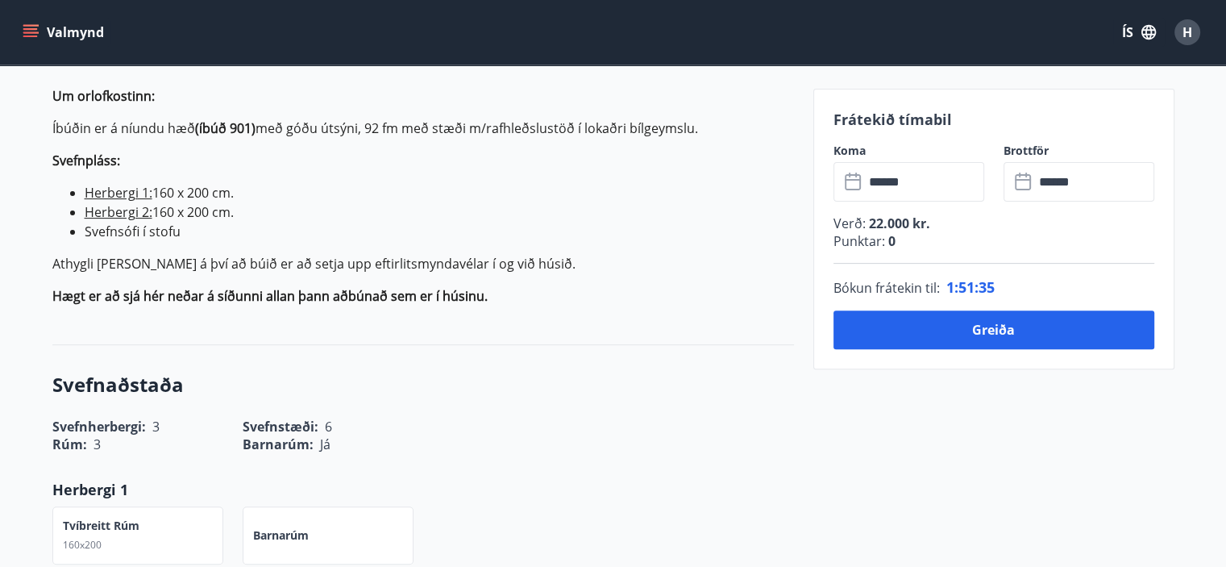
scroll to position [512, 0]
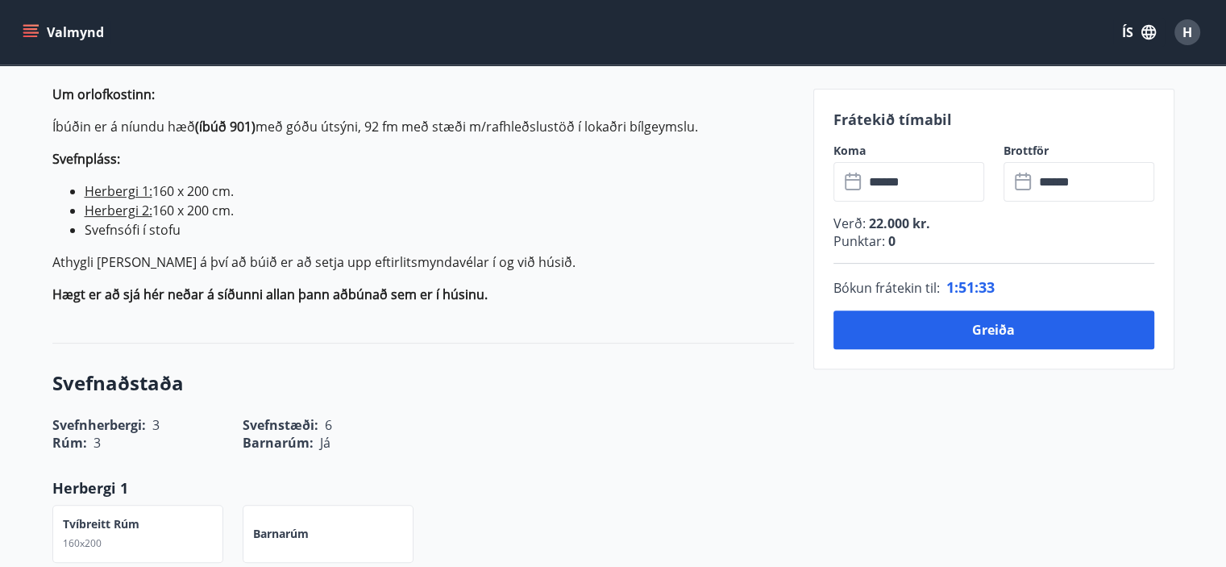
click at [876, 238] on p "Punktar : 0" at bounding box center [994, 241] width 321 height 18
click at [906, 185] on input "******" at bounding box center [924, 182] width 120 height 40
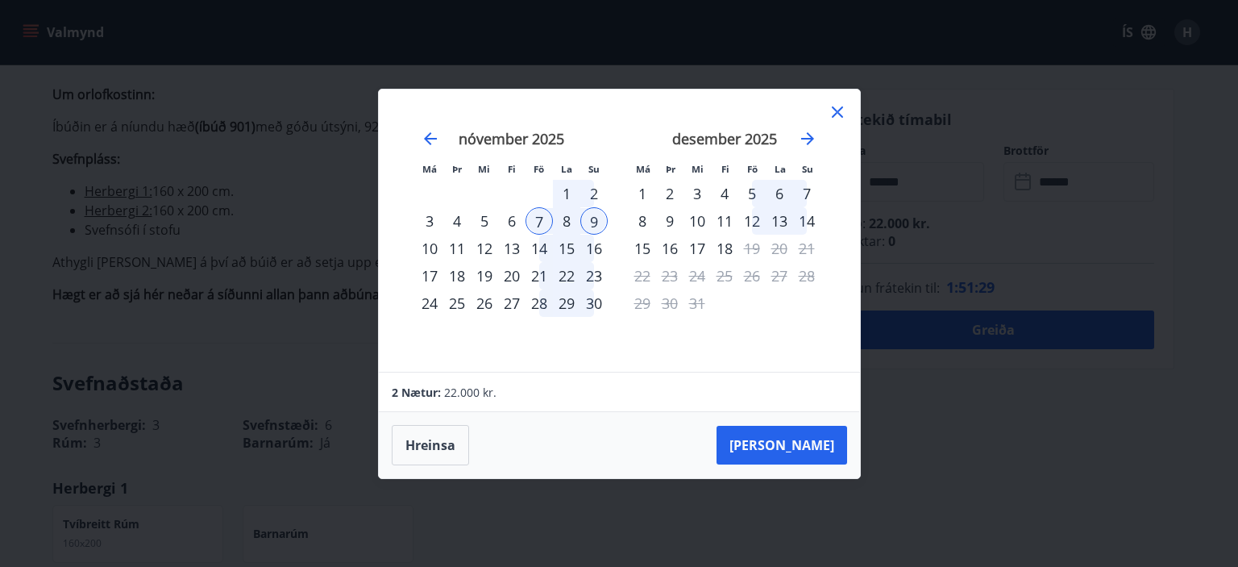
click at [532, 223] on div "7" at bounding box center [539, 220] width 27 height 27
click at [422, 248] on div "10" at bounding box center [429, 248] width 27 height 27
click at [784, 447] on button "Taka Frá" at bounding box center [782, 445] width 131 height 39
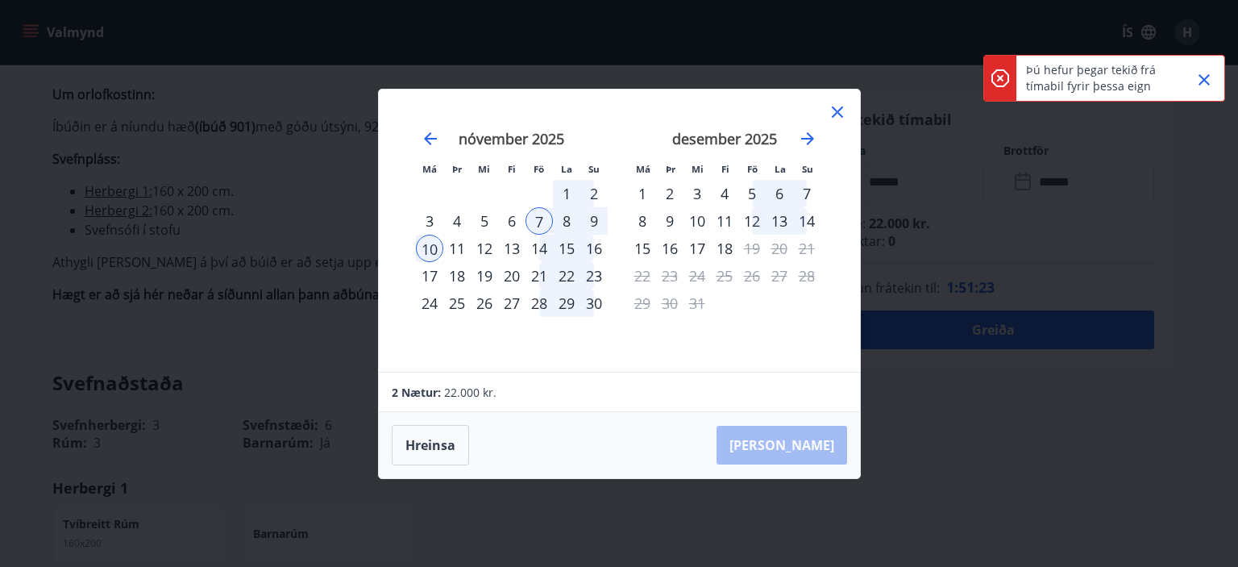
click at [1208, 81] on icon "Close" at bounding box center [1204, 79] width 19 height 19
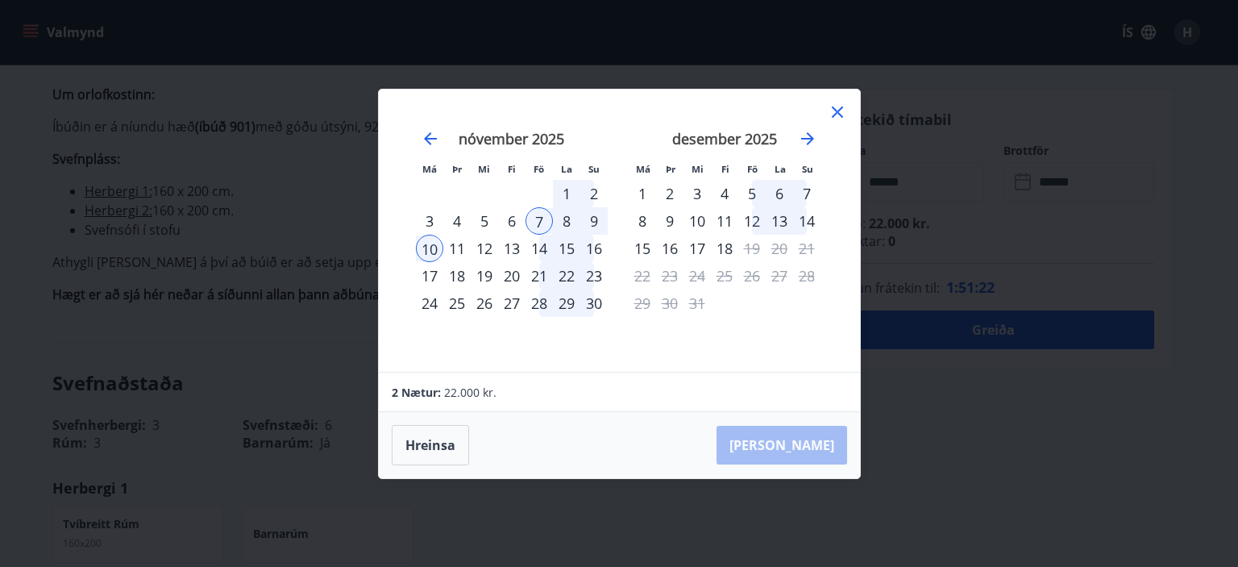
click at [834, 111] on icon at bounding box center [837, 111] width 19 height 19
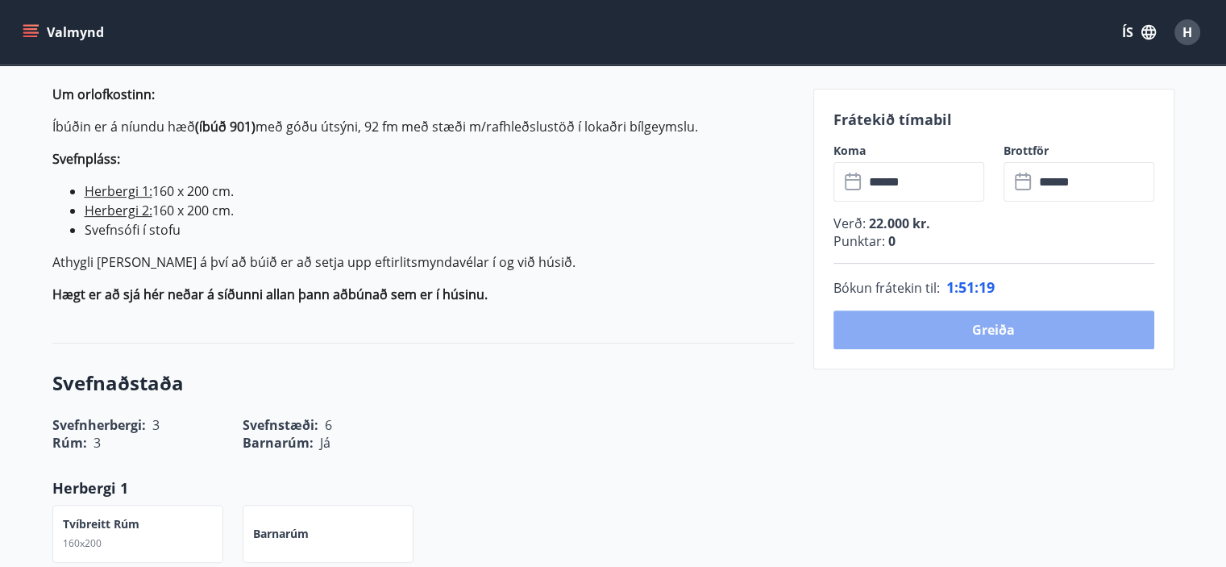
click at [980, 335] on button "Greiða" at bounding box center [994, 329] width 321 height 39
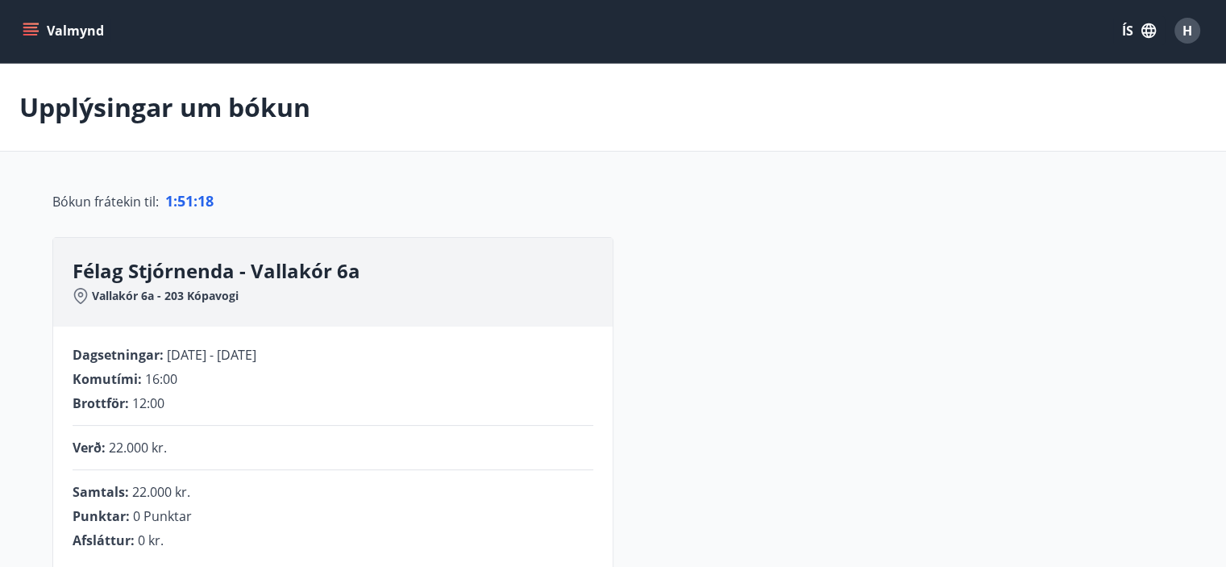
scroll to position [497, 0]
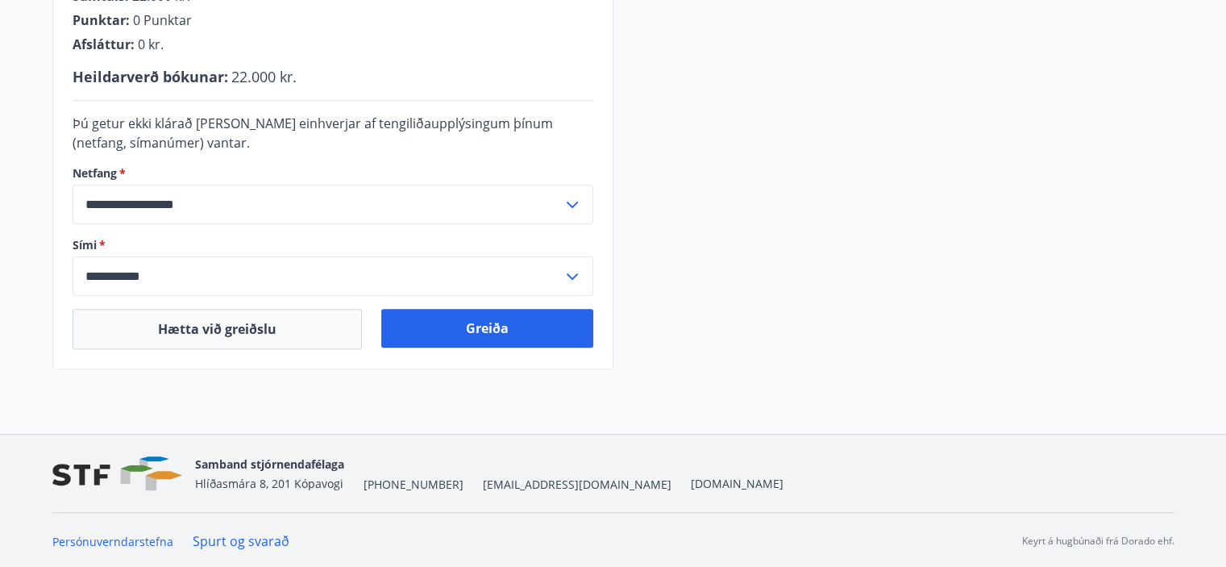
click at [564, 196] on icon at bounding box center [572, 204] width 19 height 19
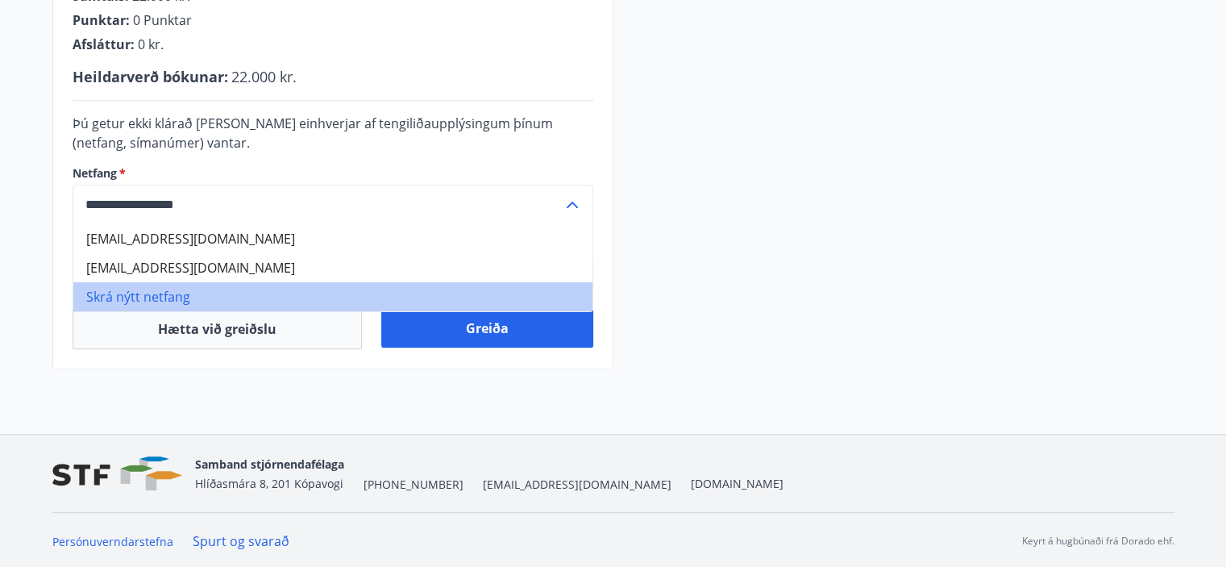
click at [158, 296] on li "Skrá nýtt netfang" at bounding box center [332, 296] width 519 height 29
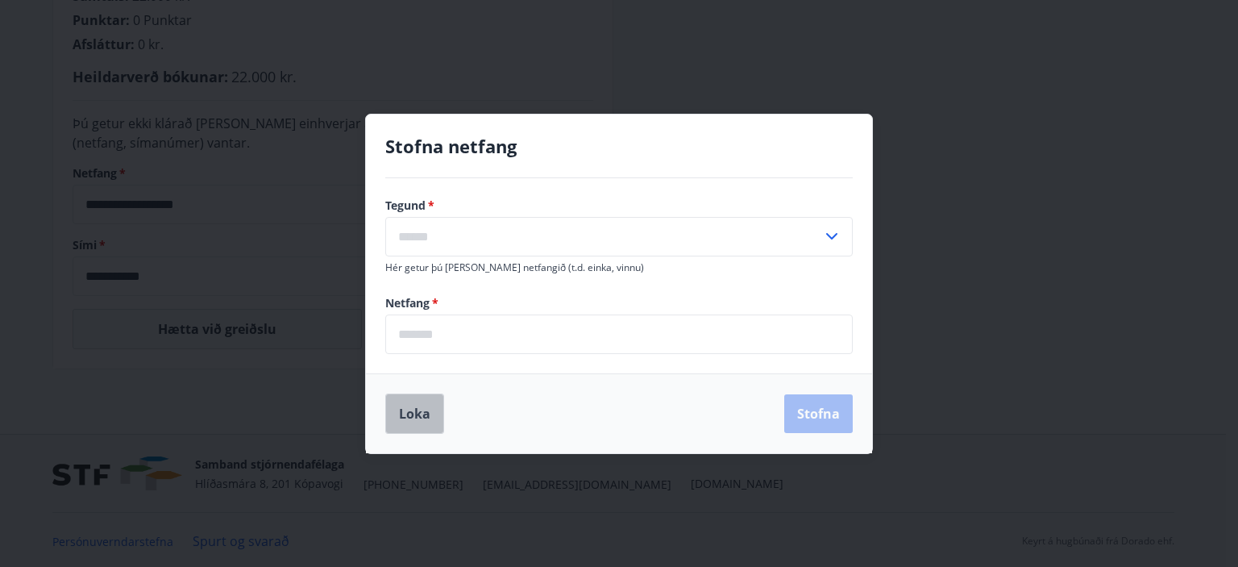
click at [406, 424] on button "Loka" at bounding box center [414, 413] width 59 height 40
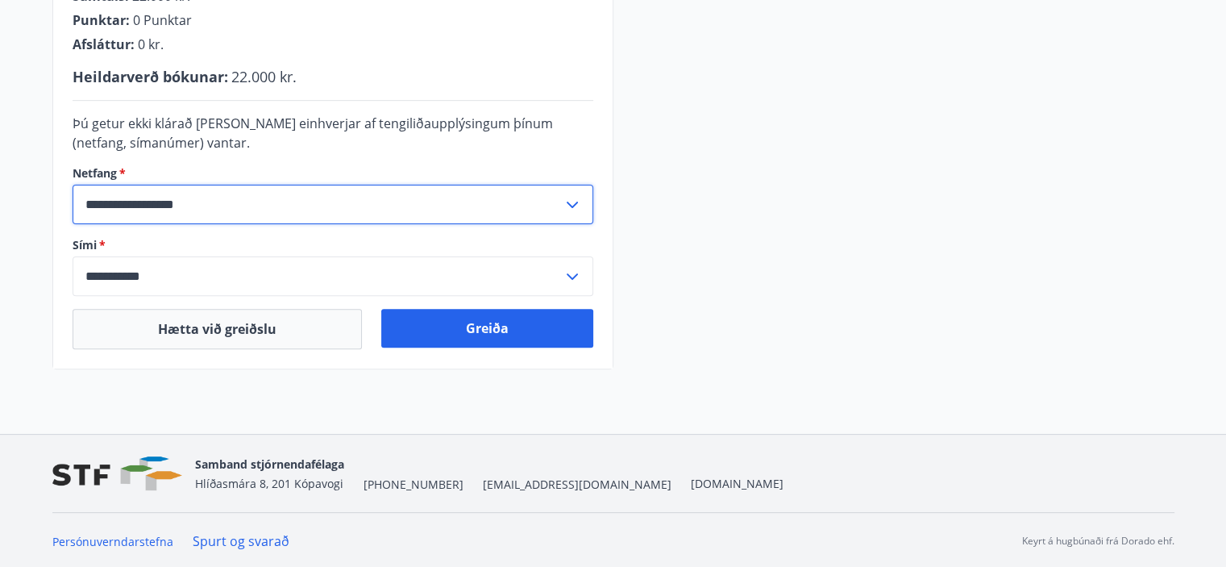
click at [309, 193] on input "**********" at bounding box center [318, 205] width 490 height 40
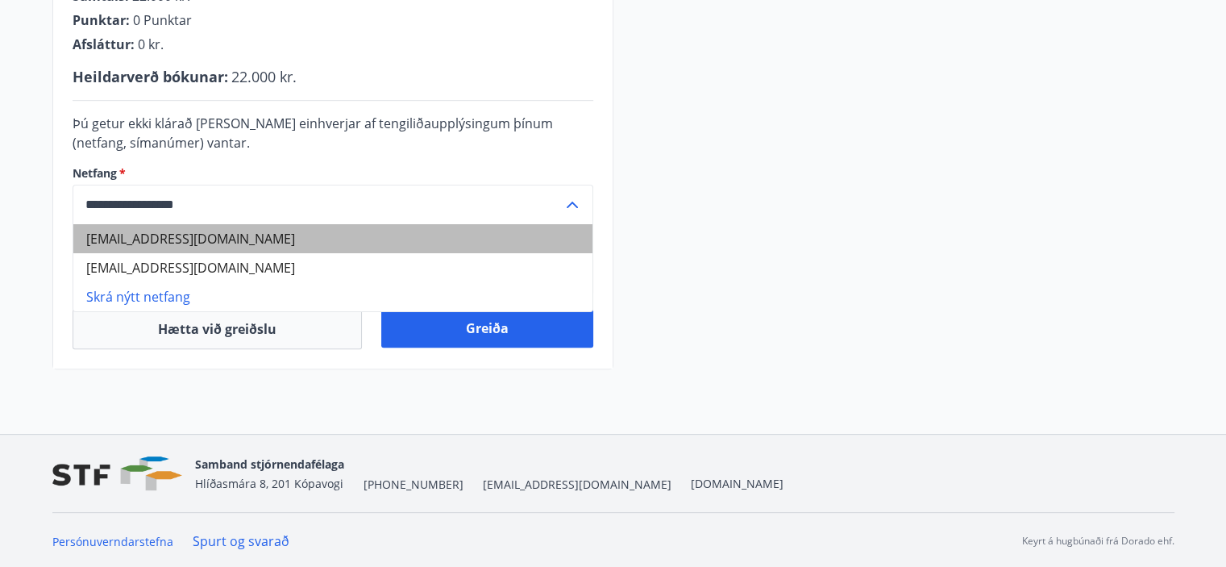
click at [164, 239] on li "haukur500@gmail.com" at bounding box center [332, 238] width 519 height 29
type input "**********"
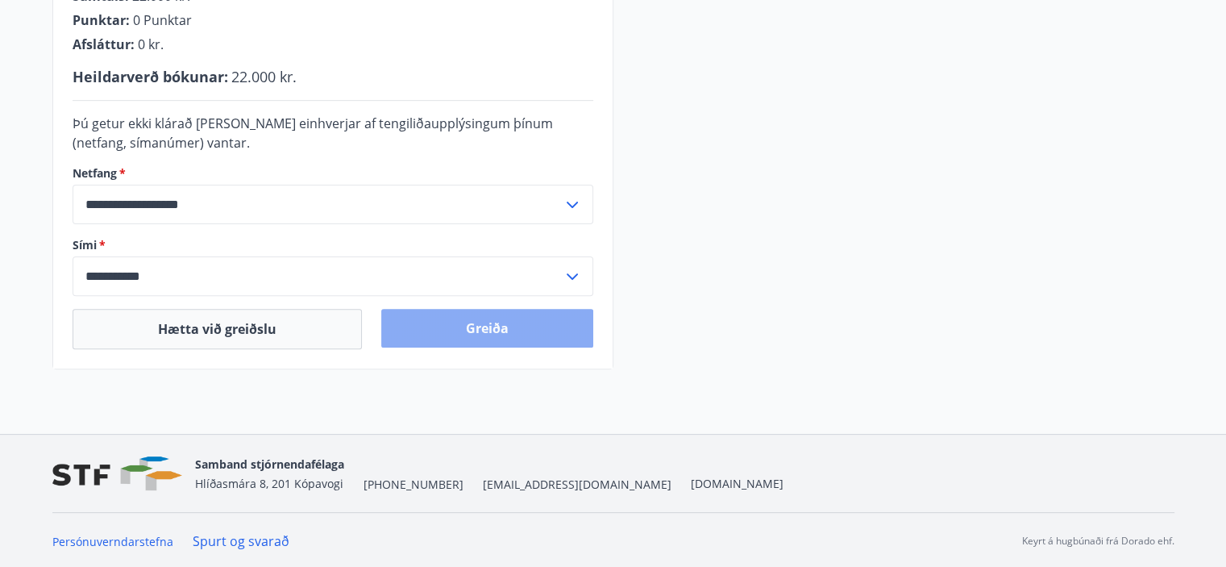
click at [500, 323] on button "Greiða" at bounding box center [487, 328] width 212 height 39
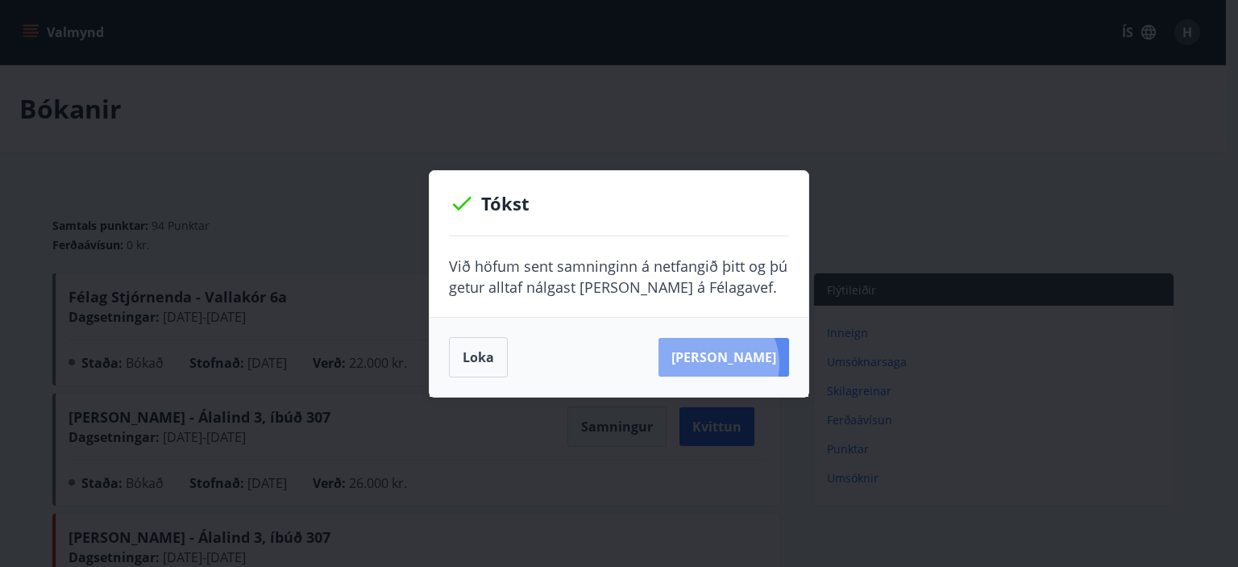
click at [743, 364] on button "[PERSON_NAME]" at bounding box center [724, 357] width 131 height 39
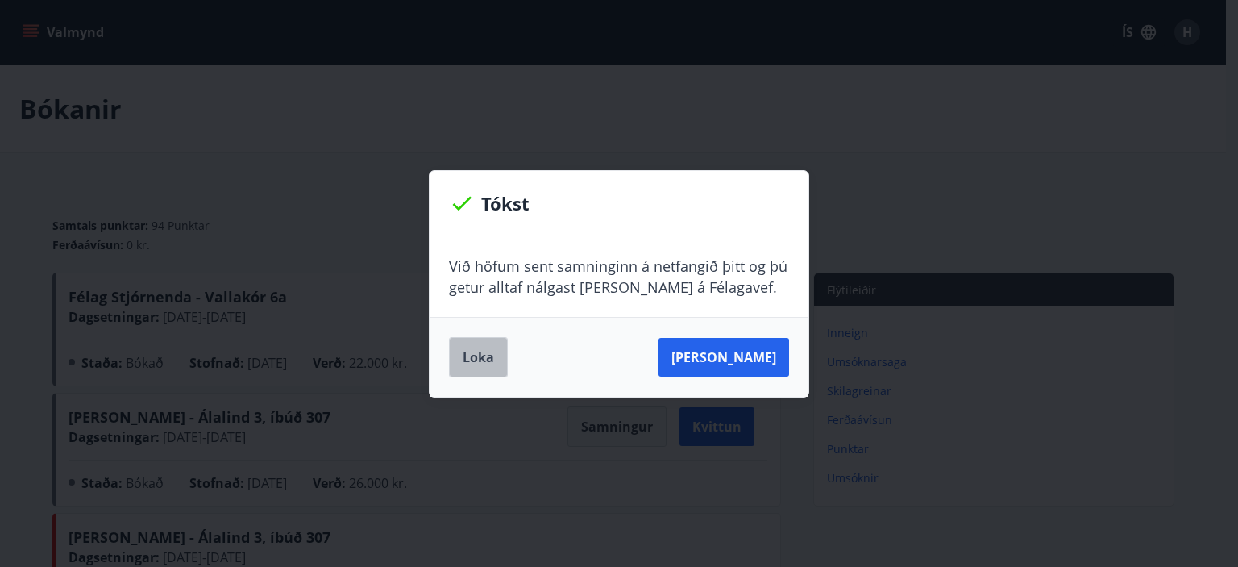
click at [477, 363] on button "Loka" at bounding box center [478, 357] width 59 height 40
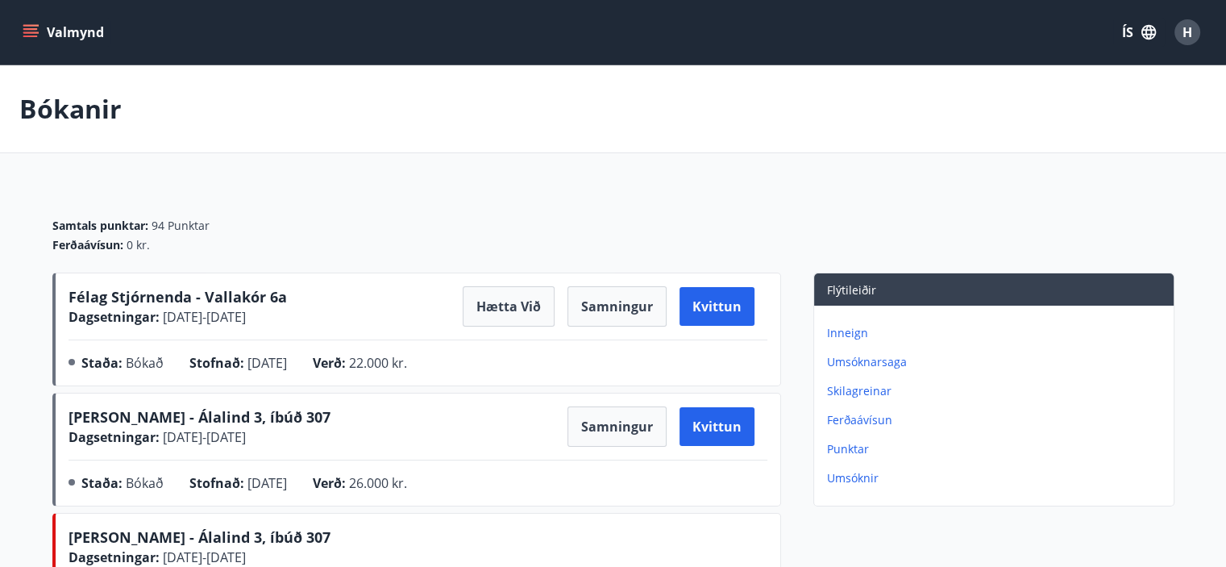
click at [852, 443] on p "Punktar" at bounding box center [997, 449] width 340 height 16
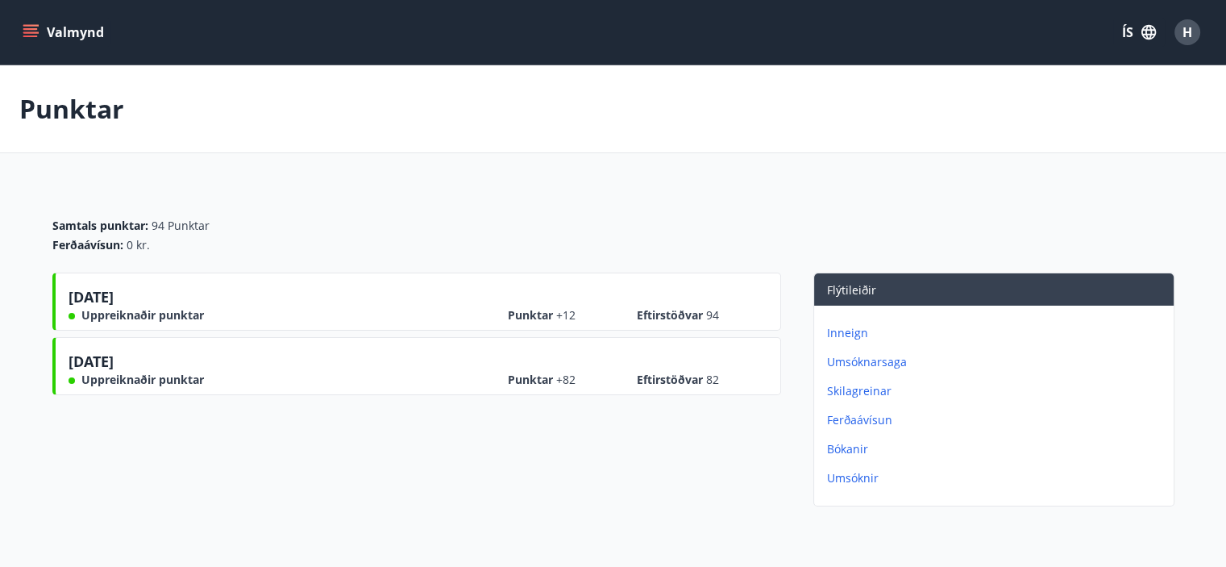
click at [851, 326] on p "Inneign" at bounding box center [997, 333] width 340 height 16
